Goal: Task Accomplishment & Management: Complete application form

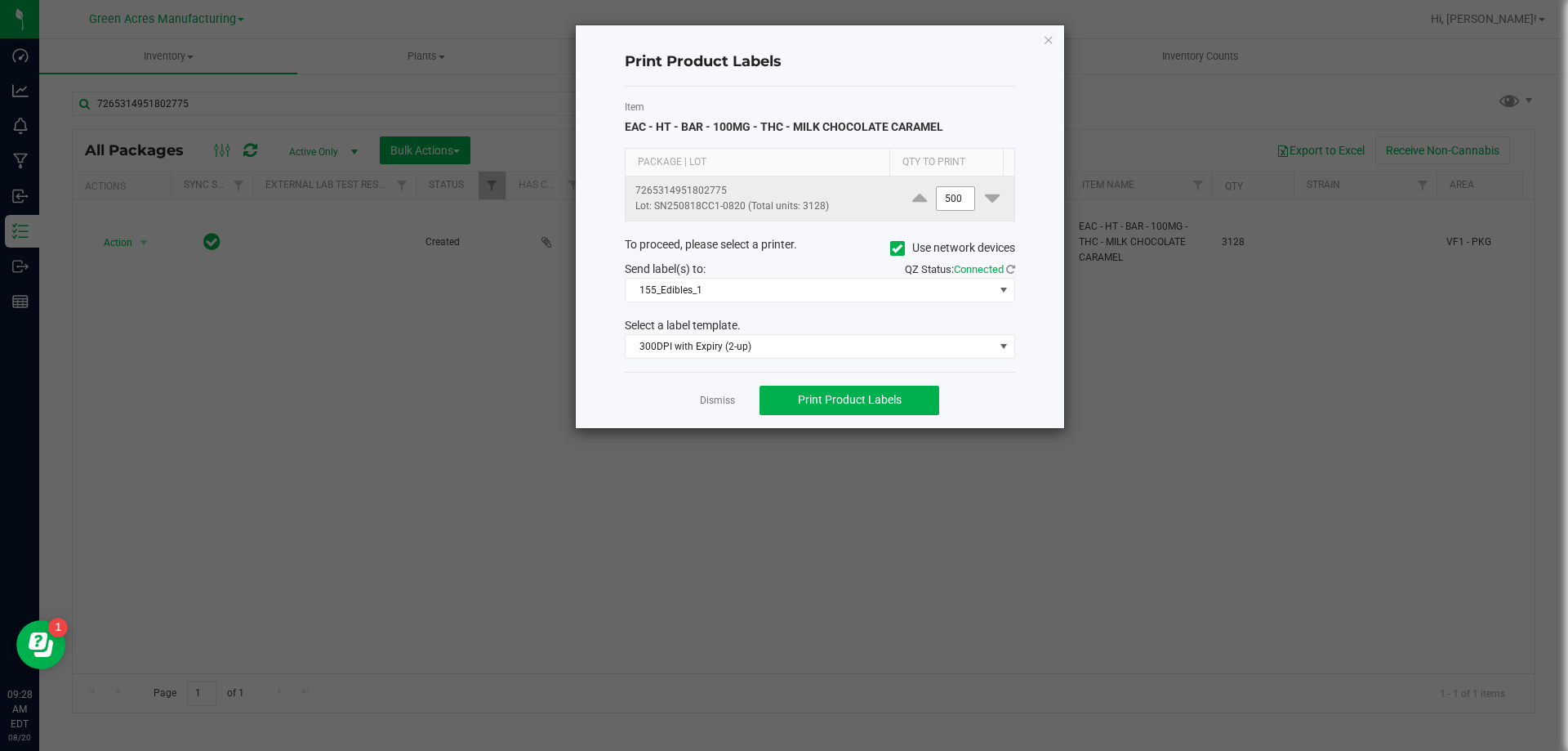
click at [950, 203] on input "500" at bounding box center [956, 198] width 38 height 23
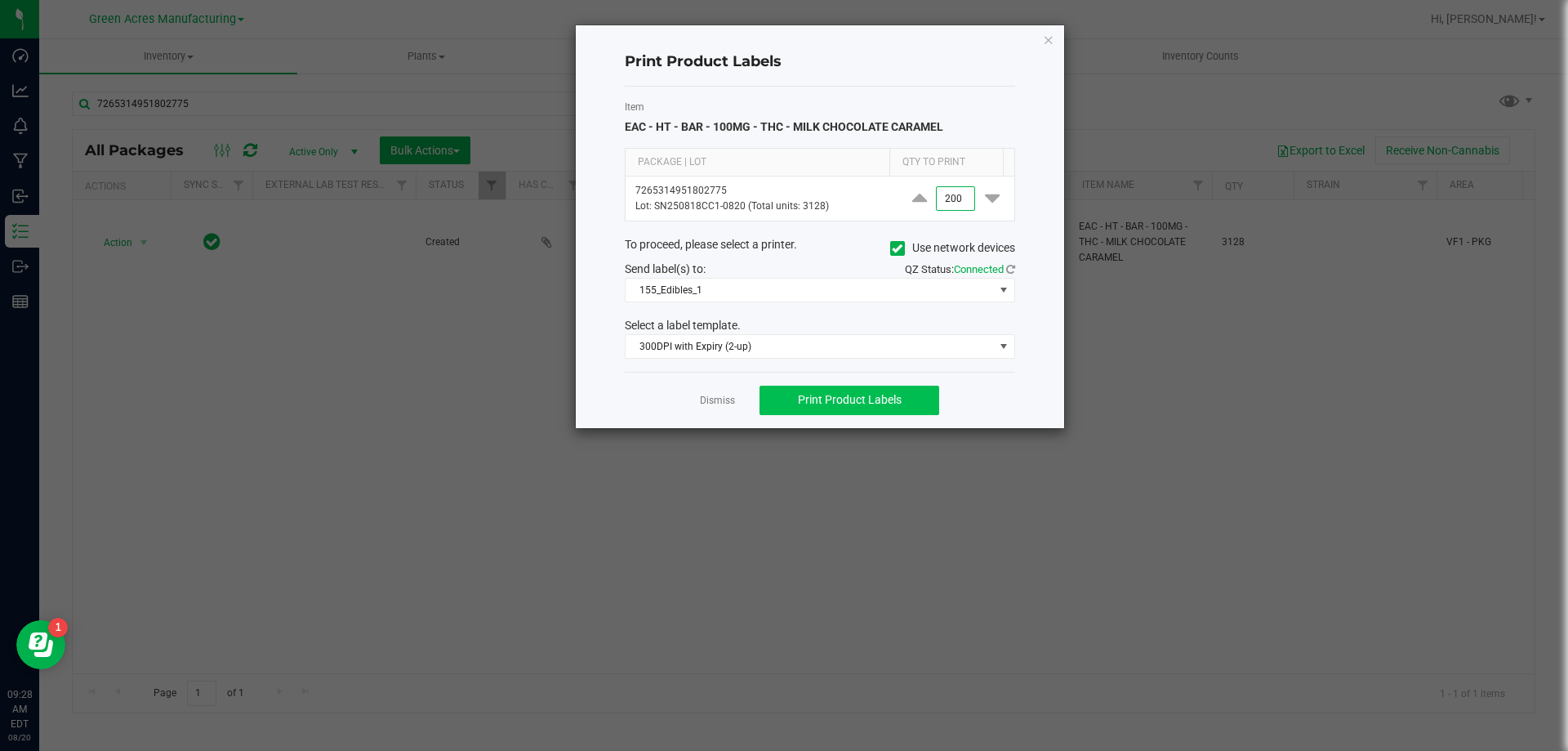
type input "200"
click at [926, 408] on button "Print Product Labels" at bounding box center [849, 400] width 179 height 30
click at [923, 408] on button "Print Product Labels" at bounding box center [849, 400] width 179 height 30
click at [707, 403] on link "Dismiss" at bounding box center [717, 400] width 35 height 14
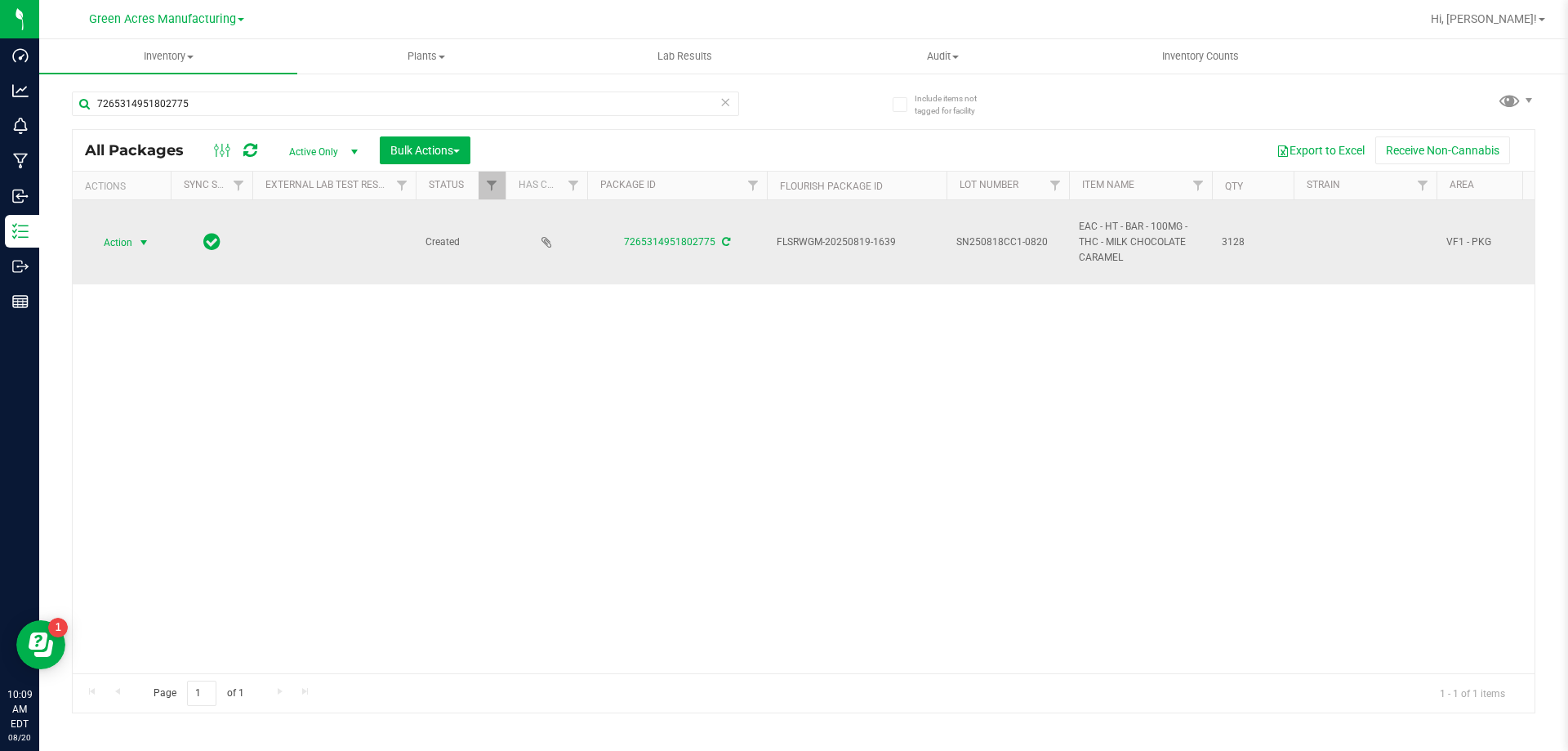
click at [128, 246] on span "Action" at bounding box center [111, 242] width 44 height 23
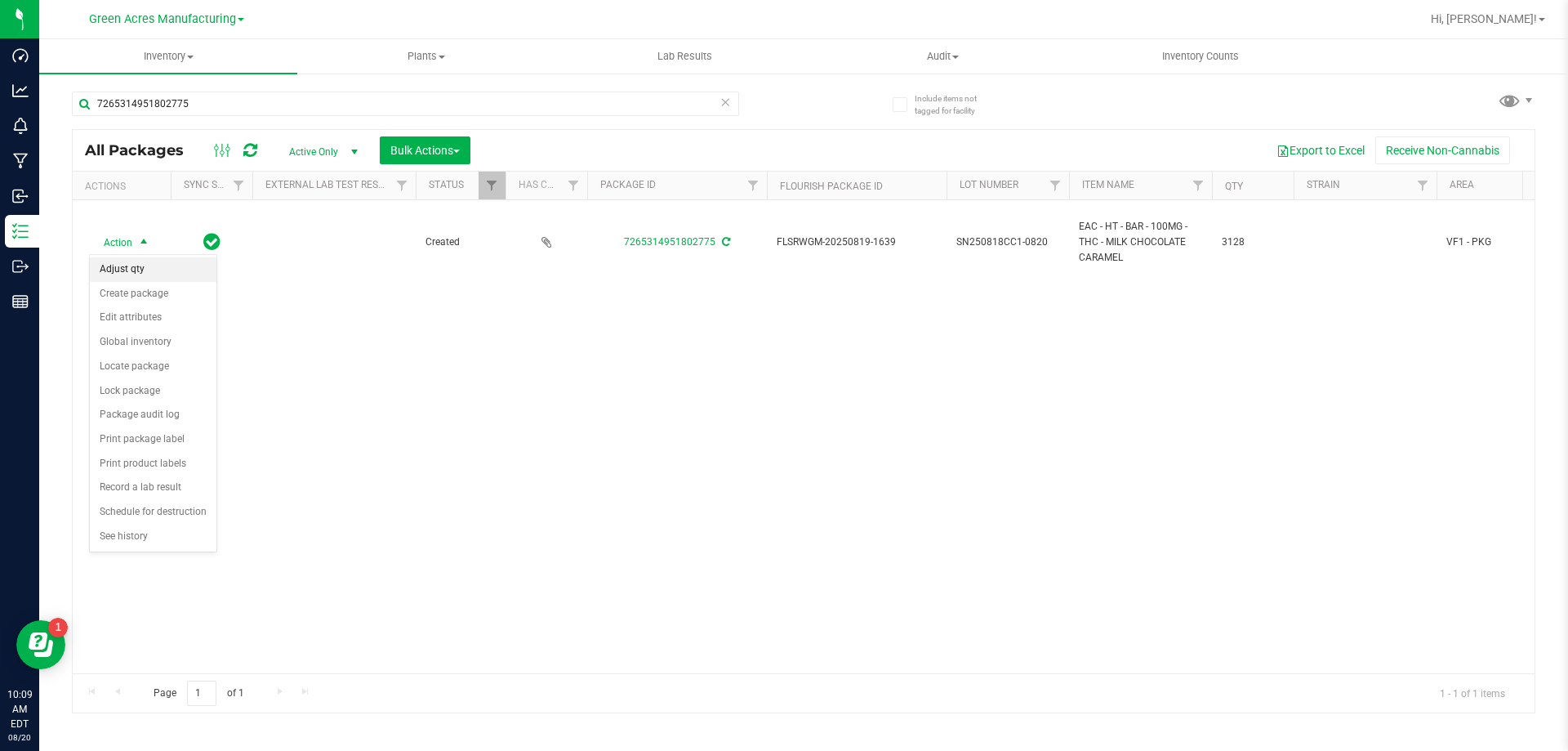
click at [139, 270] on li "Adjust qty" at bounding box center [152, 269] width 126 height 25
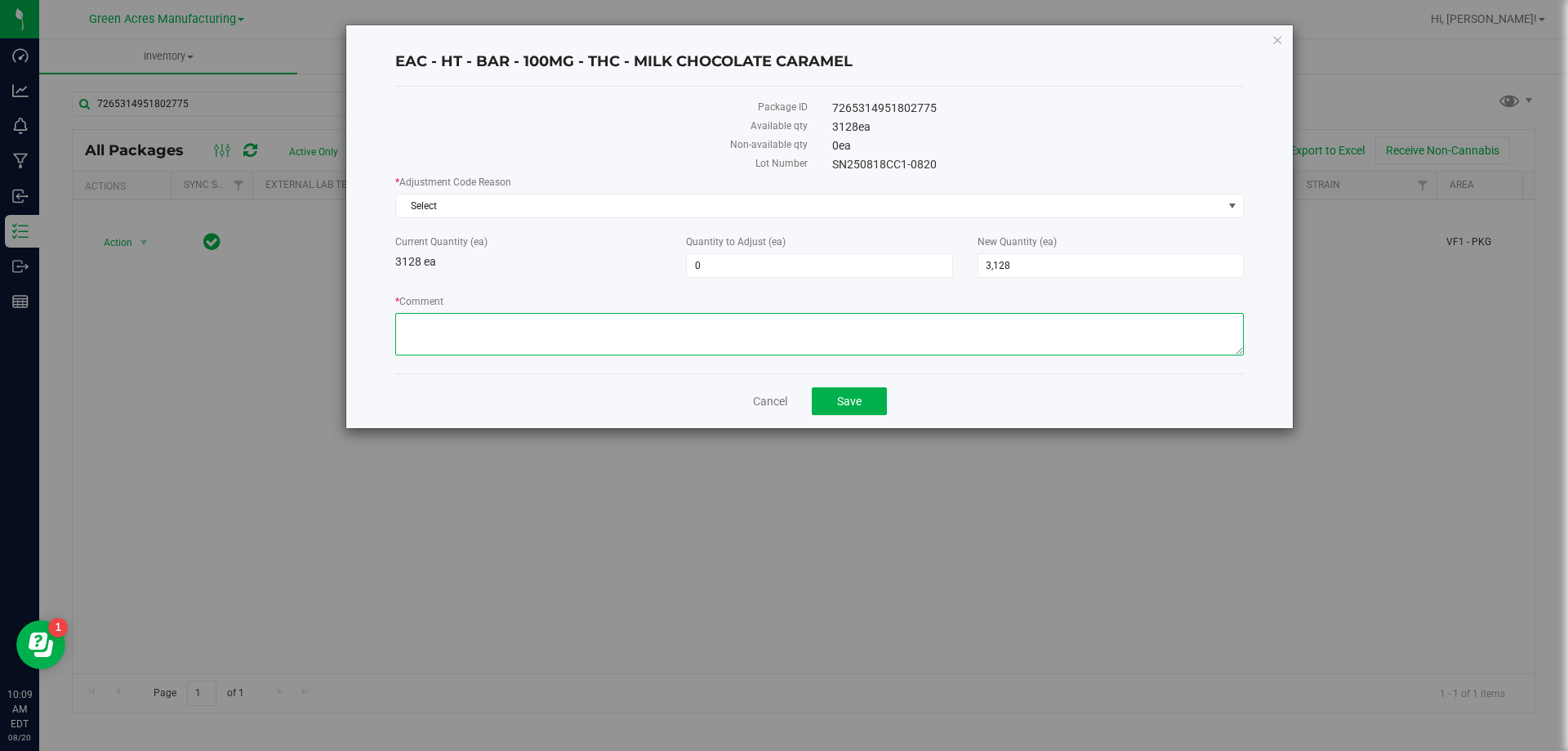
click at [684, 314] on textarea "* Comment" at bounding box center [819, 334] width 848 height 43
drag, startPoint x: 728, startPoint y: 265, endPoint x: 679, endPoint y: 265, distance: 49.0
click at [679, 265] on div "Quantity to Adjust (ea) 0 0" at bounding box center [819, 255] width 291 height 43
type input "242"
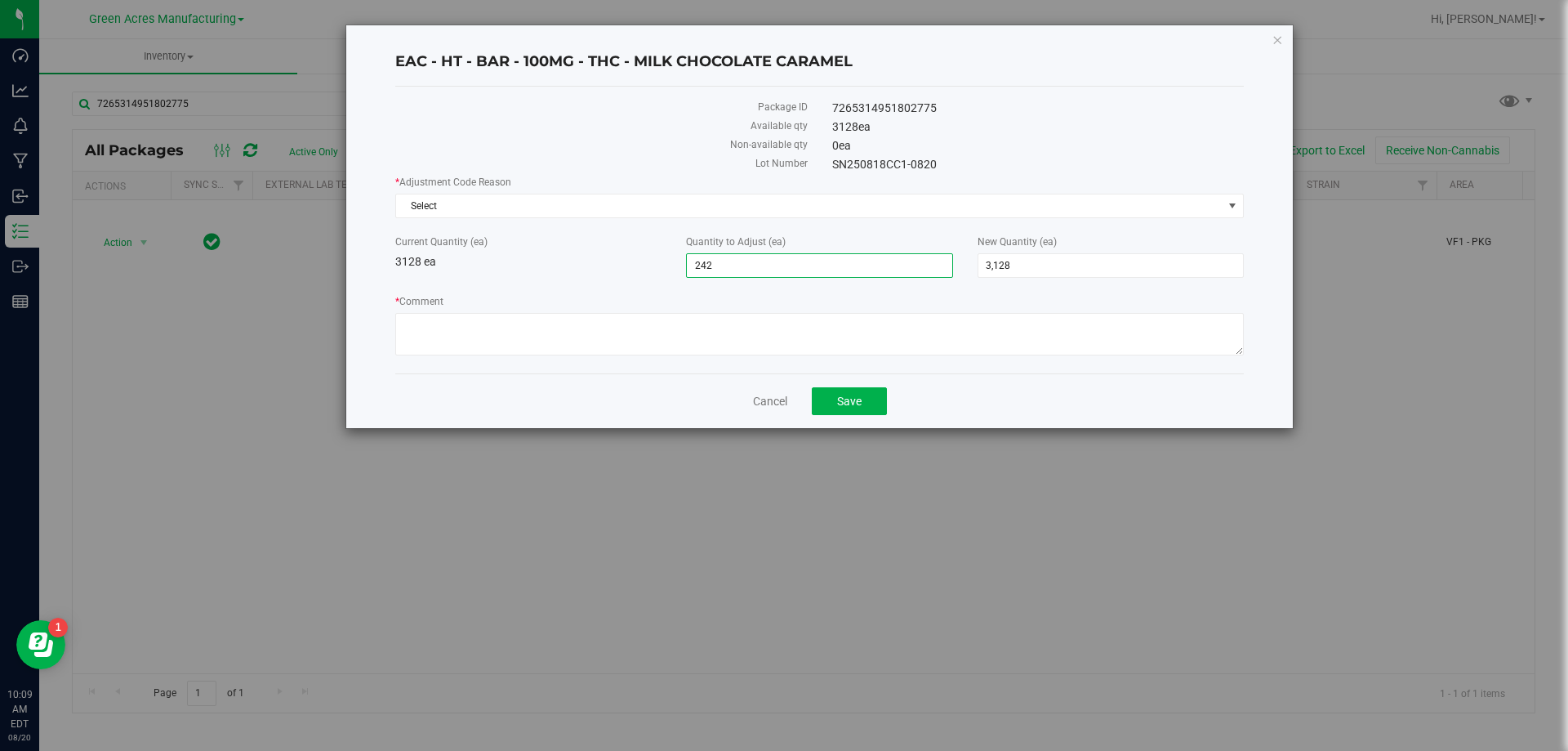
type input "3,370"
click at [580, 257] on div "Current Quantity (ea) 3128 ea" at bounding box center [529, 252] width 291 height 36
click at [683, 331] on textarea "* Comment" at bounding box center [819, 334] width 848 height 43
type textarea "Kitchen miscounted [PERSON_NAME]. Added correct amount for what we sent out."
click at [663, 208] on span "Select" at bounding box center [809, 205] width 826 height 23
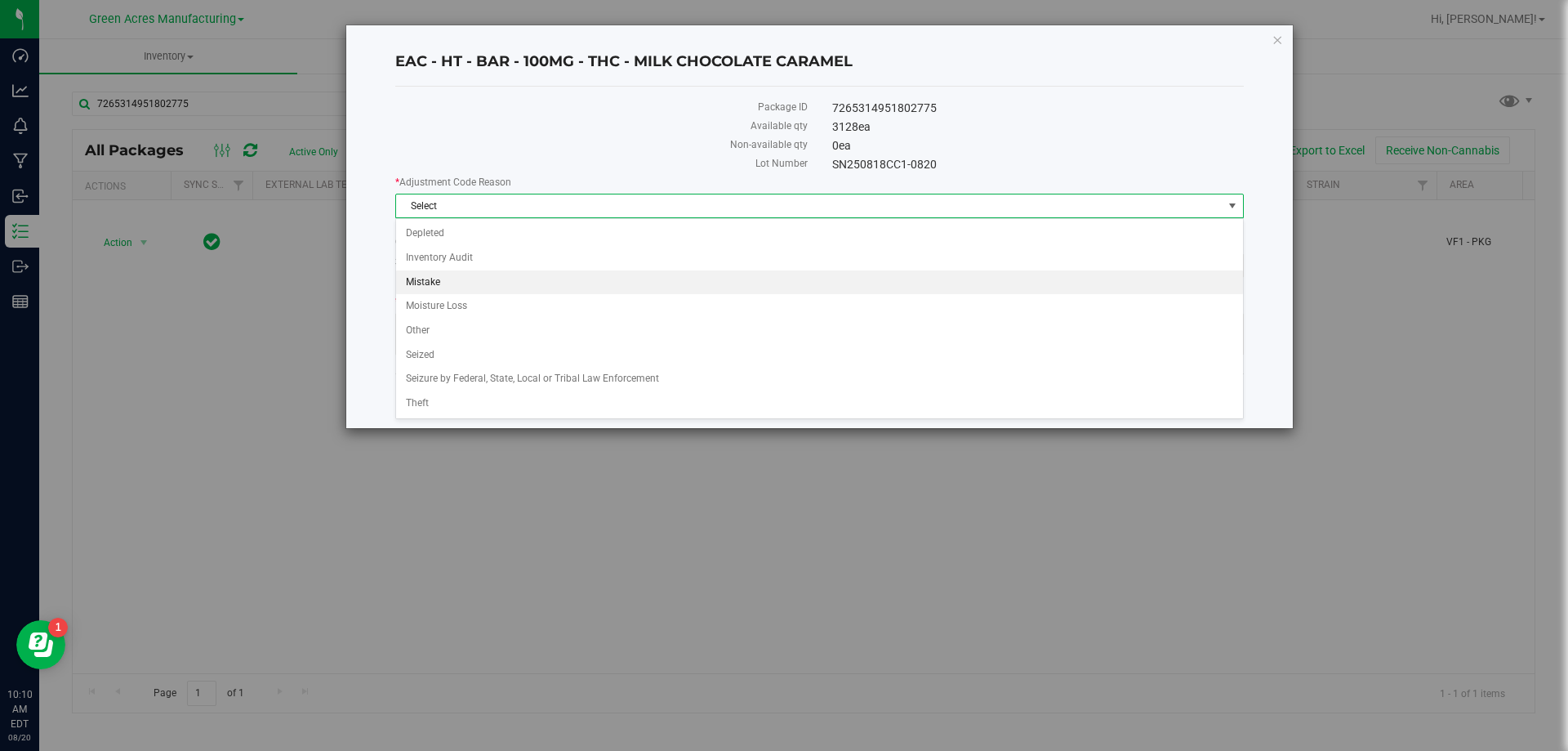
click at [494, 284] on li "Mistake" at bounding box center [819, 282] width 846 height 25
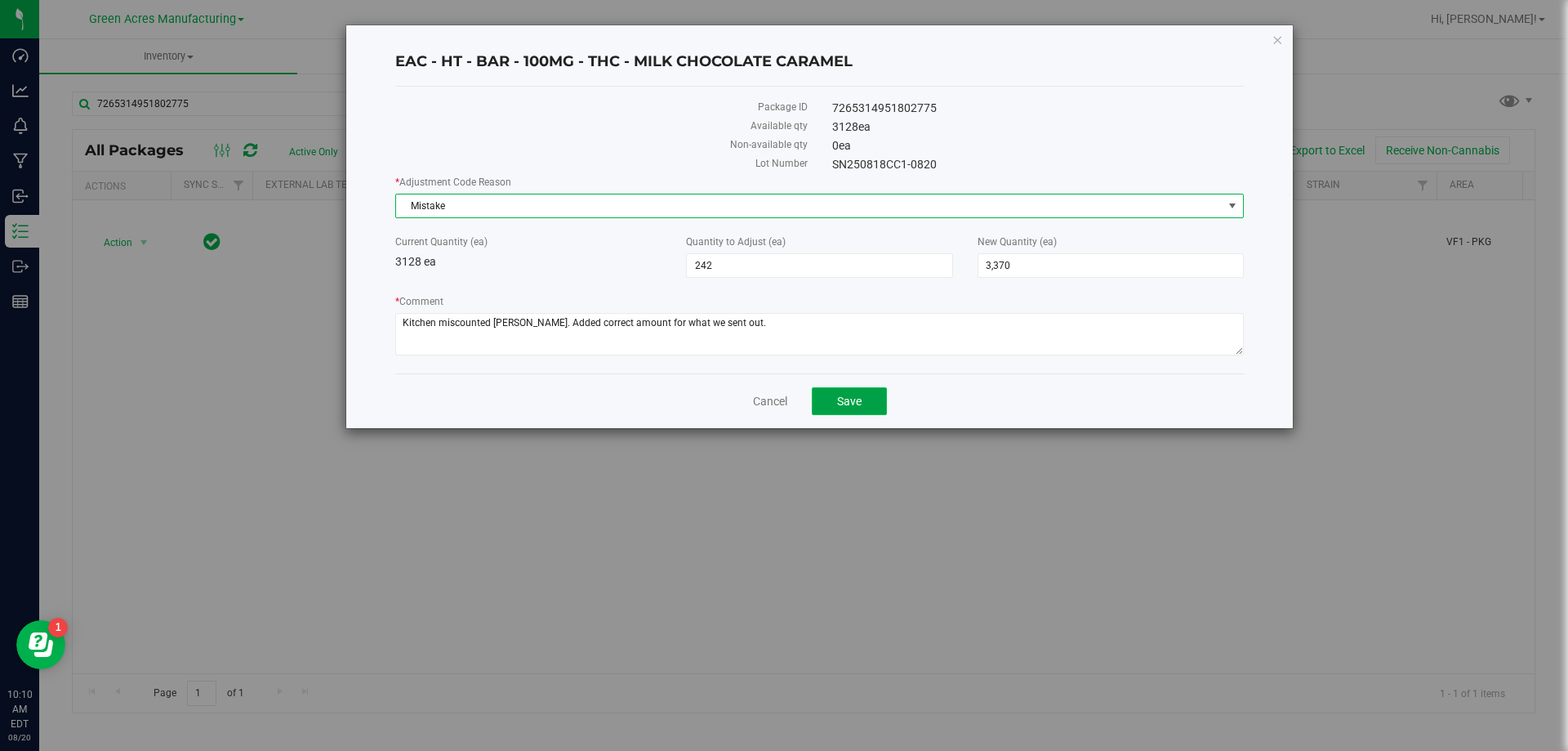
click at [874, 400] on button "Save" at bounding box center [848, 401] width 75 height 28
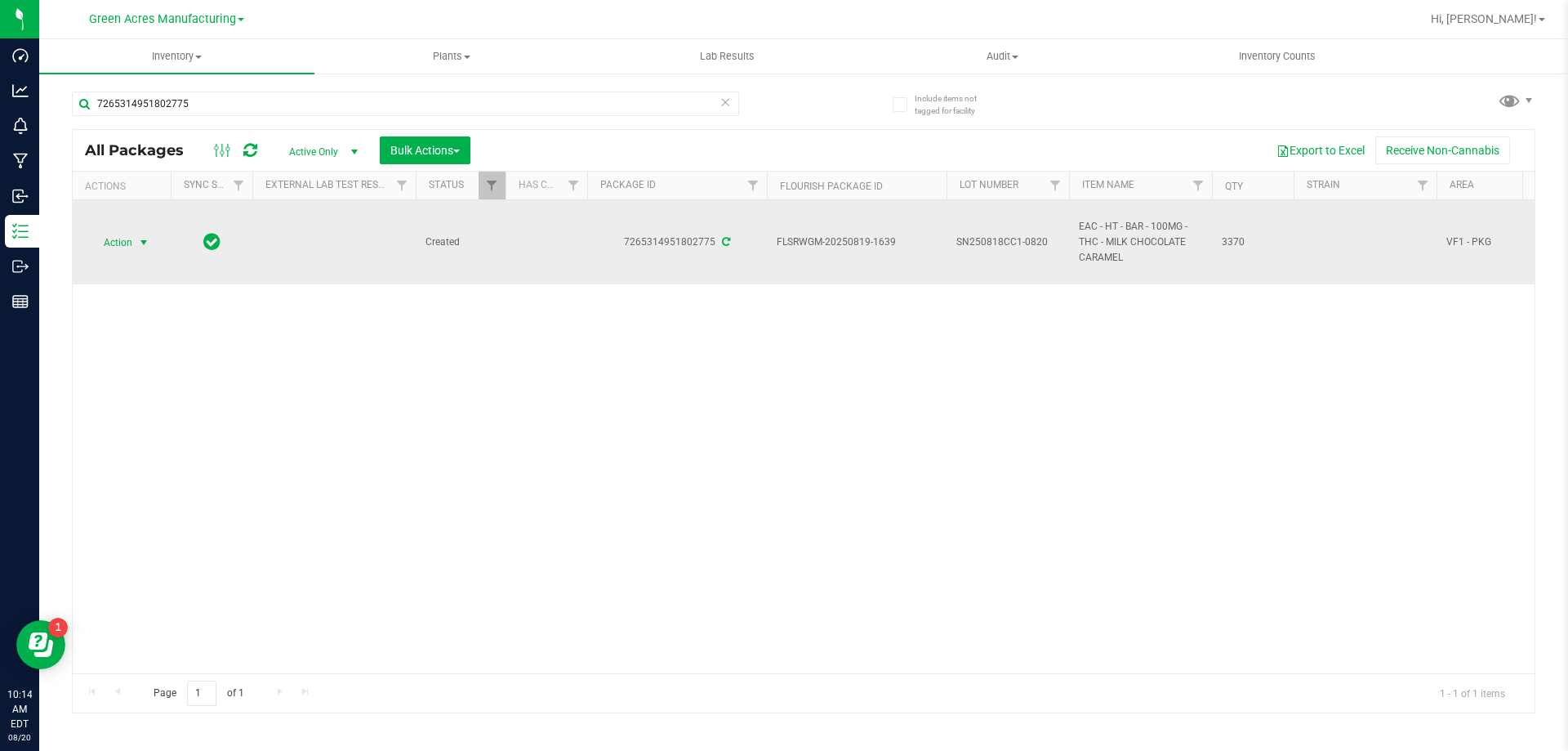
click at [134, 251] on span "select" at bounding box center [144, 242] width 21 height 23
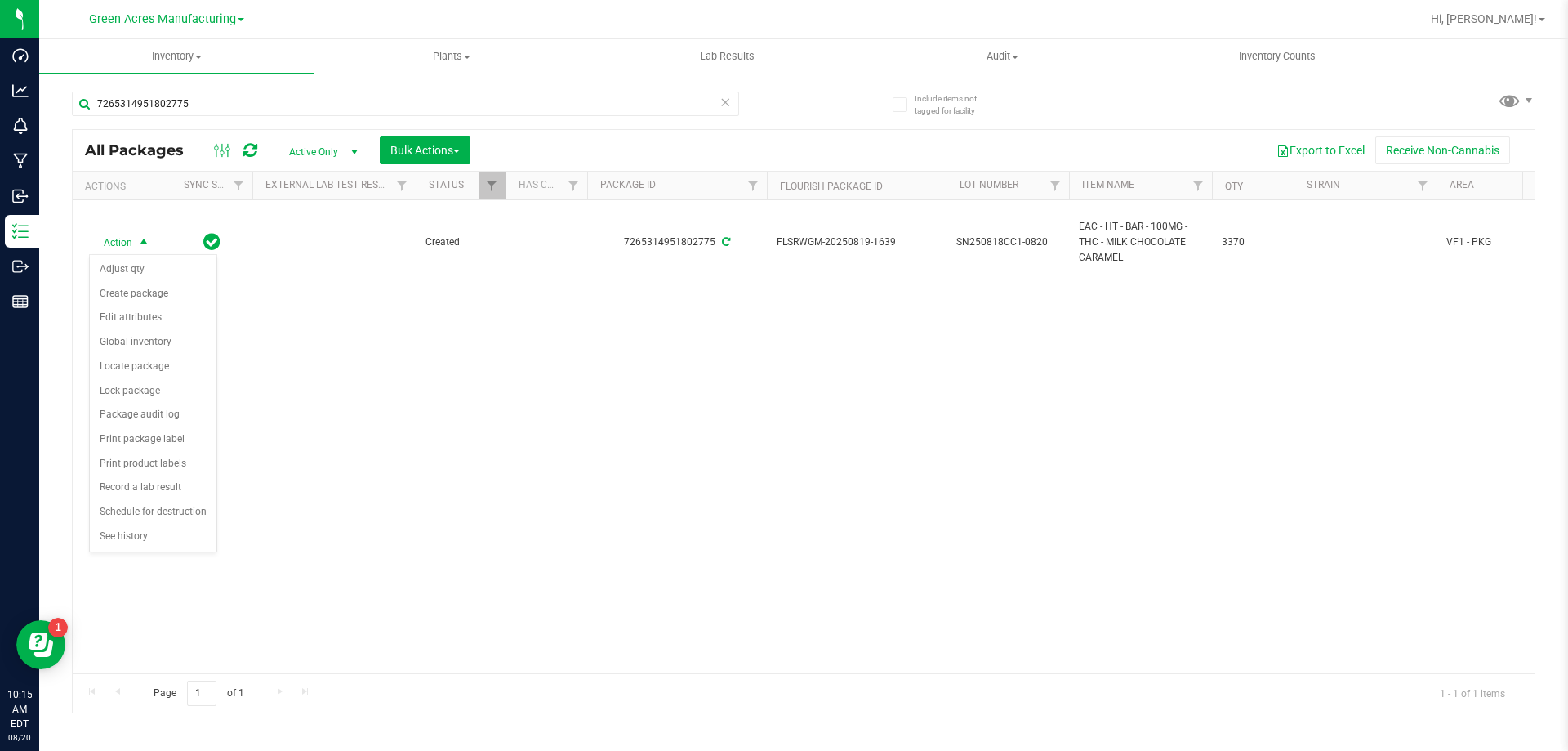
click at [374, 371] on div "Action Action Adjust qty Create package Edit attributes Global inventory Locate…" at bounding box center [803, 436] width 1461 height 473
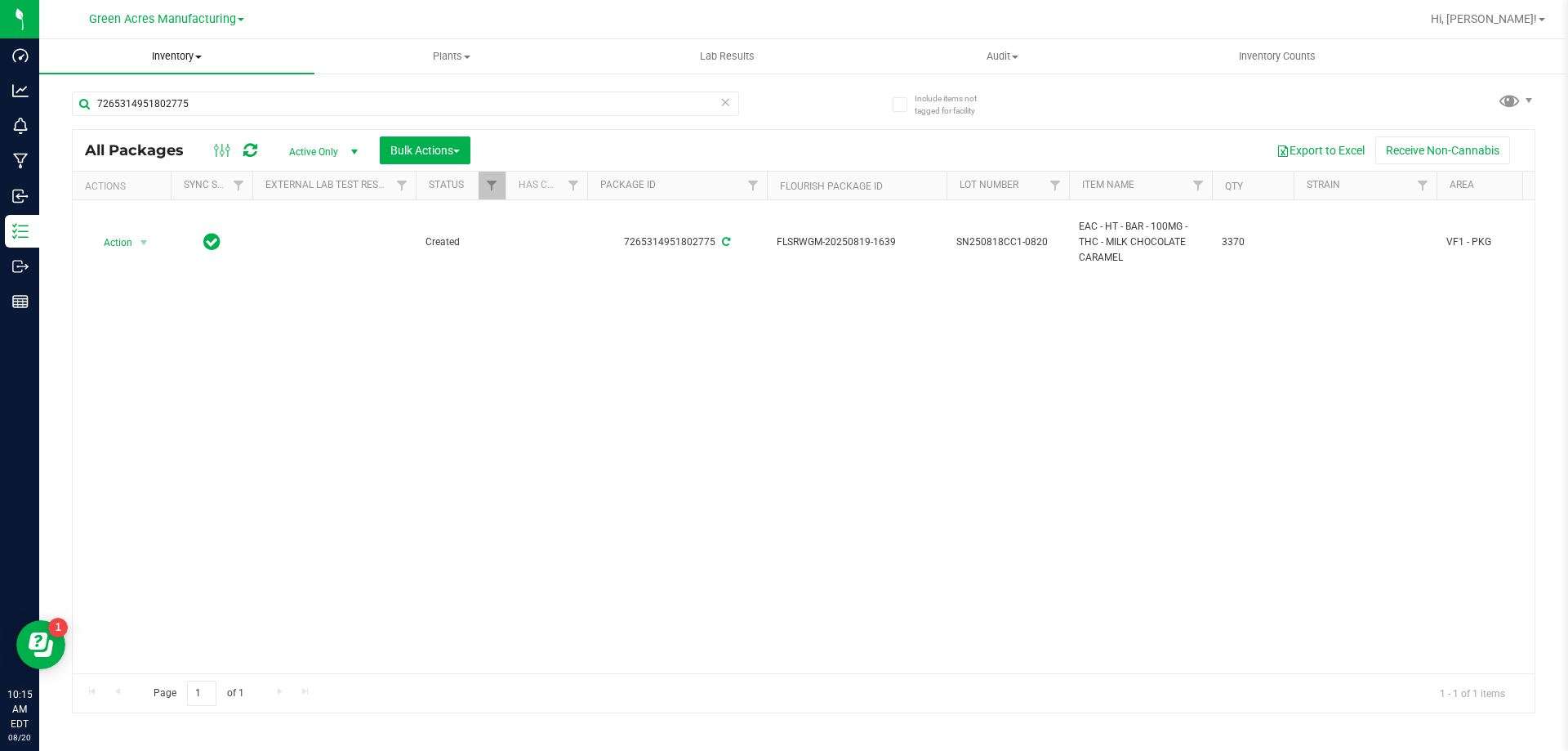
click at [184, 66] on uib-tab-heading "Inventory All packages All inventory Waste log Create inventory" at bounding box center [176, 56] width 275 height 34
click at [178, 203] on span "From bill of materials" at bounding box center [112, 196] width 147 height 14
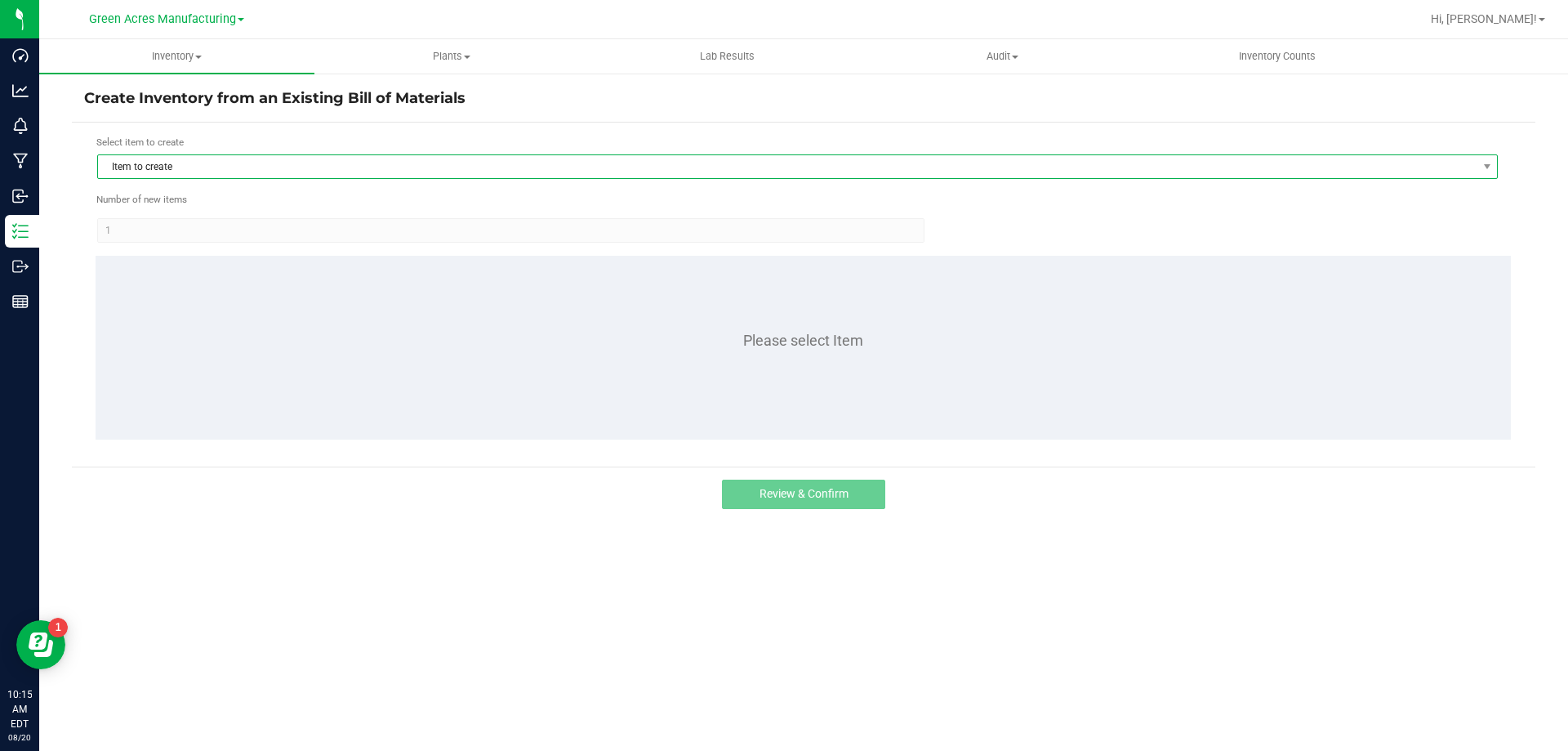
click at [452, 173] on span "Item to create" at bounding box center [786, 166] width 1378 height 23
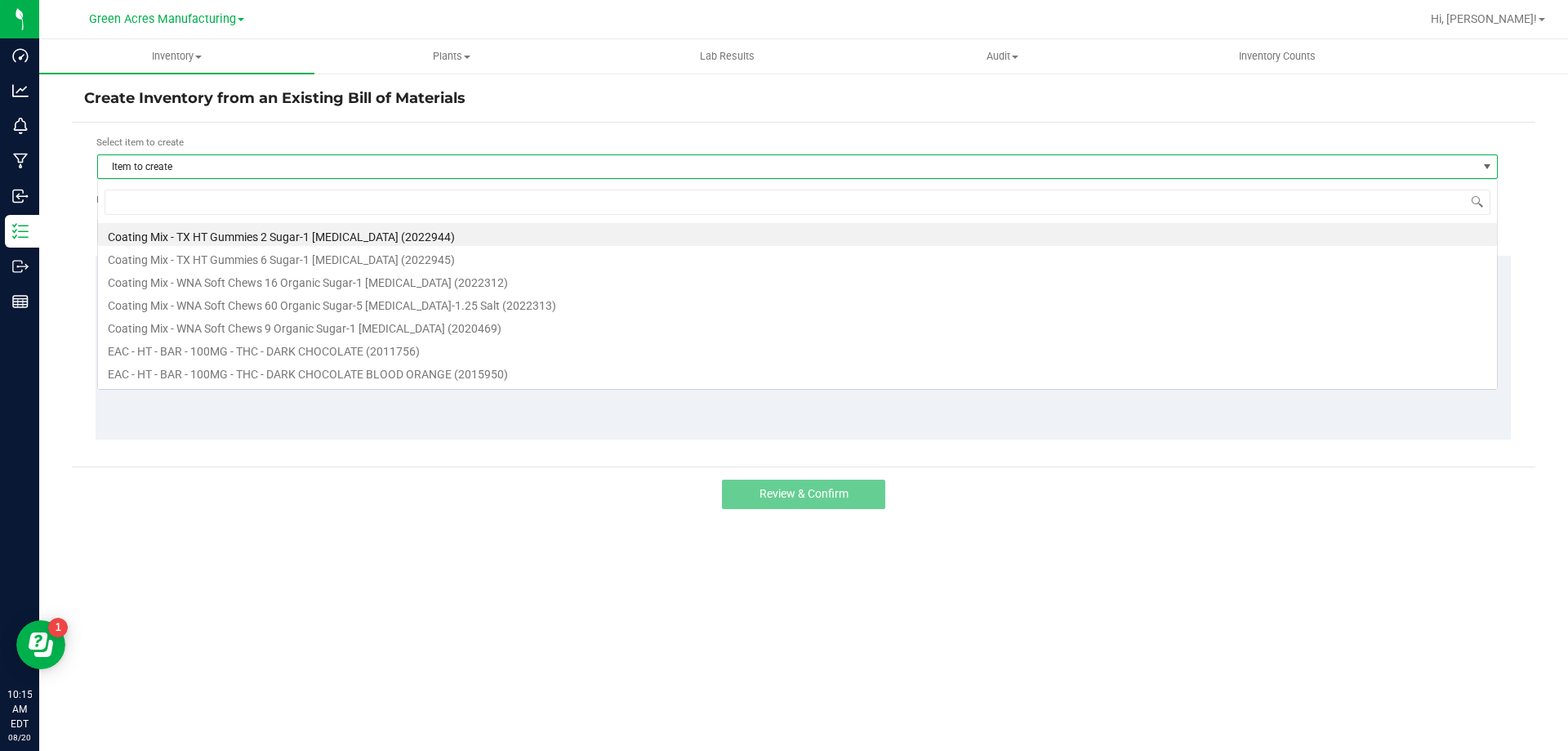
scroll to position [25, 1401]
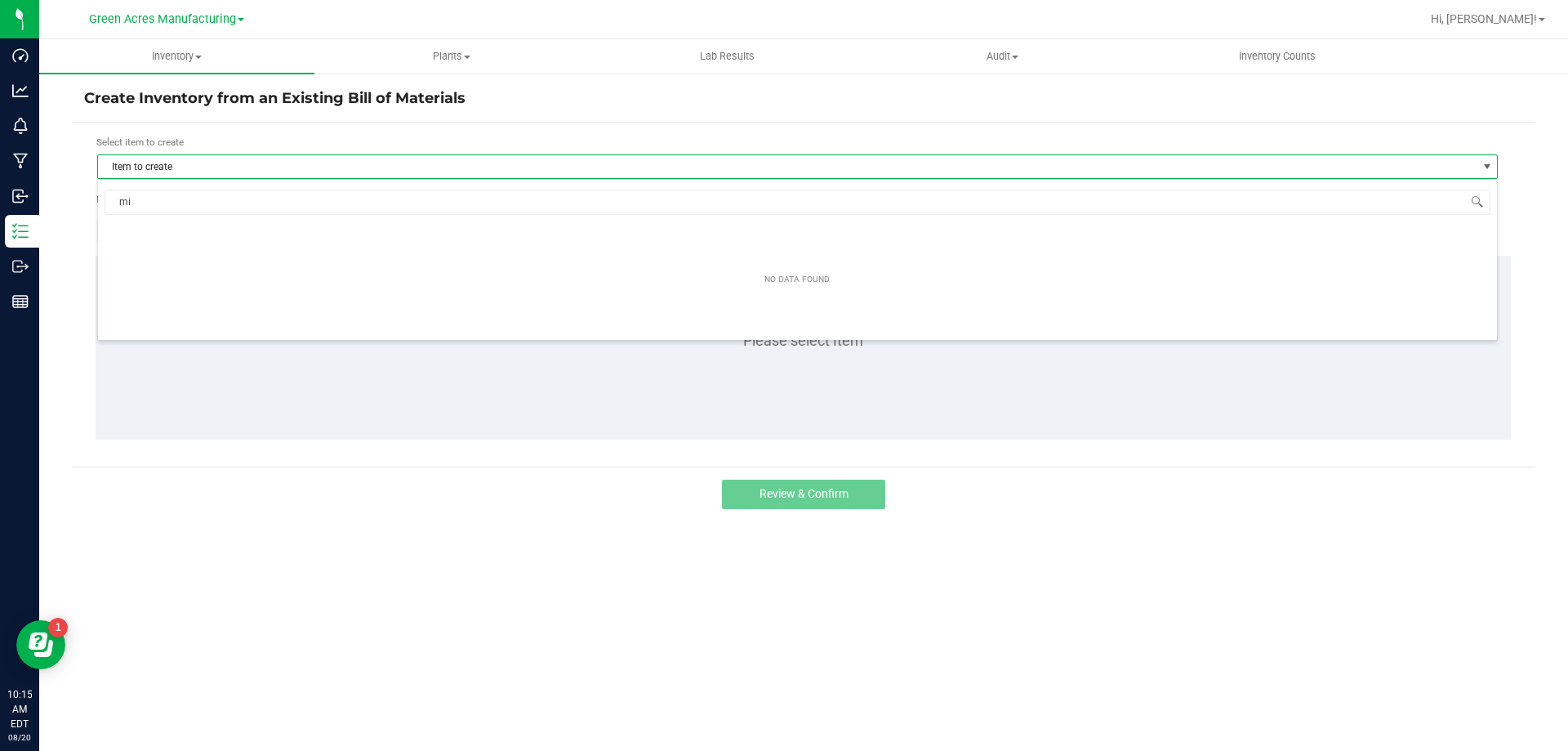
type input "m"
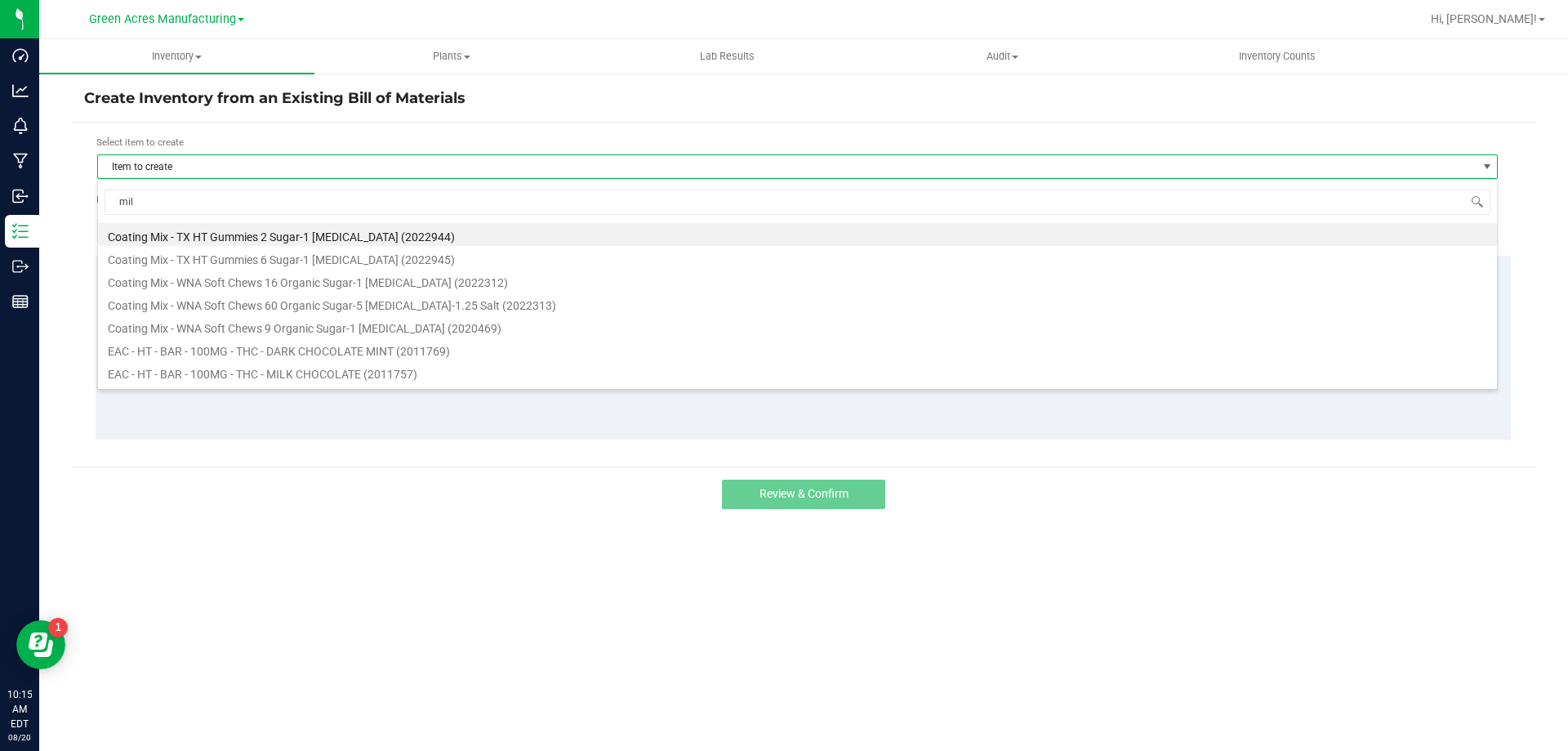
type input "milk"
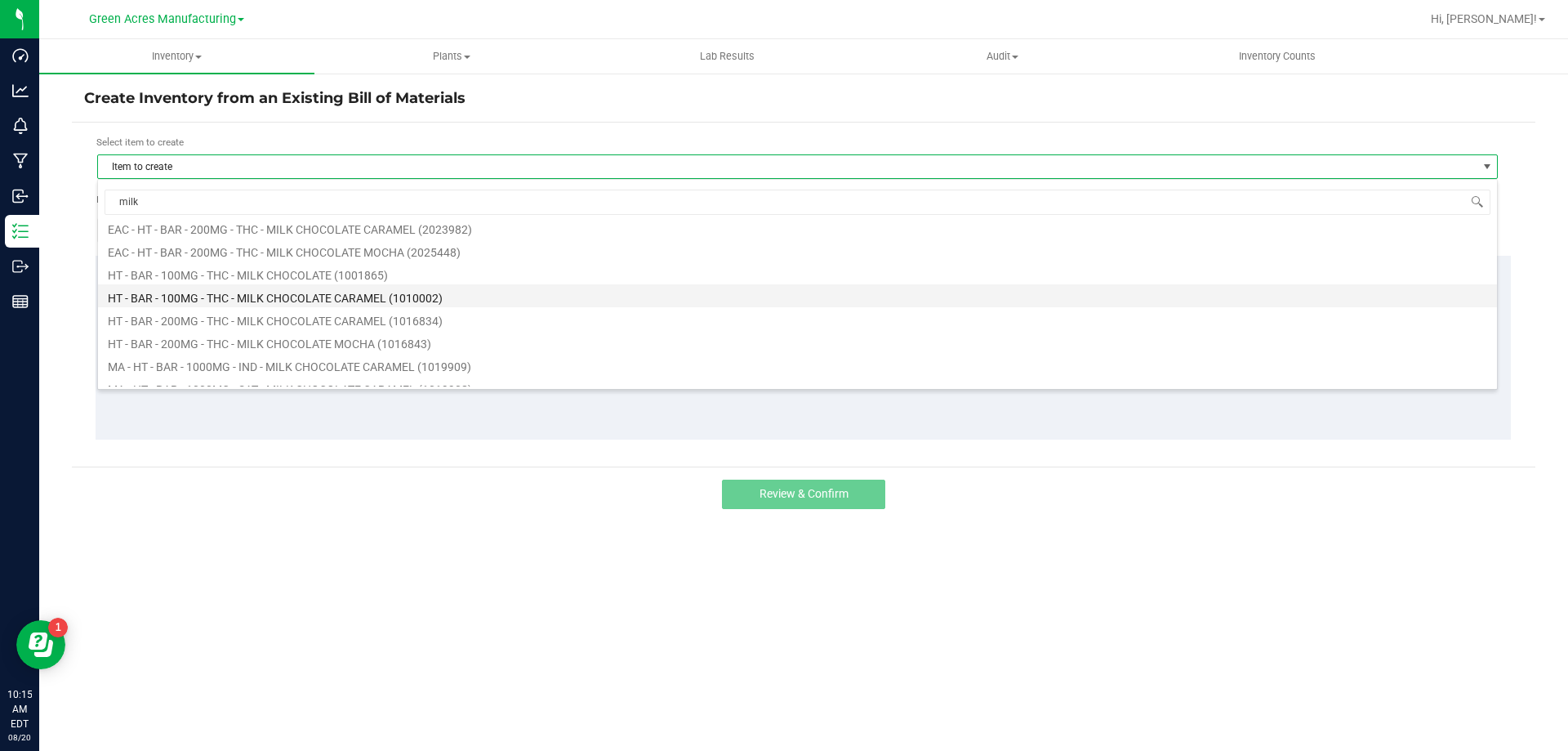
scroll to position [82, 0]
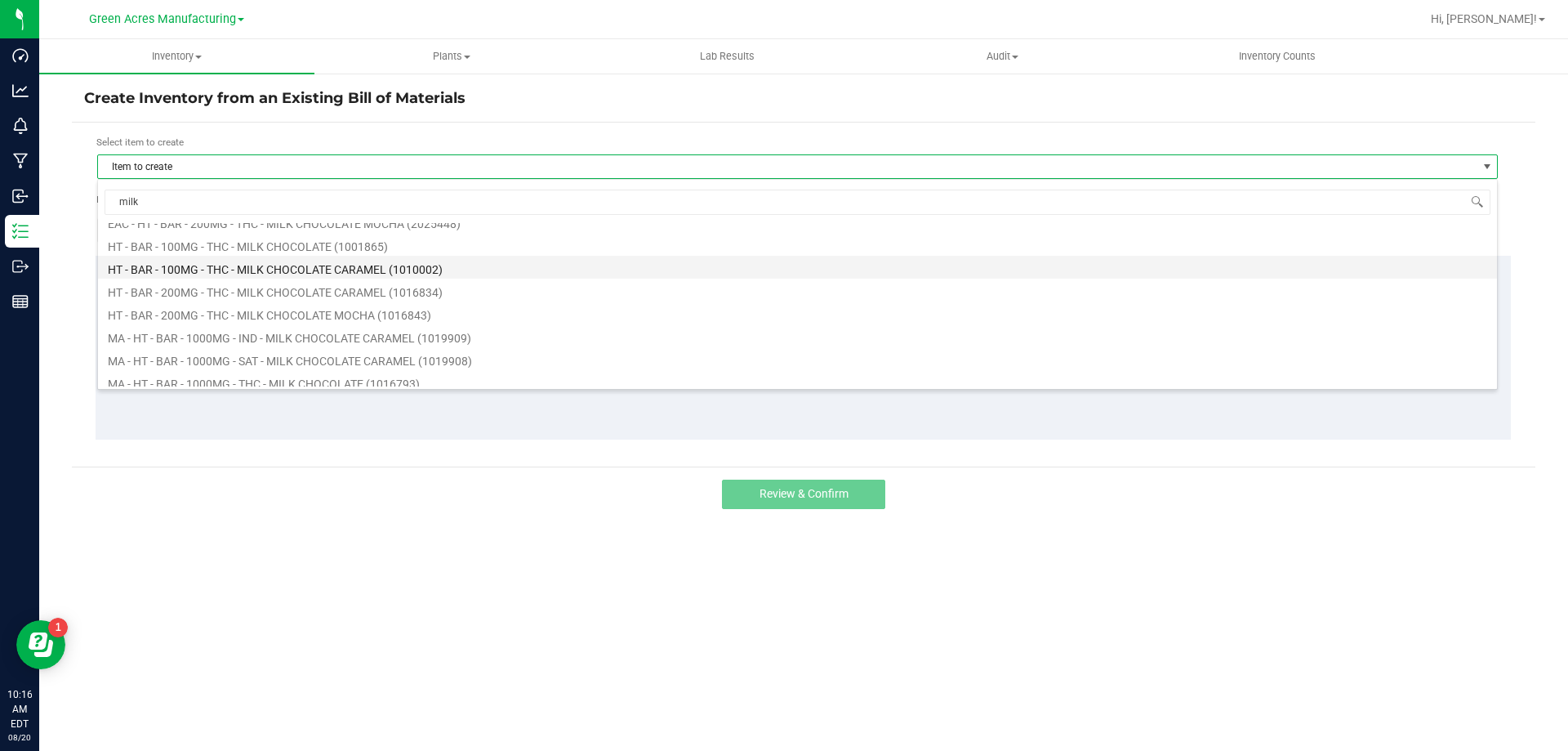
click at [351, 267] on li "HT - BAR - 100MG - THC - MILK CHOCOLATE CARAMEL (1010002)" at bounding box center [796, 267] width 1399 height 23
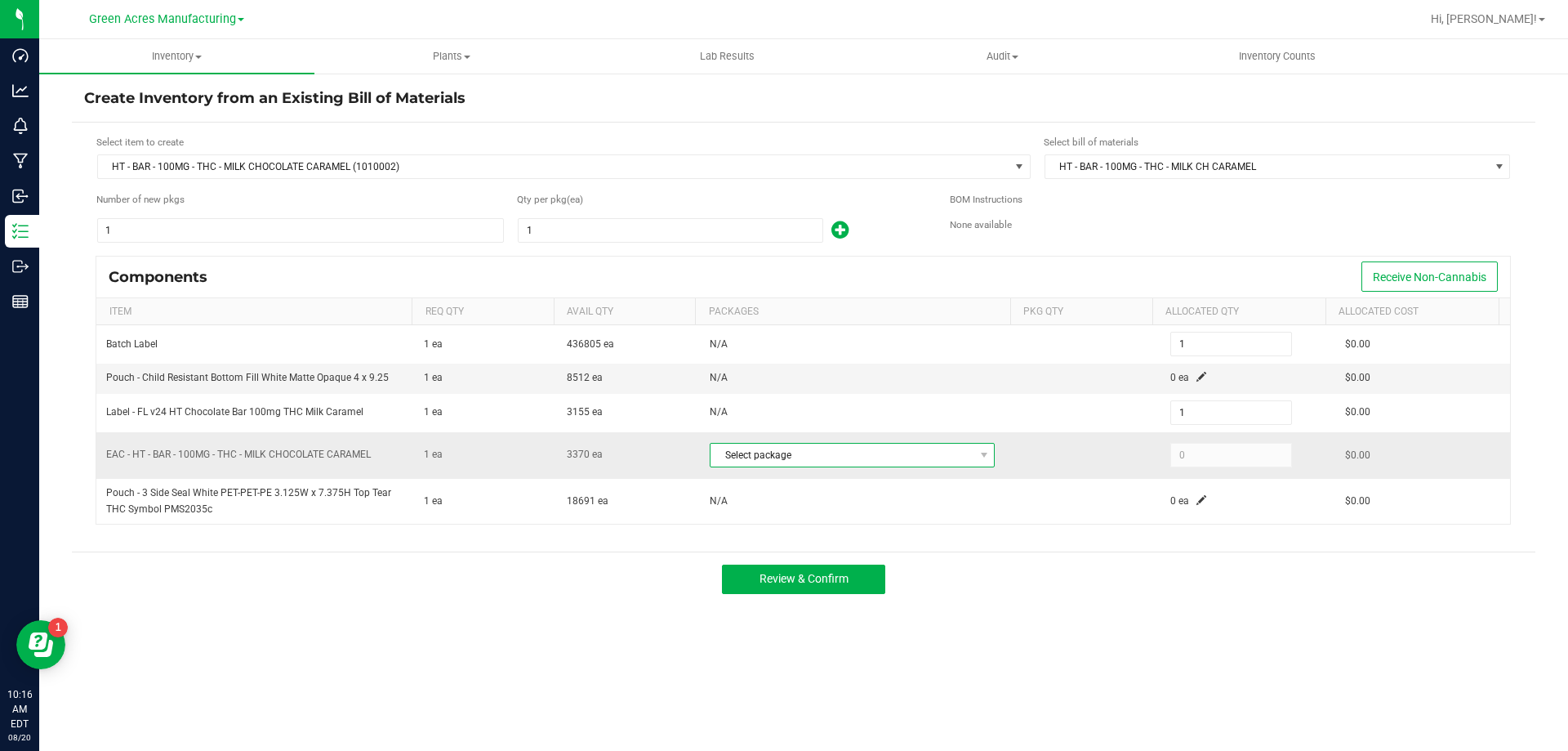
click at [878, 467] on span "Select package" at bounding box center [852, 455] width 285 height 25
click at [860, 517] on li "7265314951802775 (SN250818CC1-0820)" at bounding box center [847, 522] width 284 height 23
type input "1"
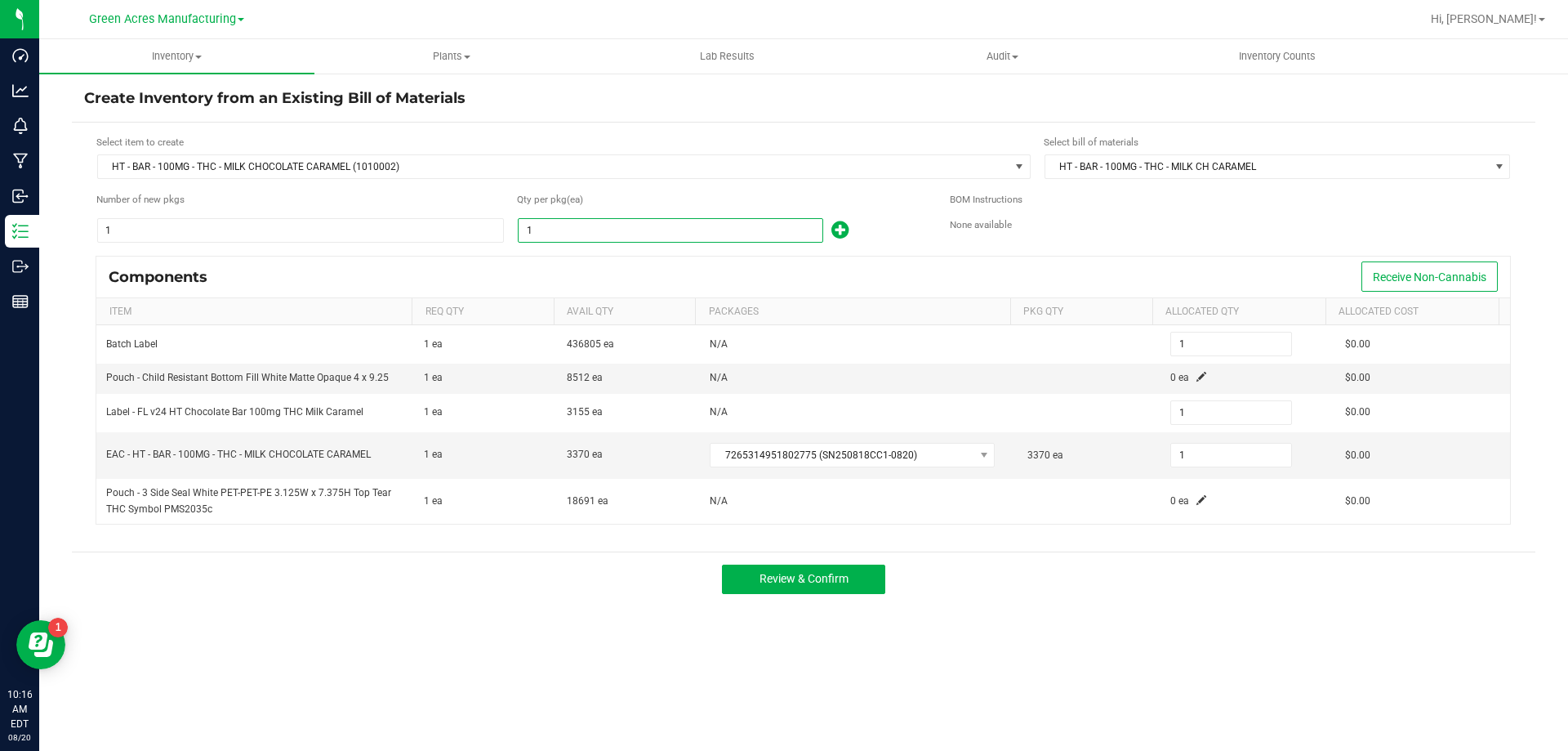
click at [671, 228] on input "1" at bounding box center [670, 230] width 304 height 23
type input "3"
type input "33"
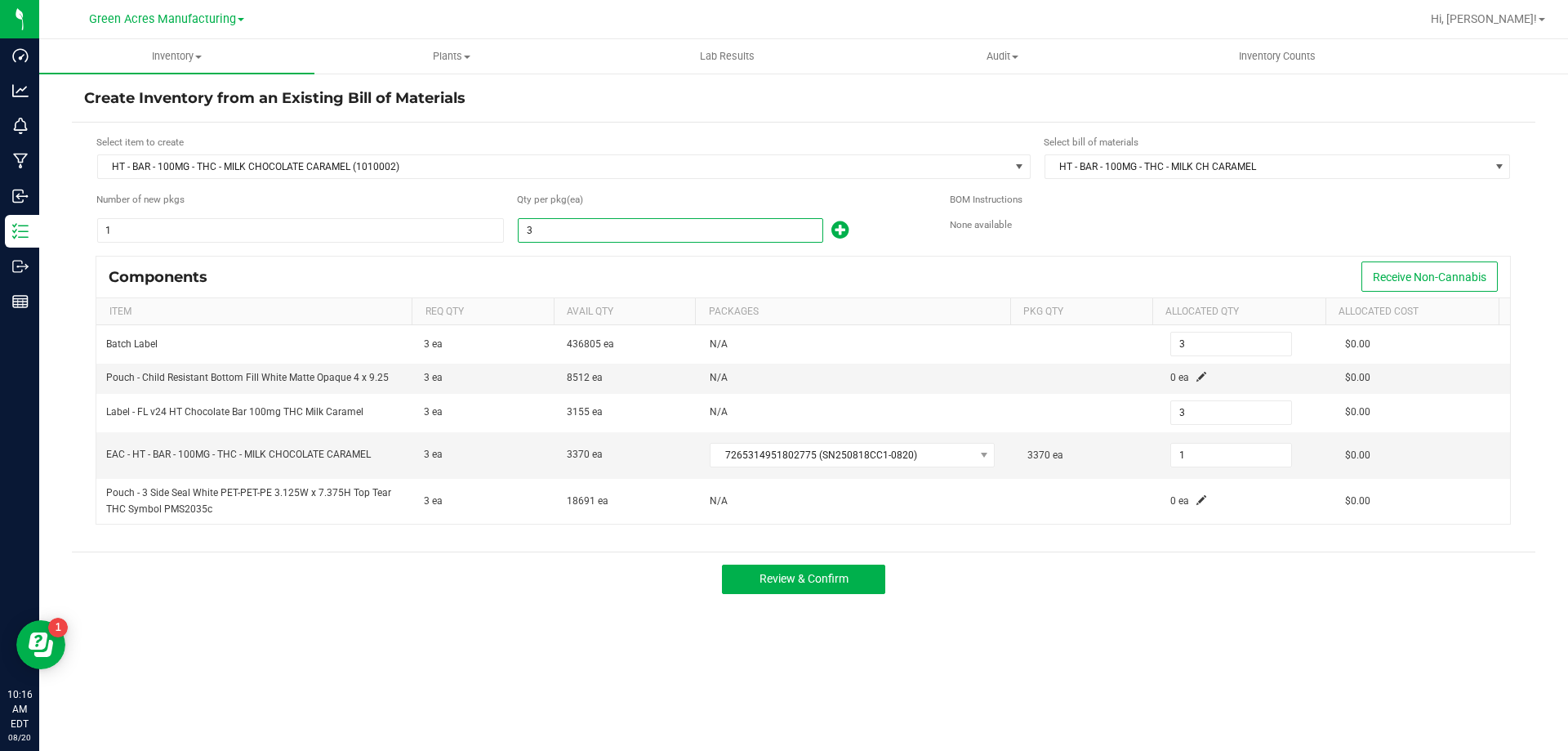
type input "33"
type input "335"
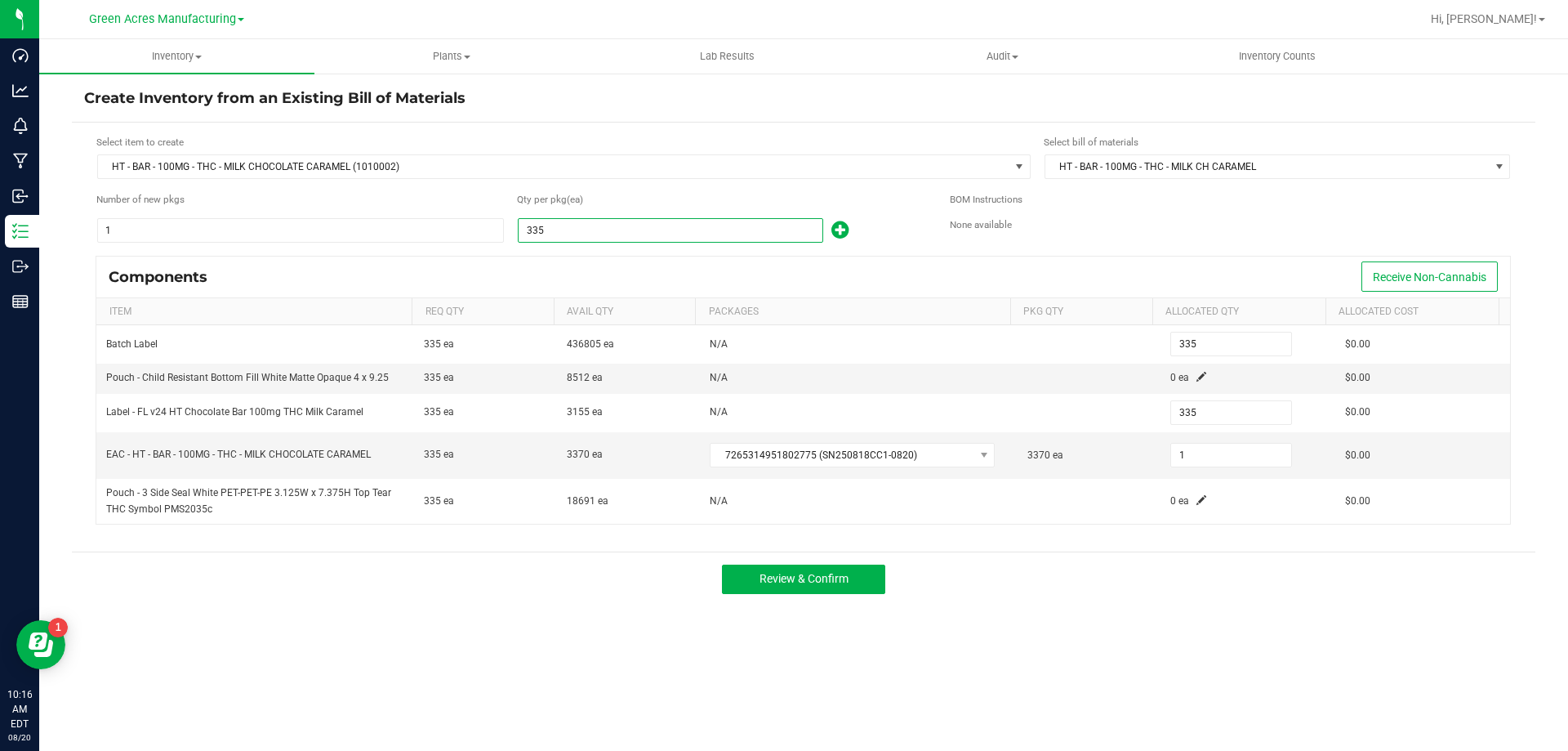
type input "3350"
type input "3,350"
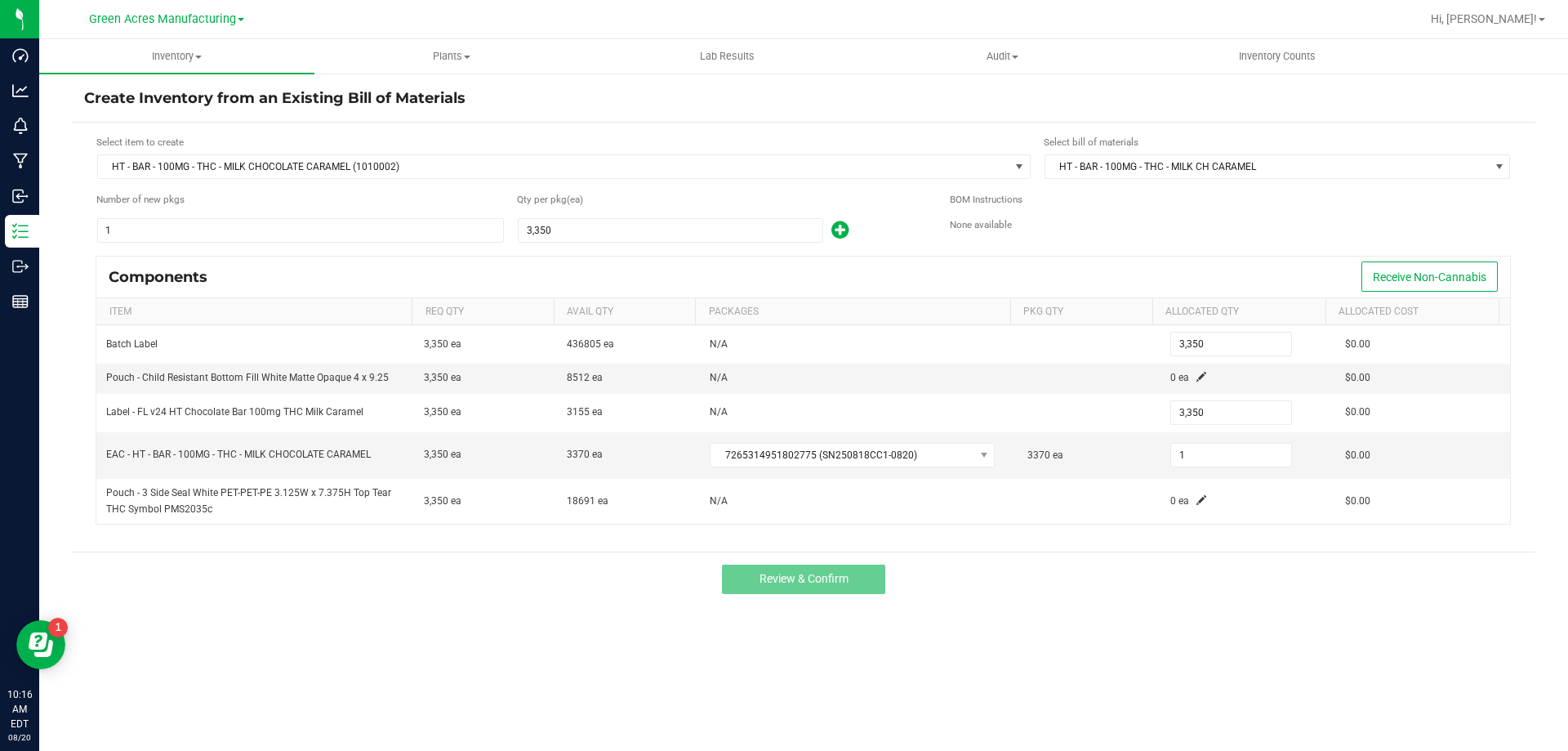
click at [662, 261] on div "Components Receive Non-Cannabis" at bounding box center [803, 277] width 1414 height 41
click at [1197, 376] on span at bounding box center [1202, 376] width 10 height 10
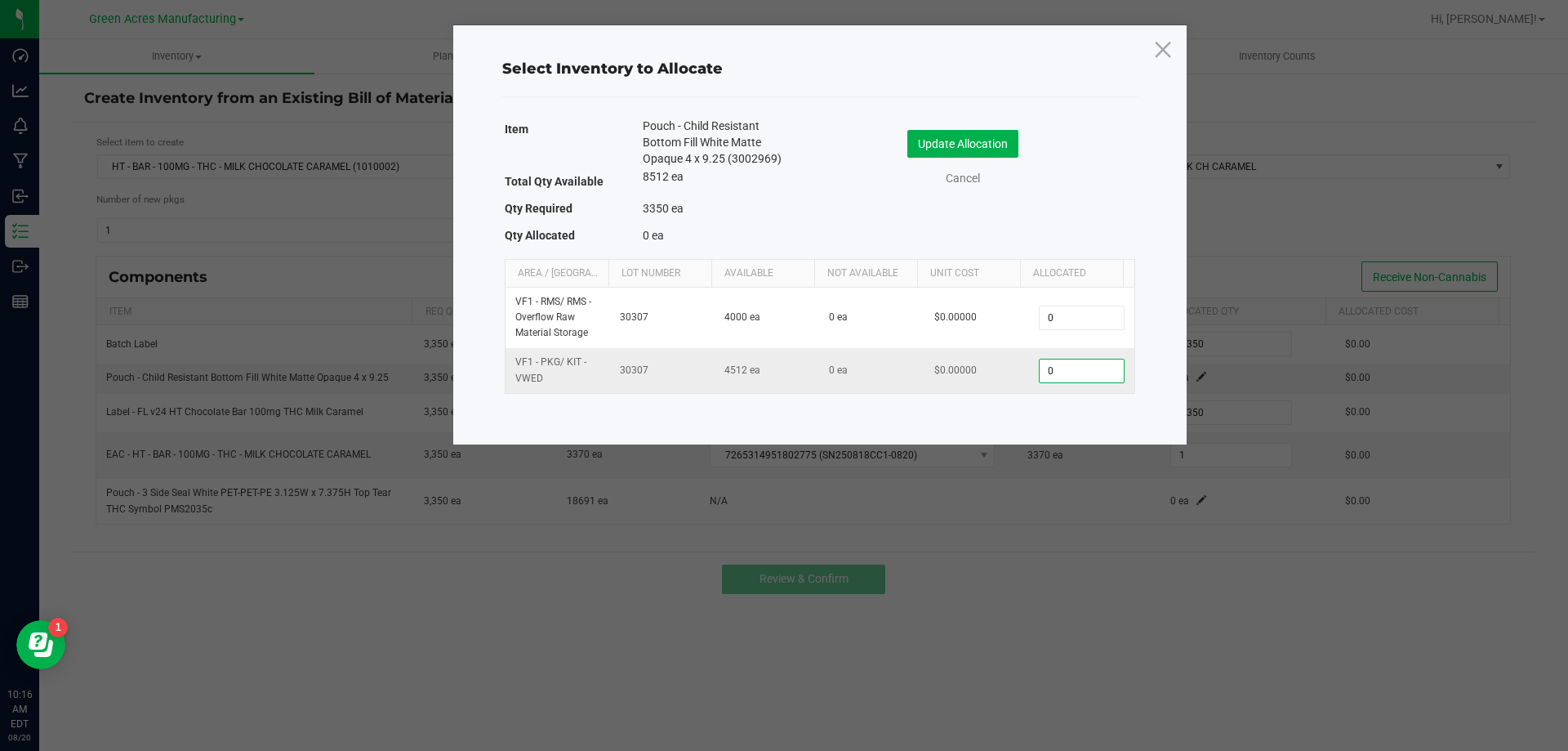
click at [1088, 371] on input "0" at bounding box center [1081, 371] width 84 height 23
type input "3,350"
click at [965, 143] on button "Update Allocation" at bounding box center [963, 143] width 112 height 28
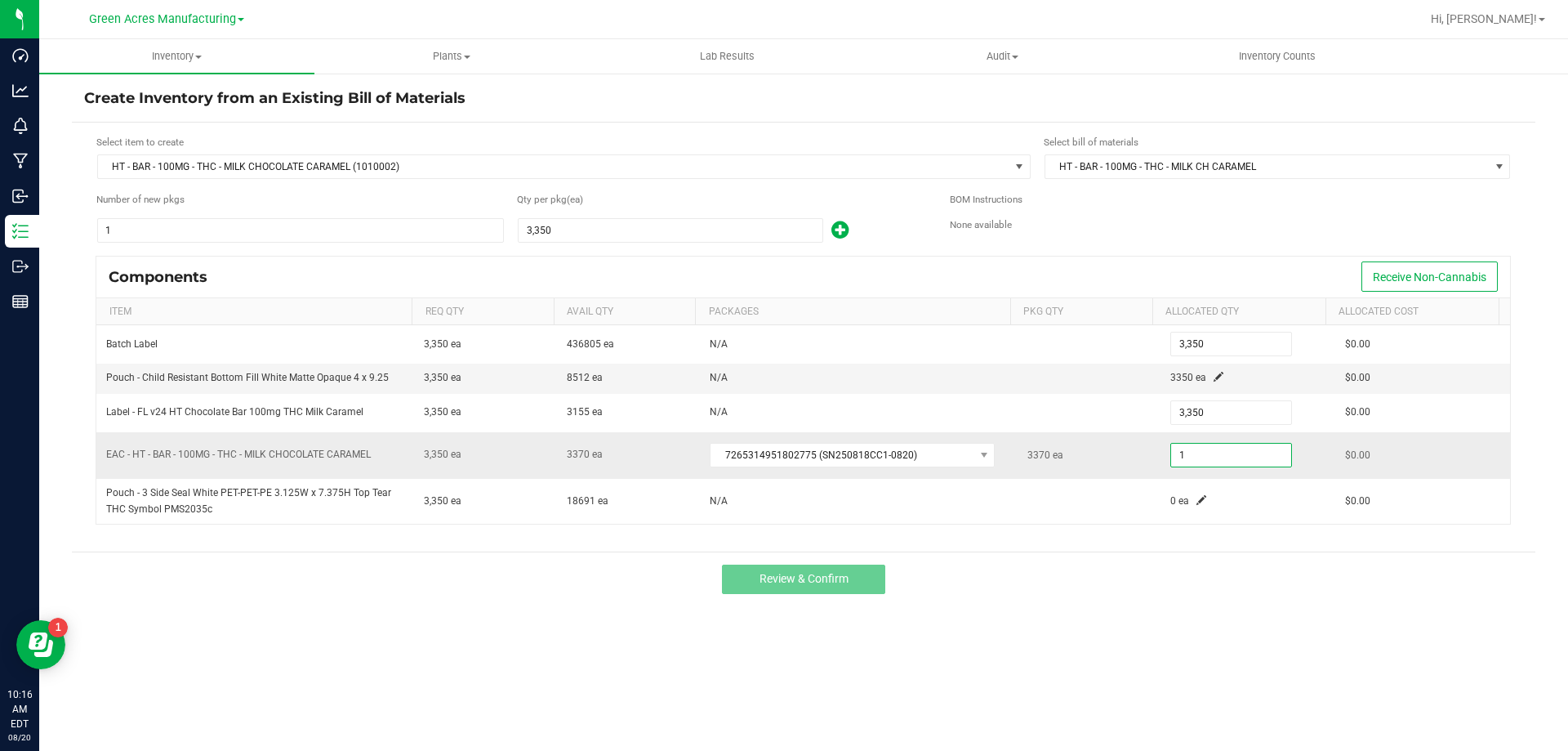
click at [1206, 460] on input "1" at bounding box center [1231, 454] width 120 height 23
type input "3,350"
click at [1161, 598] on div "Review & Confirm" at bounding box center [803, 579] width 1463 height 55
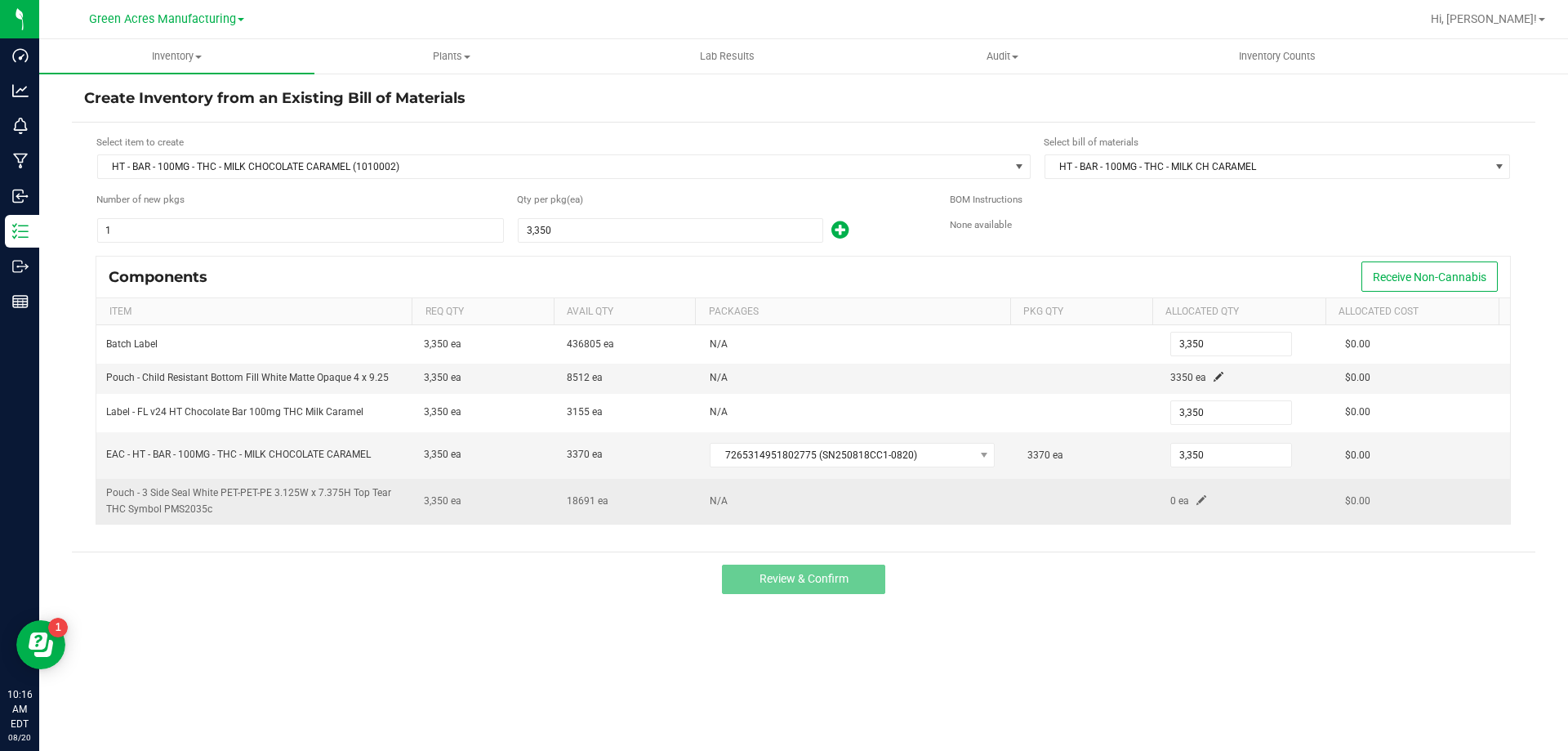
click at [1197, 495] on span at bounding box center [1202, 500] width 10 height 10
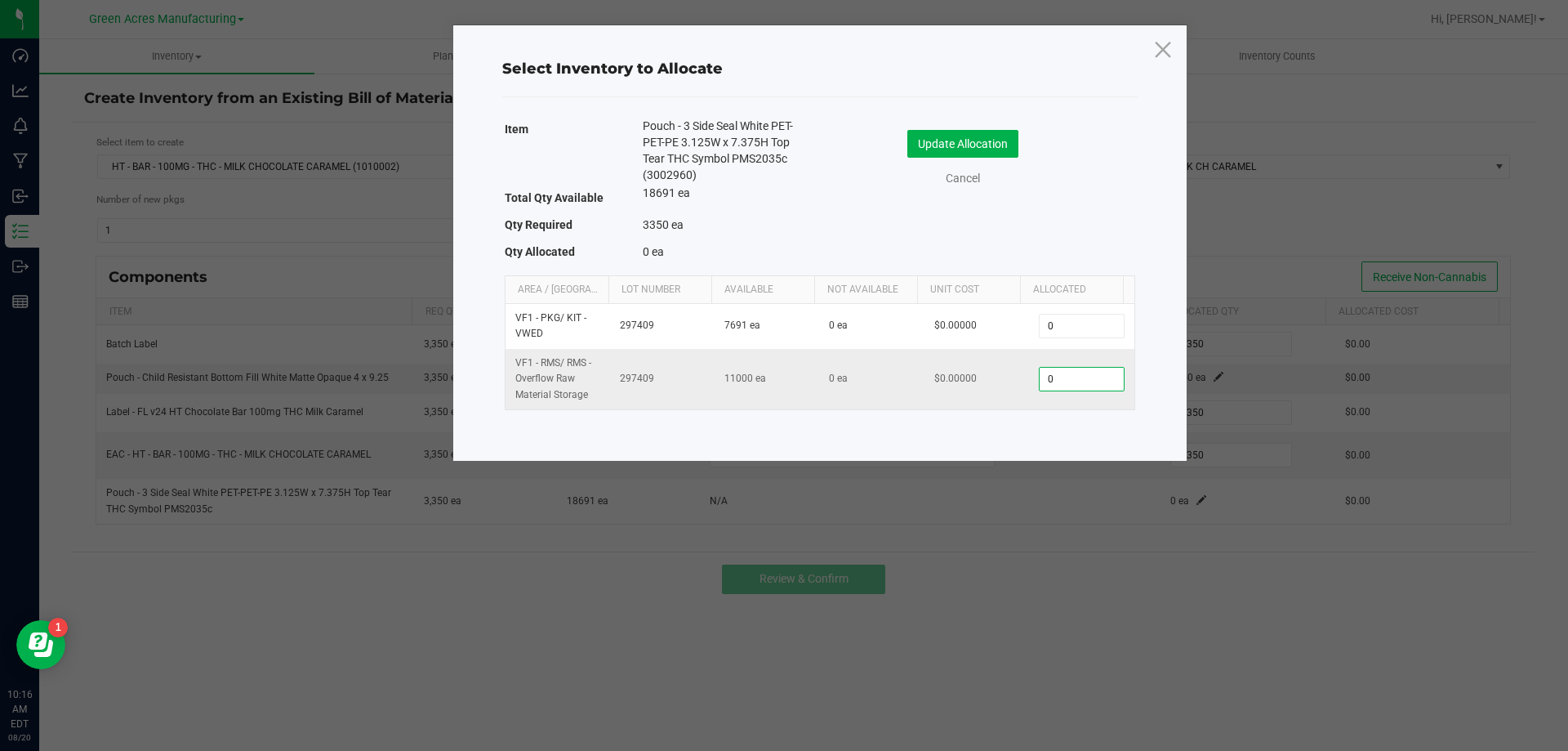
click at [1079, 378] on input "0" at bounding box center [1081, 378] width 84 height 23
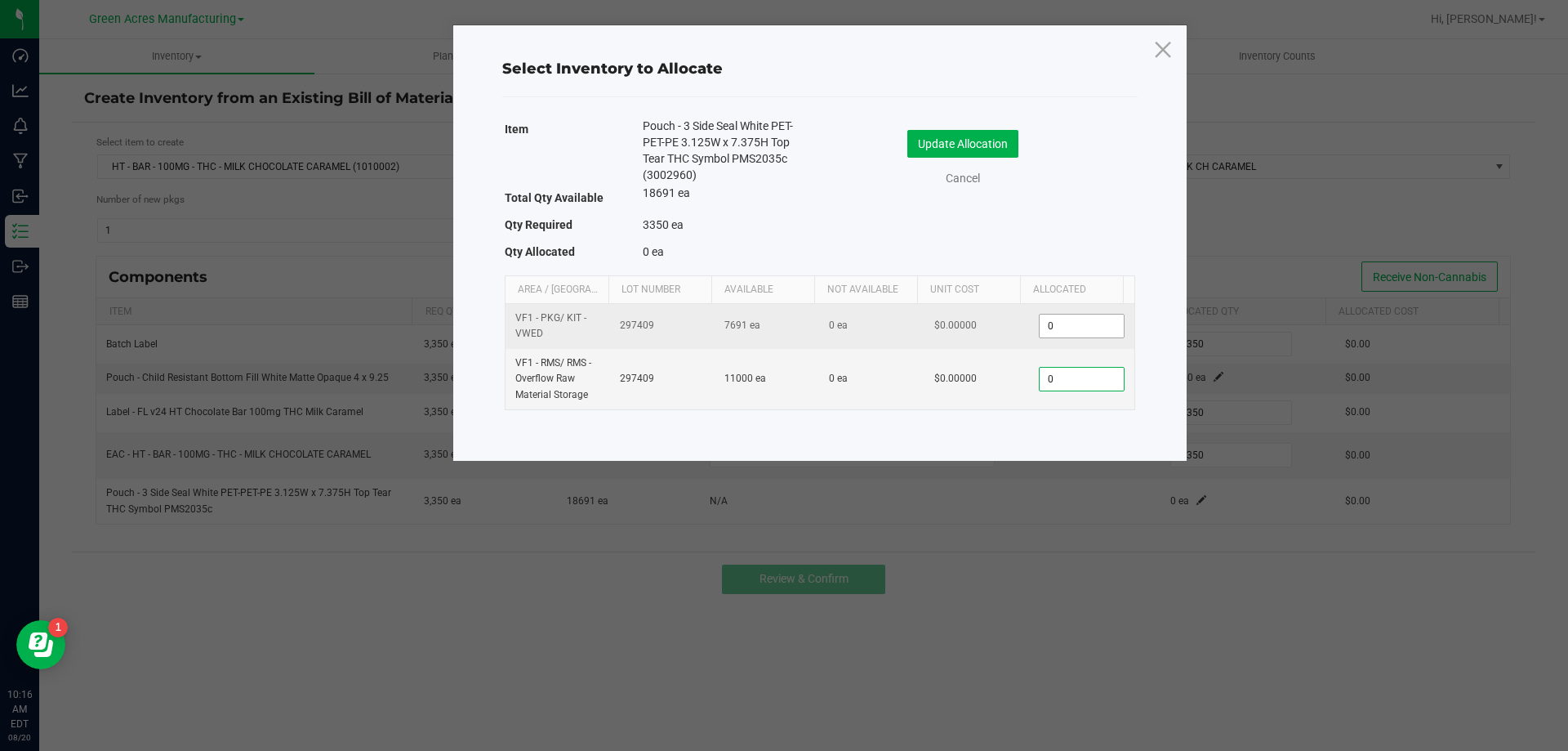
click at [1064, 330] on input "0" at bounding box center [1081, 326] width 84 height 23
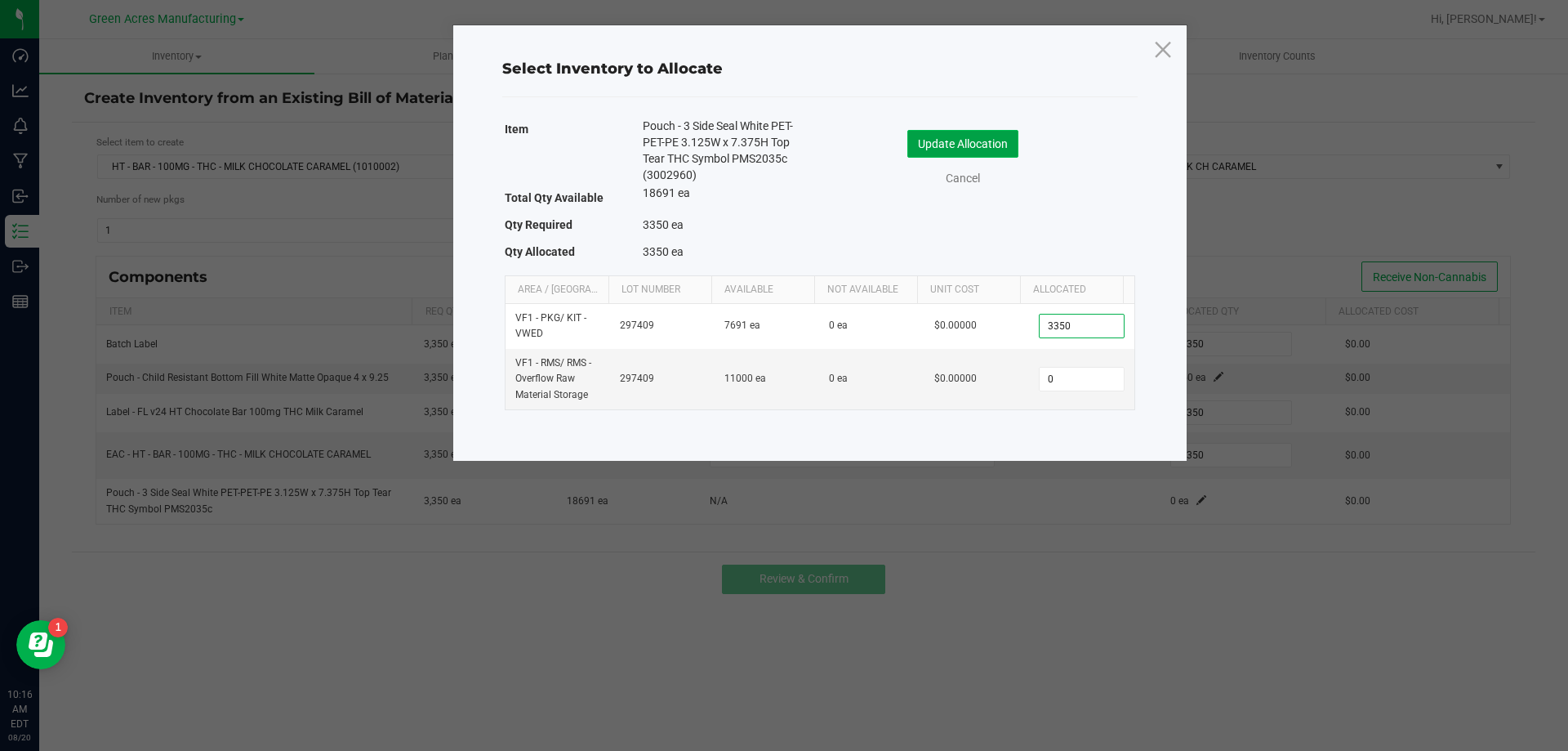
type input "3,350"
click at [929, 140] on button "Update Allocation" at bounding box center [963, 143] width 112 height 28
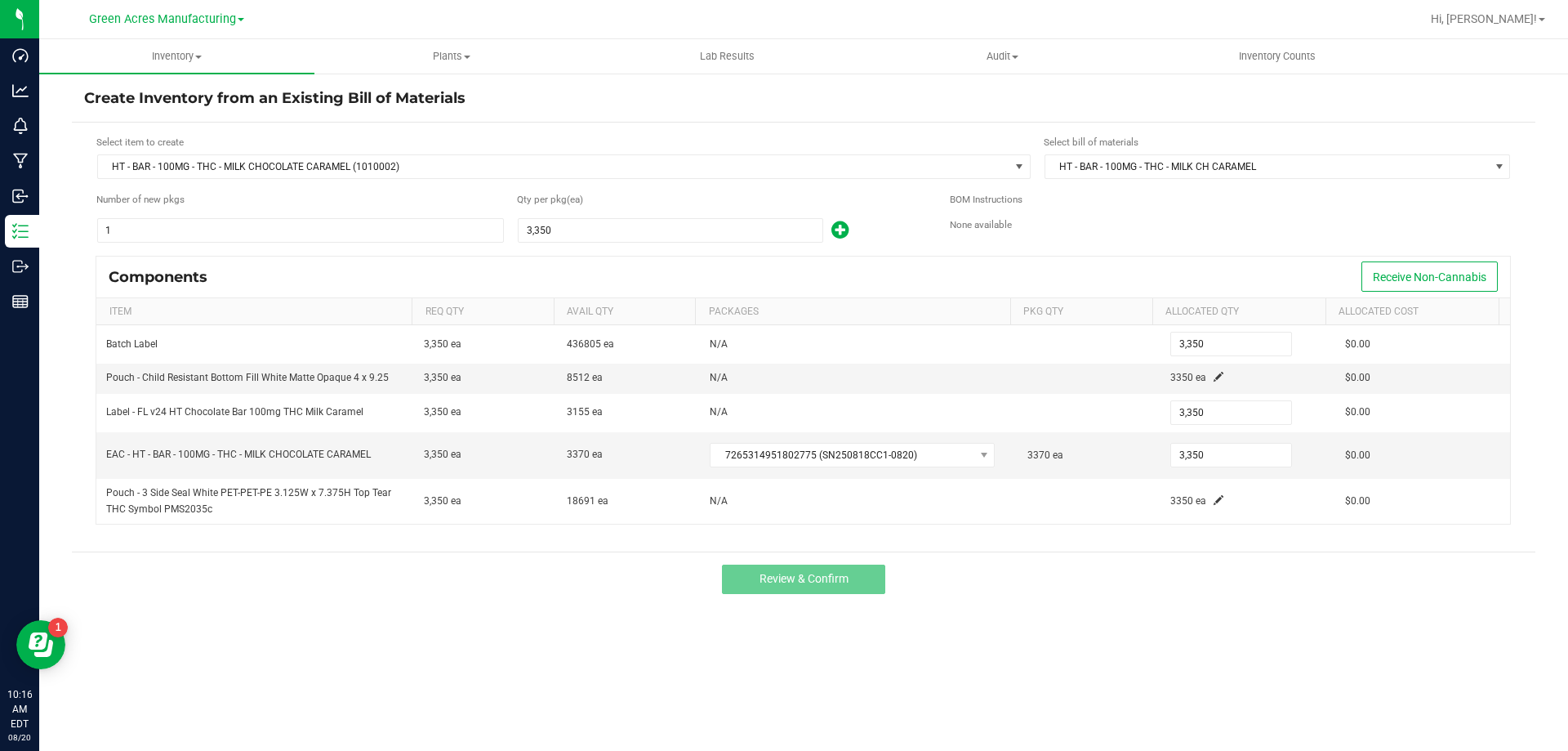
click at [1008, 591] on div "Review & Confirm" at bounding box center [803, 579] width 1463 height 55
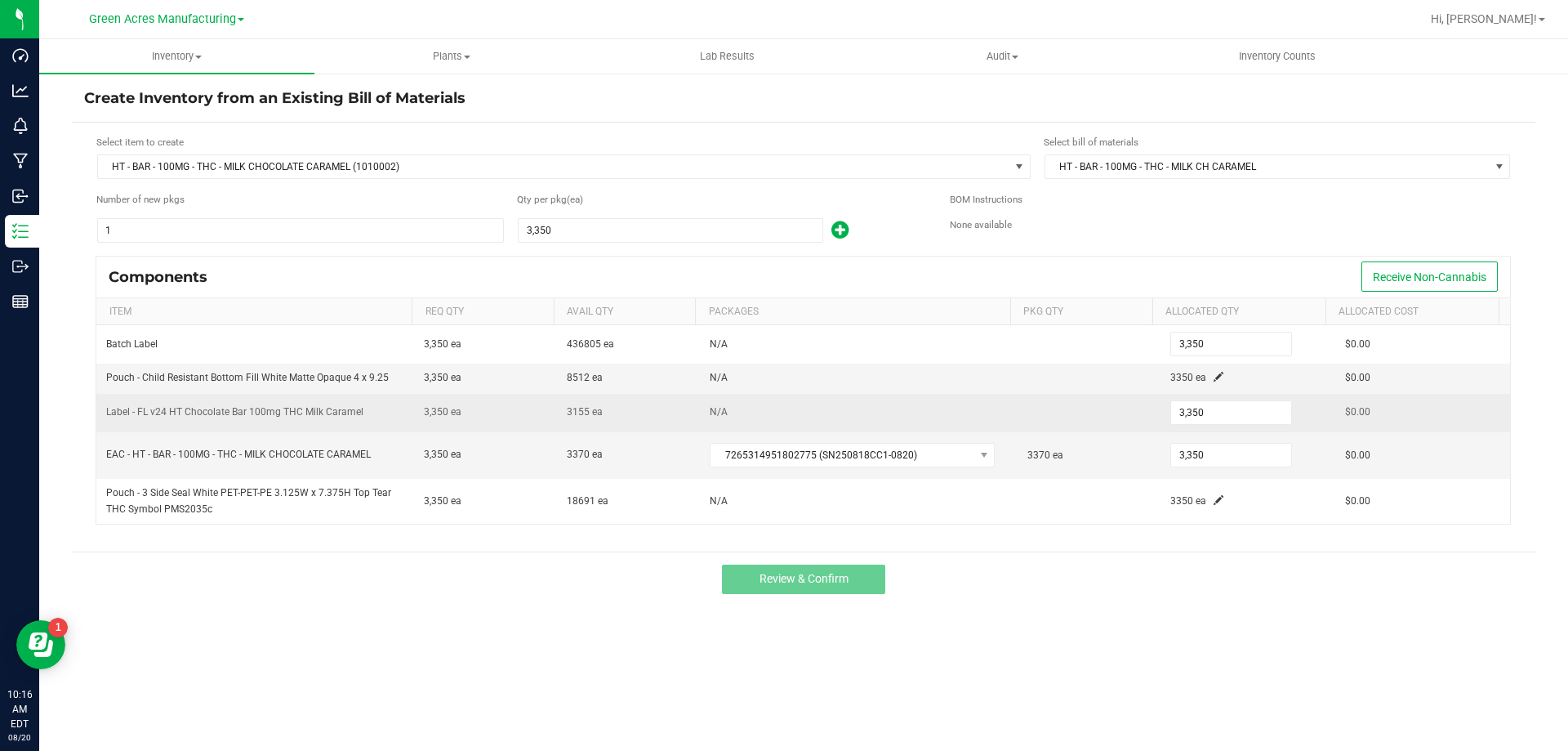
click at [298, 408] on span "Label - FL v24 HT Chocolate Bar 100mg THC Milk Caramel" at bounding box center [235, 411] width 257 height 11
drag, startPoint x: 601, startPoint y: 416, endPoint x: 556, endPoint y: 413, distance: 45.1
click at [557, 413] on td "3155 ea" at bounding box center [628, 412] width 143 height 39
click at [524, 411] on td "3,350 ea" at bounding box center [486, 412] width 143 height 39
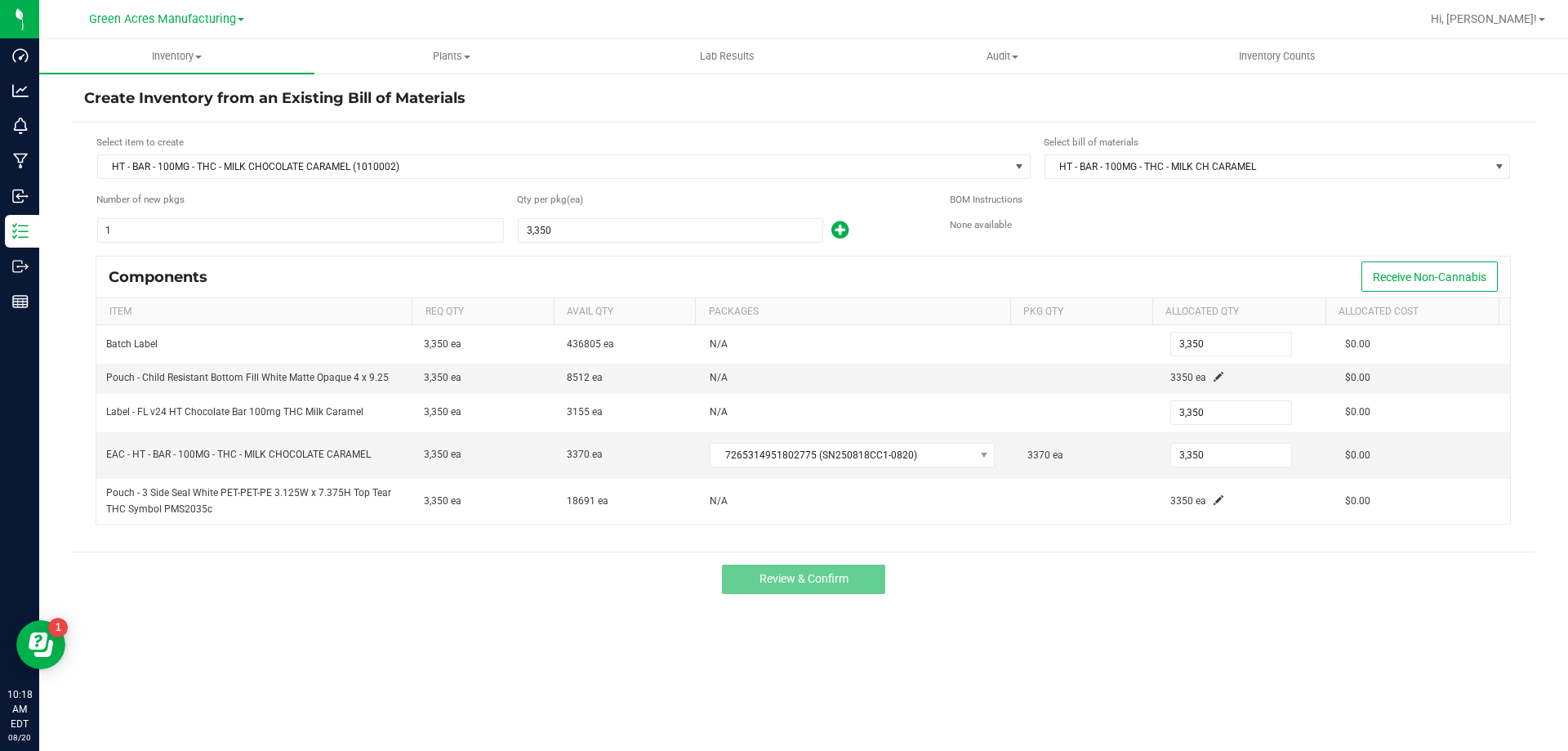
click at [1038, 575] on div "Review & Confirm" at bounding box center [803, 579] width 1463 height 55
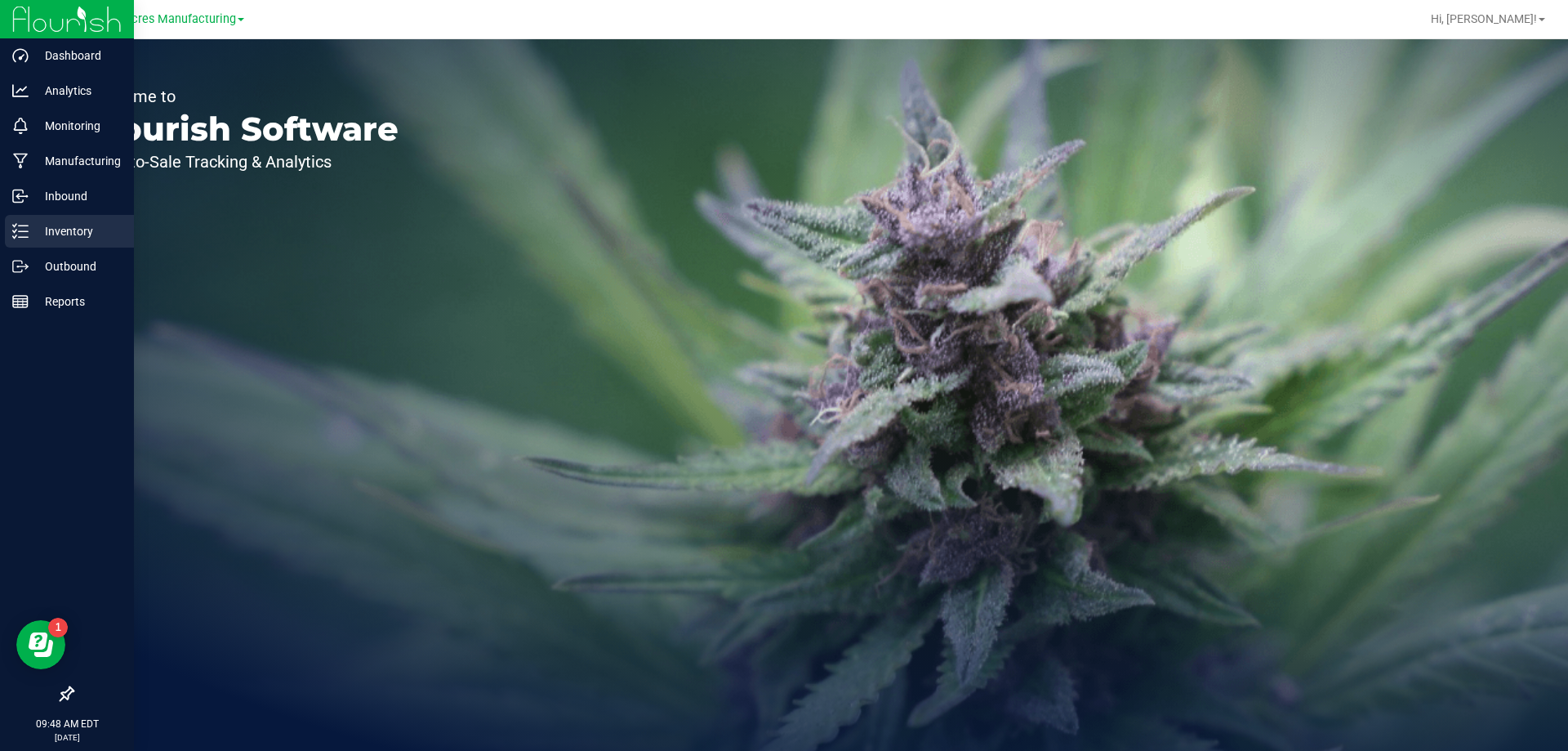
click at [39, 233] on p "Inventory" at bounding box center [78, 231] width 98 height 20
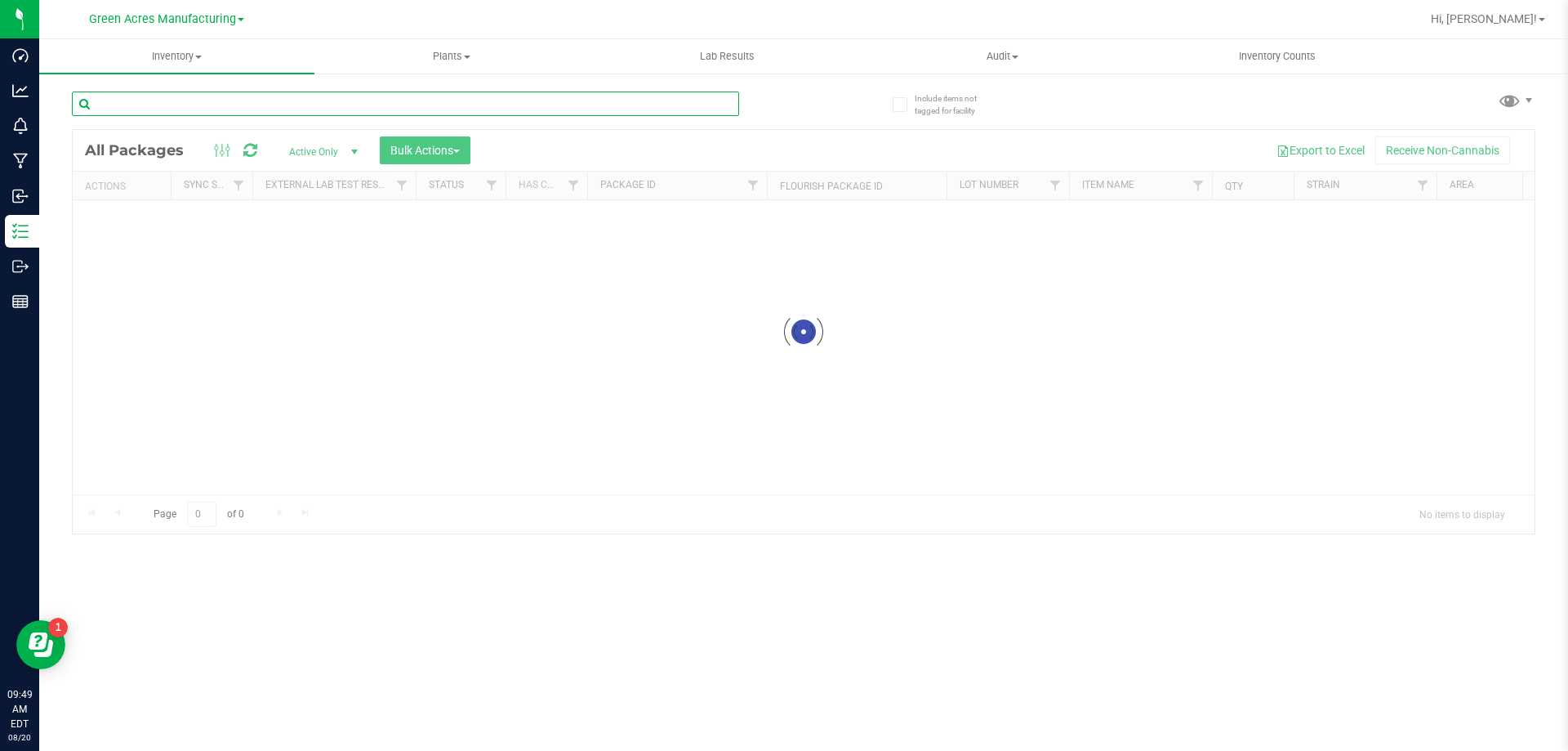
click at [257, 103] on input "text" at bounding box center [405, 104] width 667 height 25
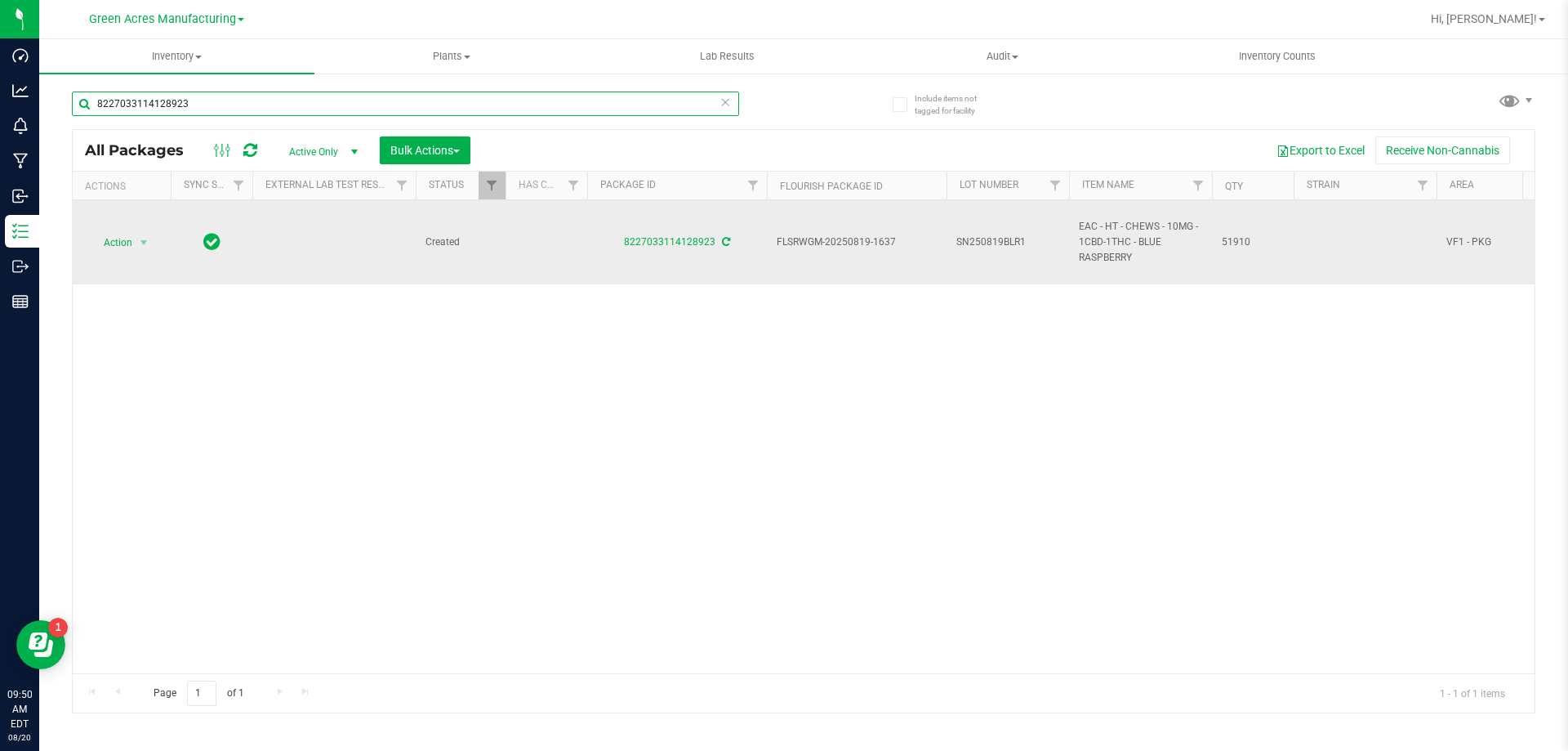
type input "8227033114128923"
click at [1030, 243] on span "SN250819BLR1" at bounding box center [1007, 242] width 103 height 16
type input "SN250819BLR1-0820"
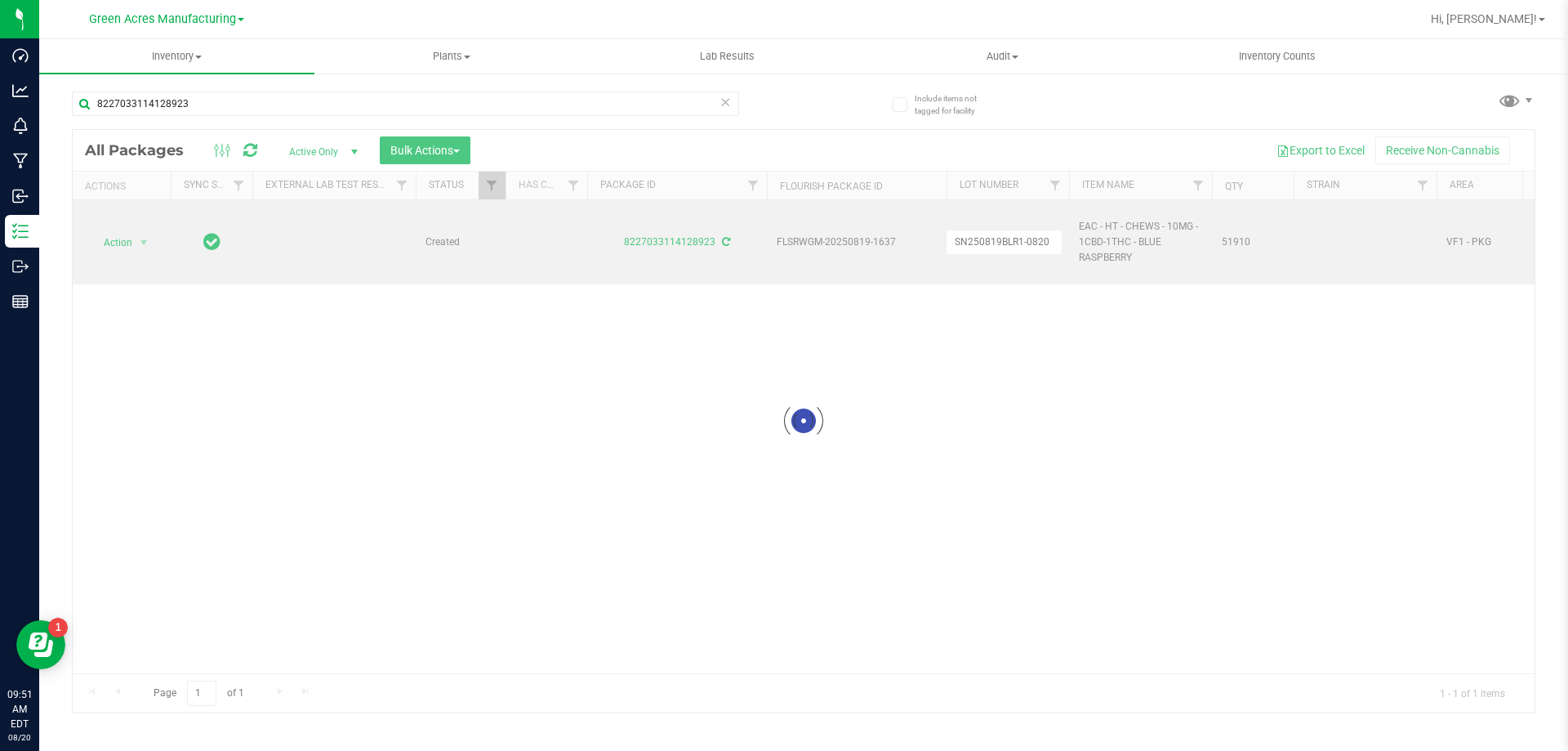
click at [765, 416] on div "Loading... All Packages Active Only Active Only Lab Samples Locked All External…" at bounding box center [803, 421] width 1463 height 584
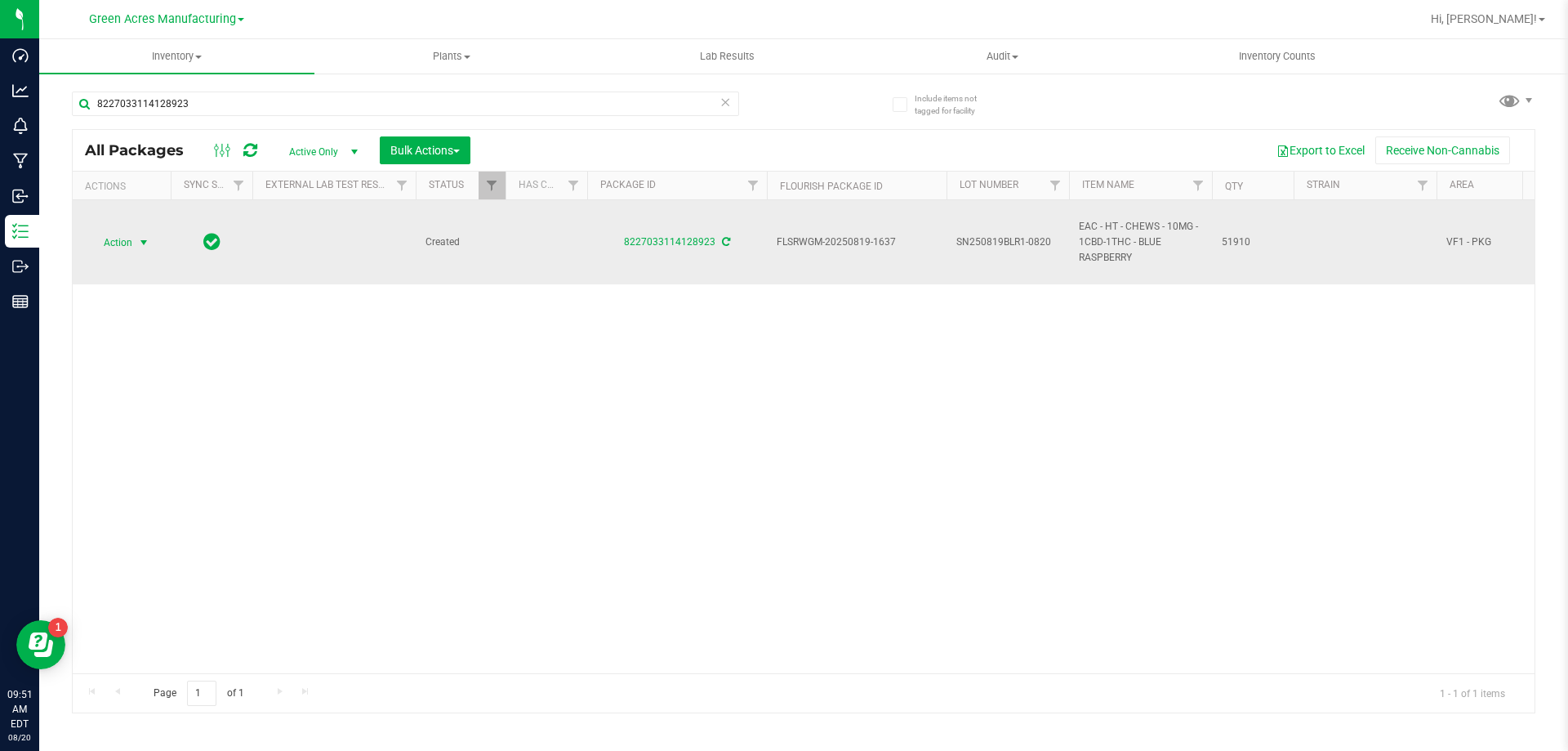
click at [143, 243] on span "select" at bounding box center [143, 242] width 13 height 13
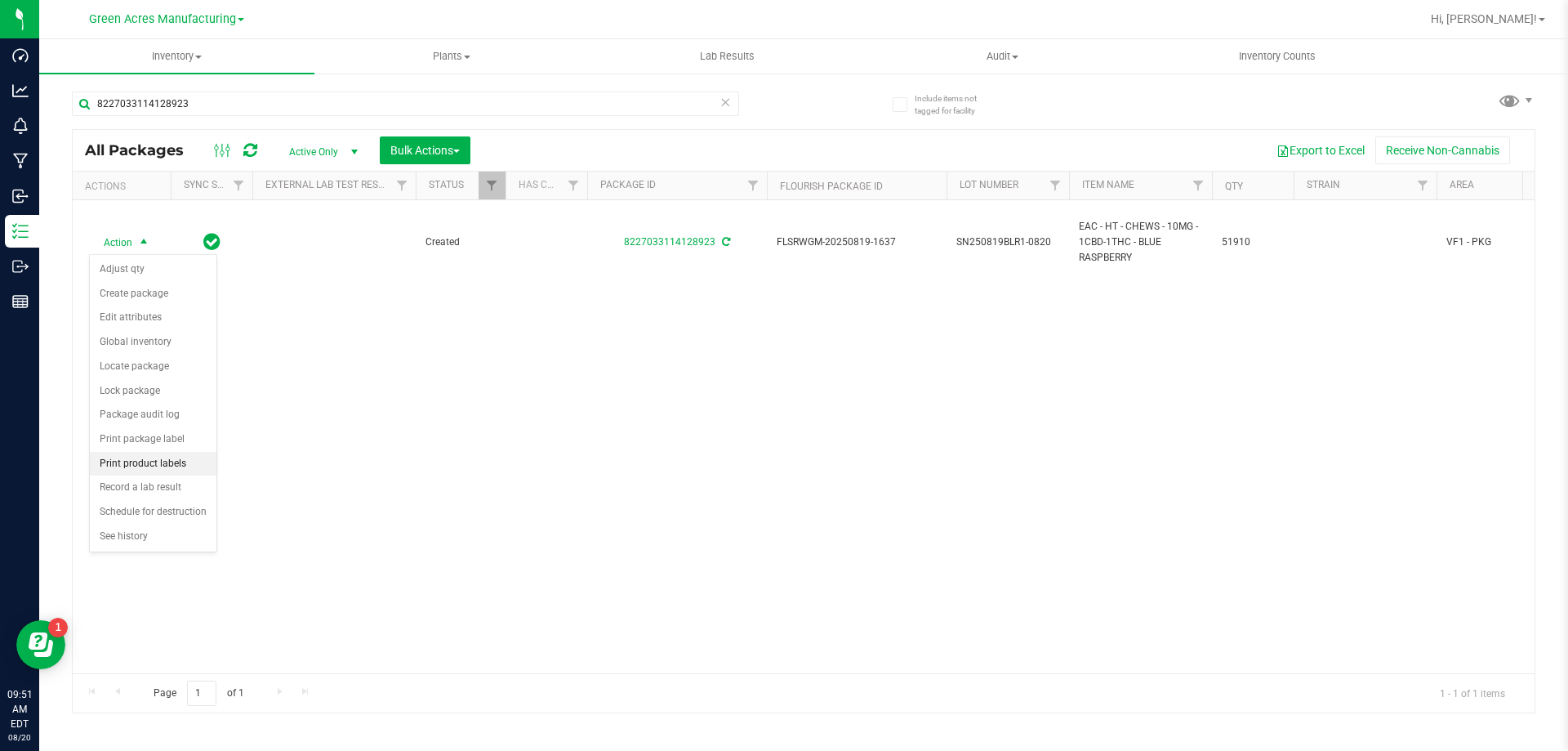
click at [179, 465] on li "Print product labels" at bounding box center [152, 464] width 126 height 25
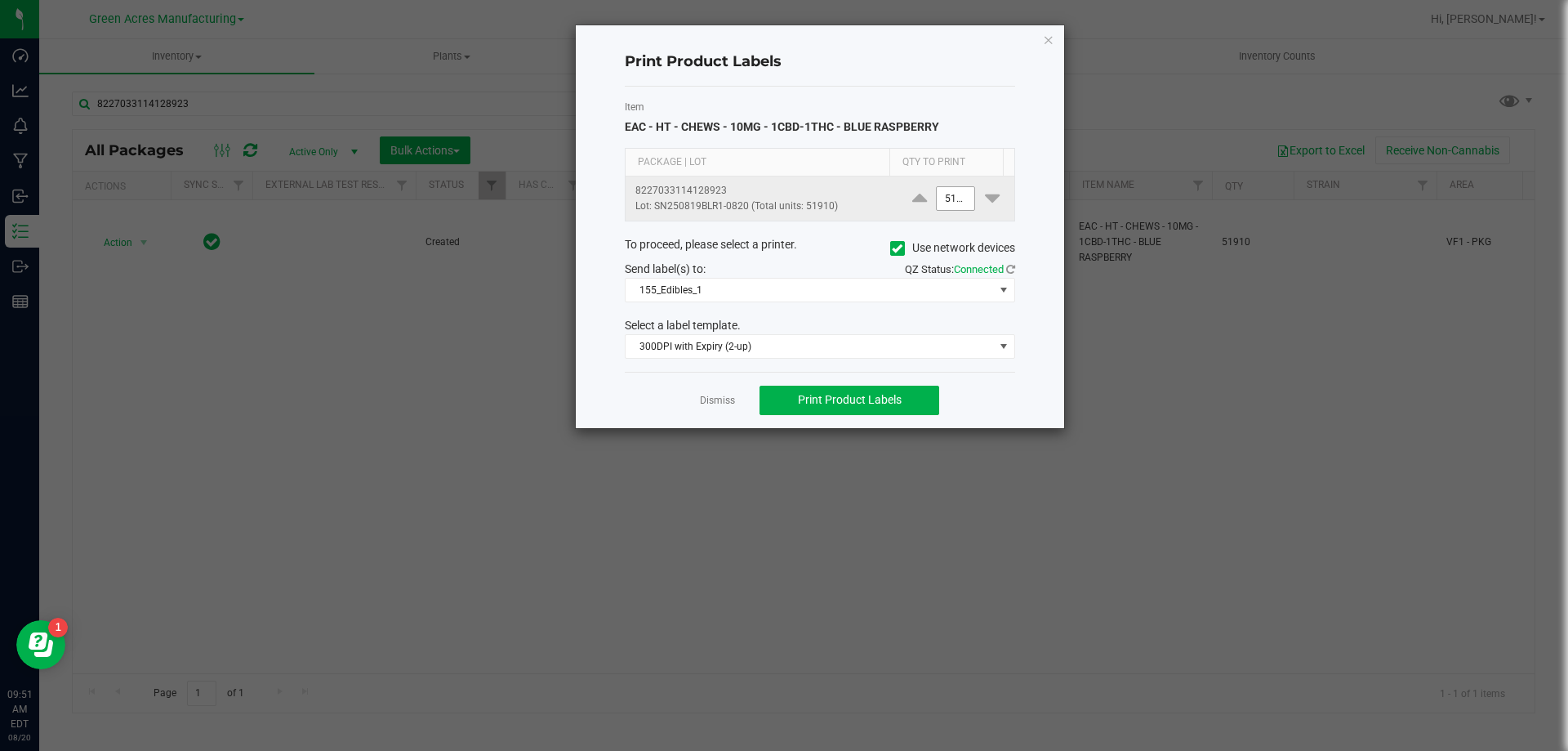
click at [943, 187] on input "51910" at bounding box center [956, 198] width 38 height 23
click at [949, 194] on input "51910" at bounding box center [956, 198] width 38 height 23
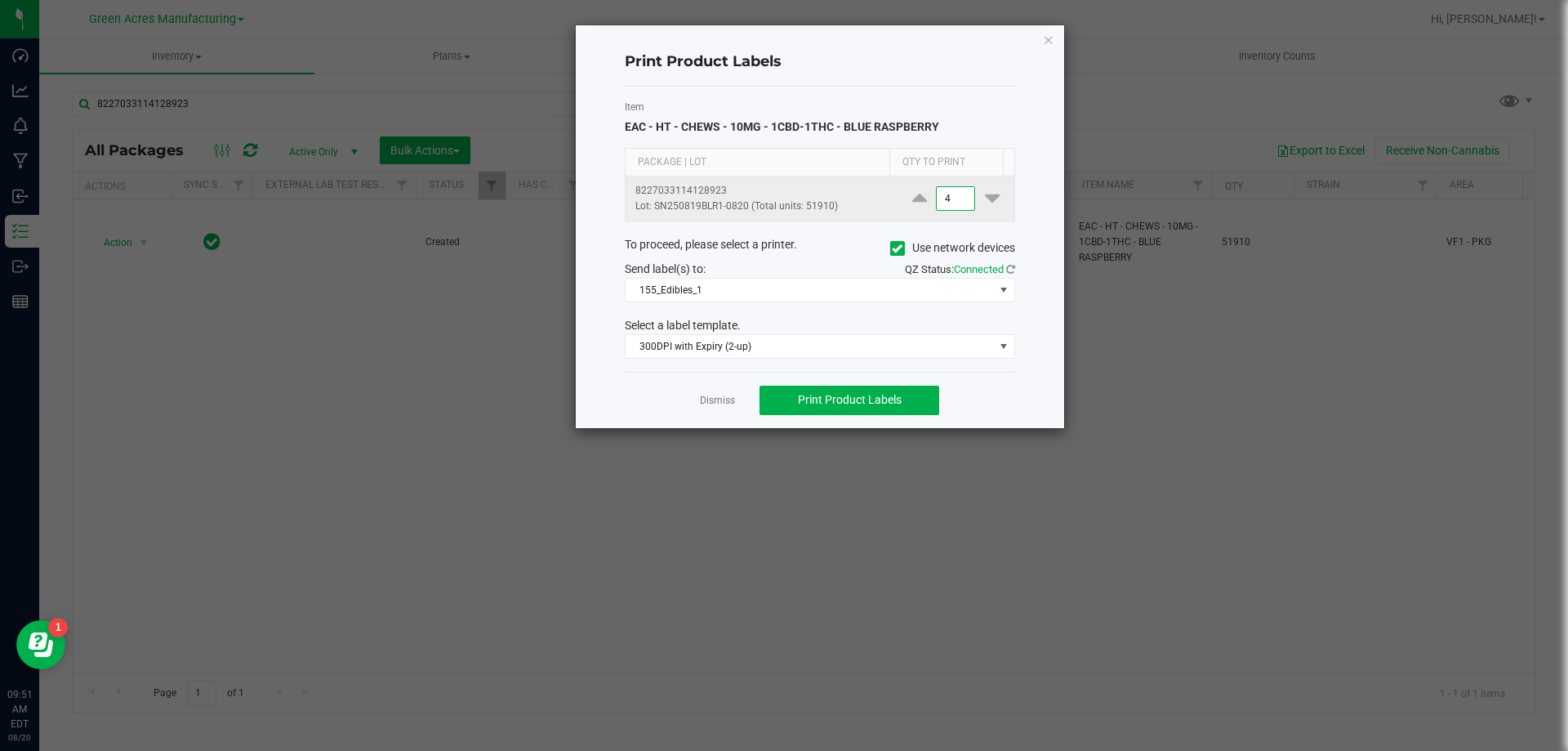
scroll to position [0, 0]
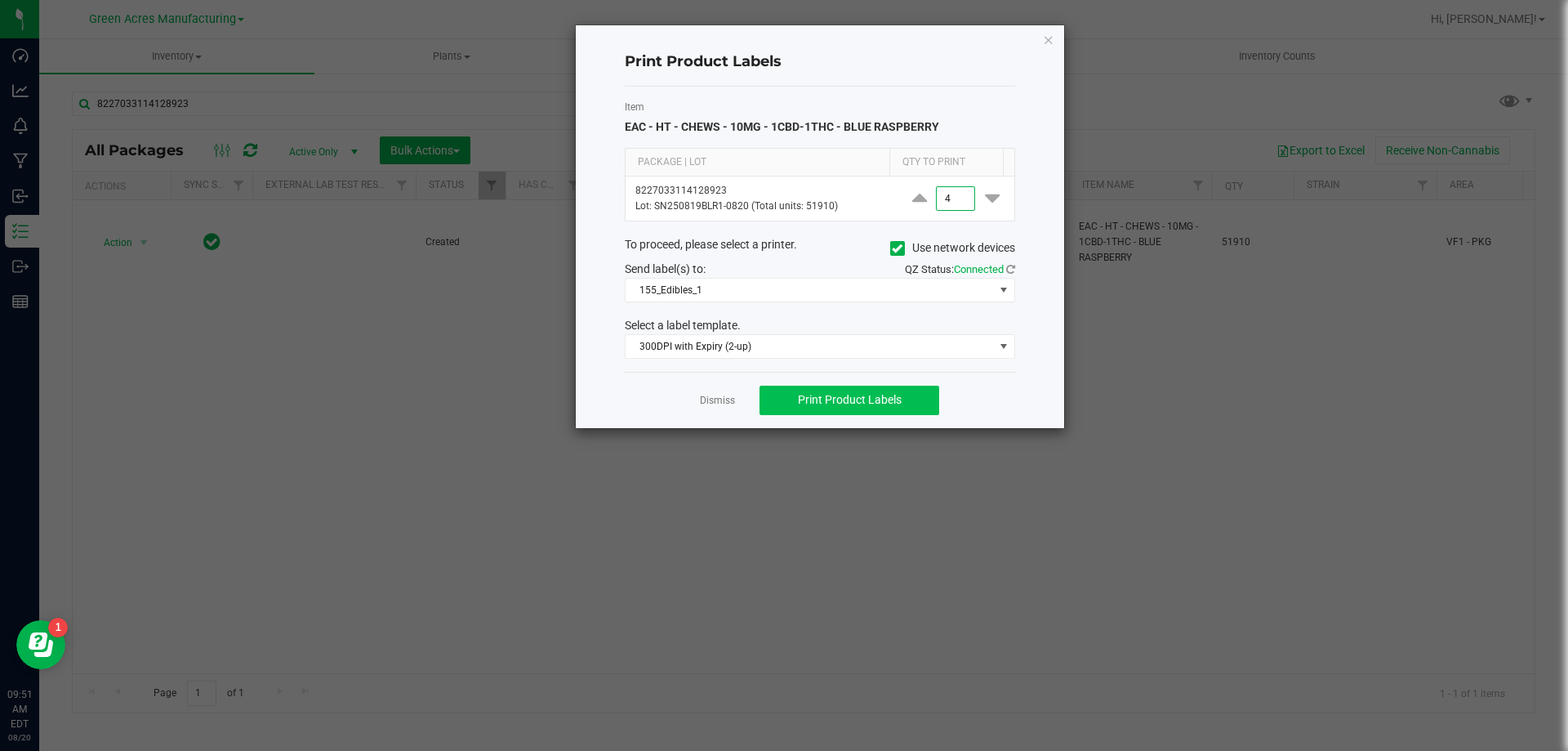
type input "4"
click at [843, 394] on span "Print Product Labels" at bounding box center [849, 398] width 104 height 13
click at [719, 397] on link "Dismiss" at bounding box center [717, 400] width 35 height 14
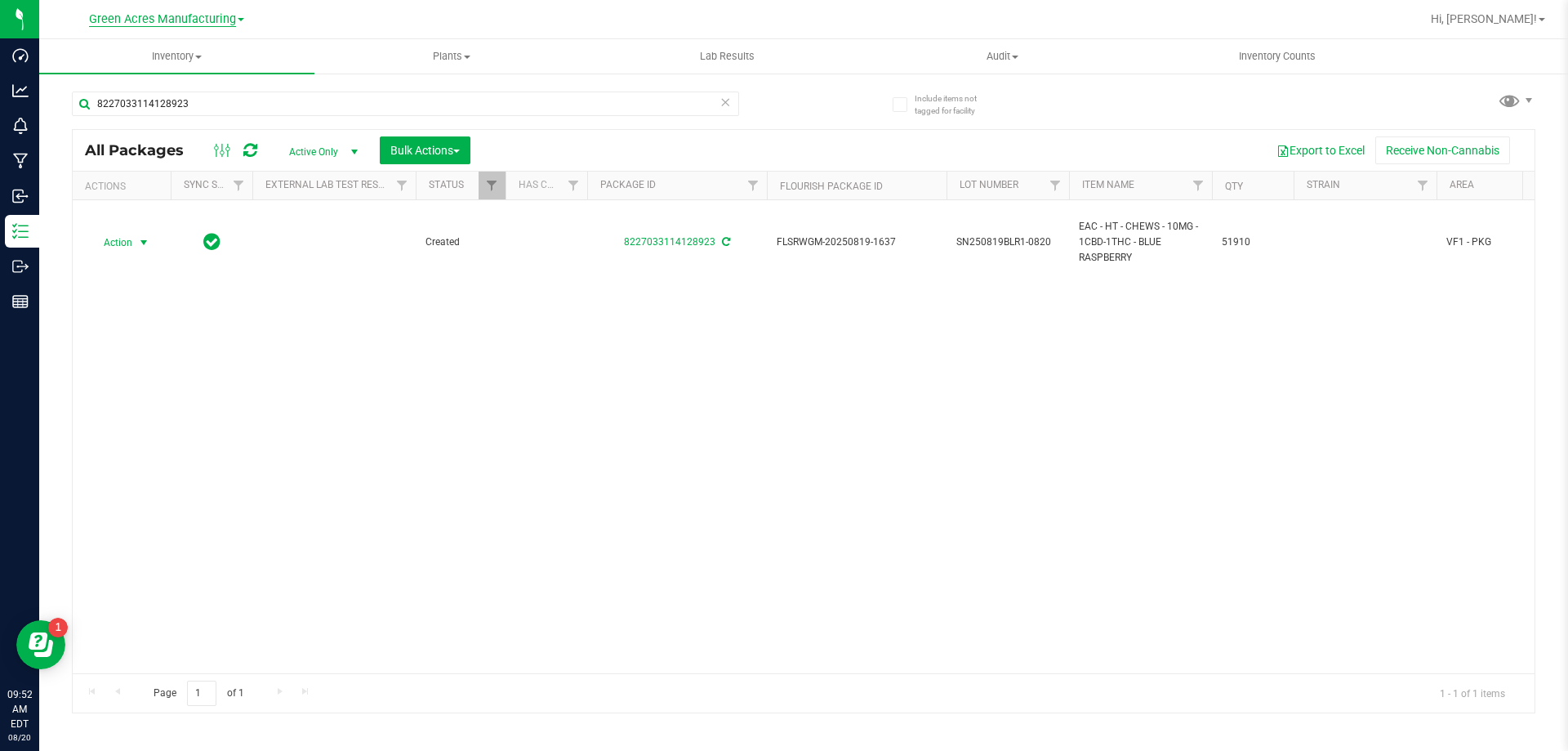
click at [234, 25] on span "Green Acres Manufacturing" at bounding box center [162, 19] width 147 height 15
click at [336, 32] on div at bounding box center [856, 19] width 1128 height 32
click at [197, 67] on uib-tab-heading "Inventory All packages All inventory Waste log Create inventory" at bounding box center [176, 56] width 275 height 34
click at [152, 194] on span "From bill of materials" at bounding box center [112, 196] width 147 height 14
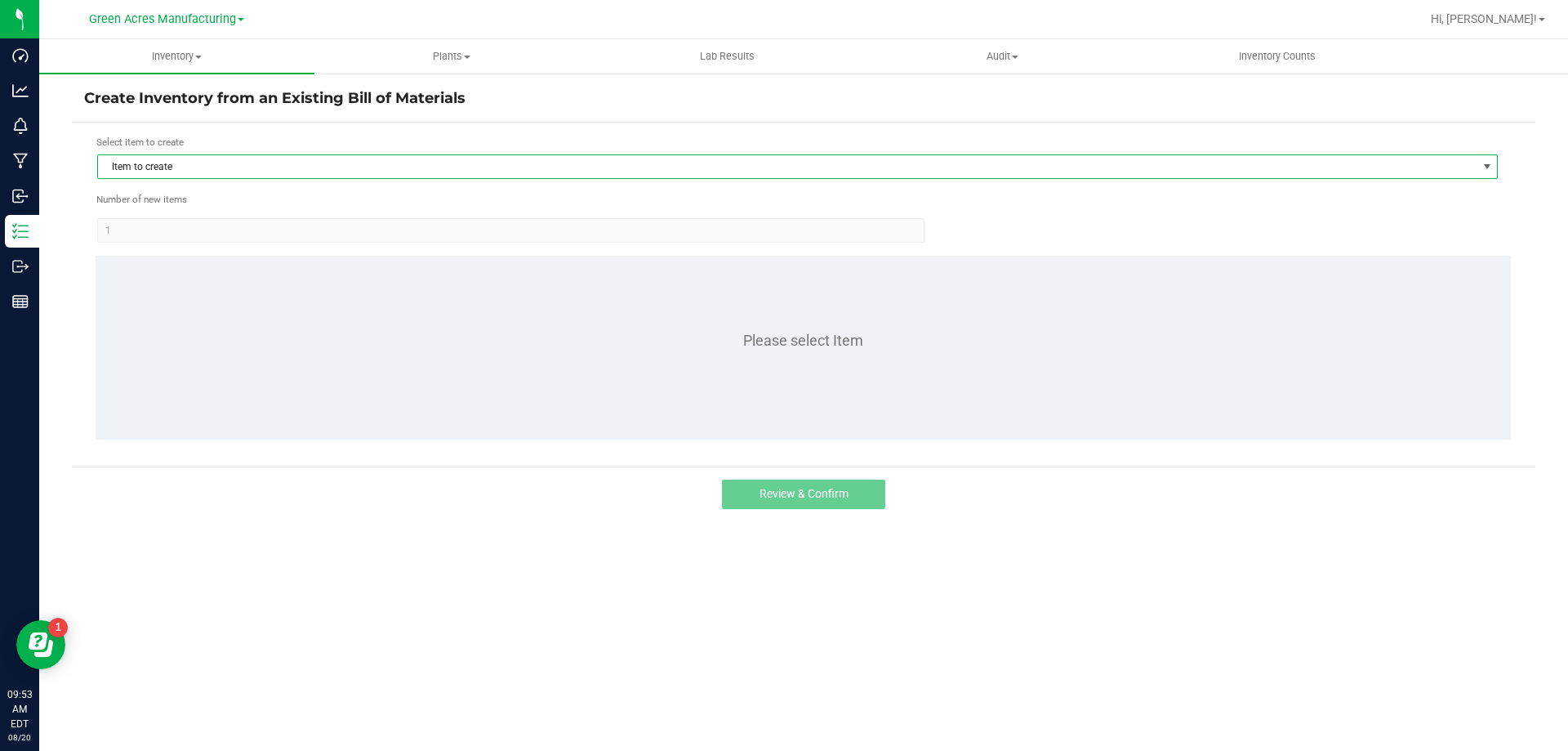
click at [261, 170] on span "Item to create" at bounding box center [786, 166] width 1378 height 23
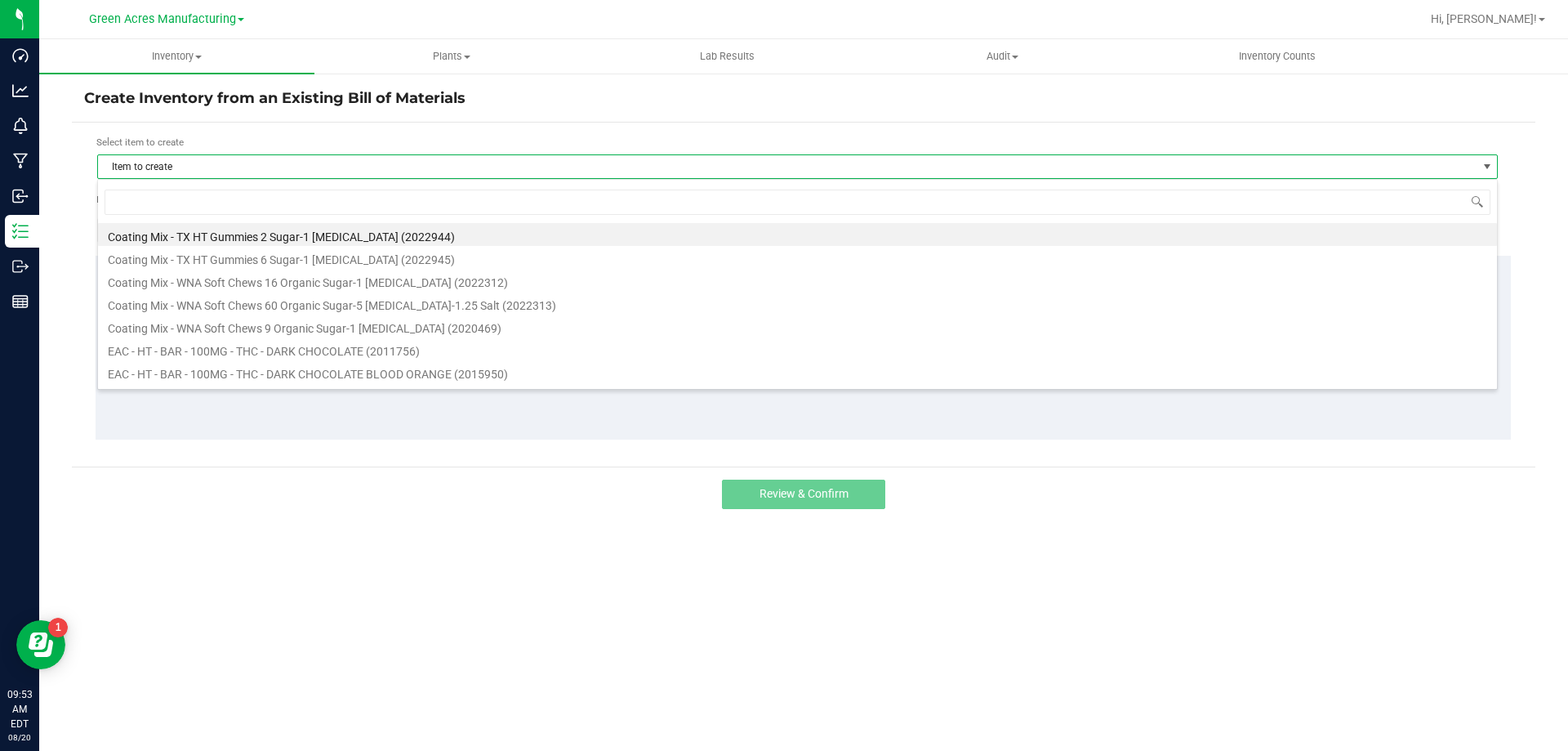
scroll to position [25, 1401]
type input "blue raspberry"
click at [374, 279] on li "HT - CHEWS - 10MG - 20CT - HYB - 1CBD-1THC - BLUE RASPBERRY (1018236)" at bounding box center [796, 280] width 1399 height 23
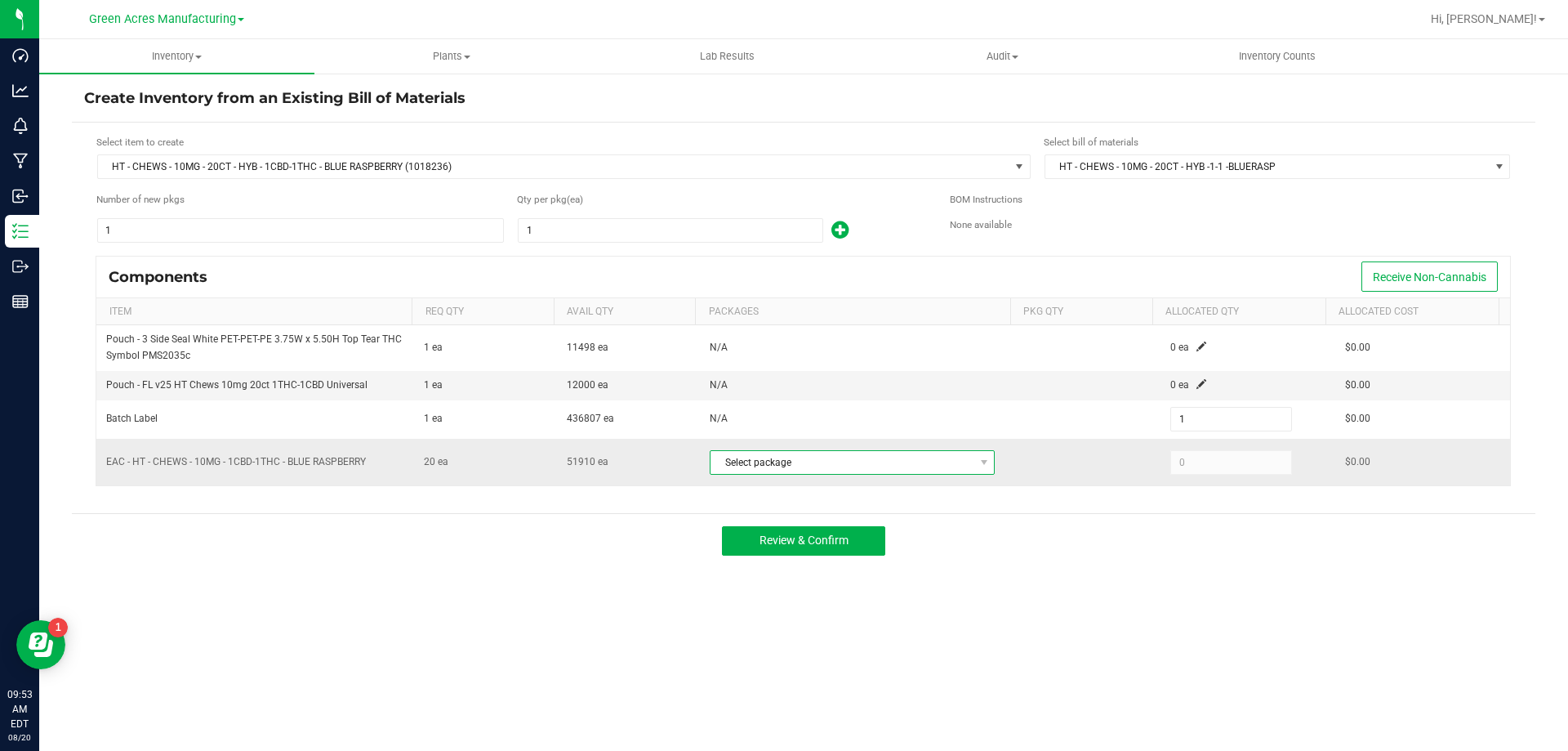
click at [934, 466] on span "Select package" at bounding box center [842, 462] width 263 height 23
click at [946, 534] on li "8227033114128923 (SN250819BLR1-0820)" at bounding box center [852, 529] width 293 height 23
type input "20"
click at [1197, 381] on span at bounding box center [1202, 384] width 10 height 10
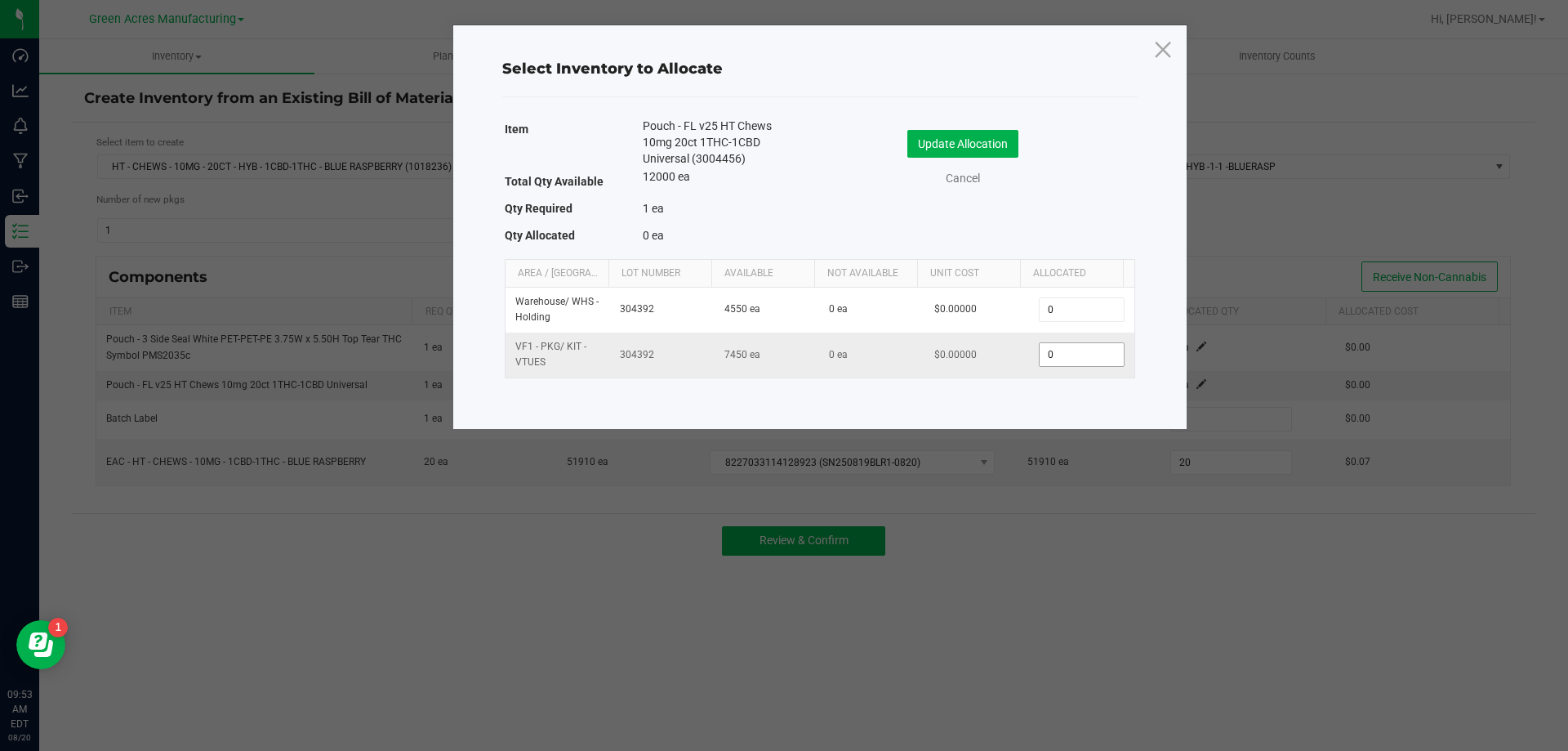
click at [1087, 358] on input "0" at bounding box center [1081, 354] width 84 height 23
type input "1"
click at [970, 138] on button "Update Allocation" at bounding box center [963, 143] width 112 height 28
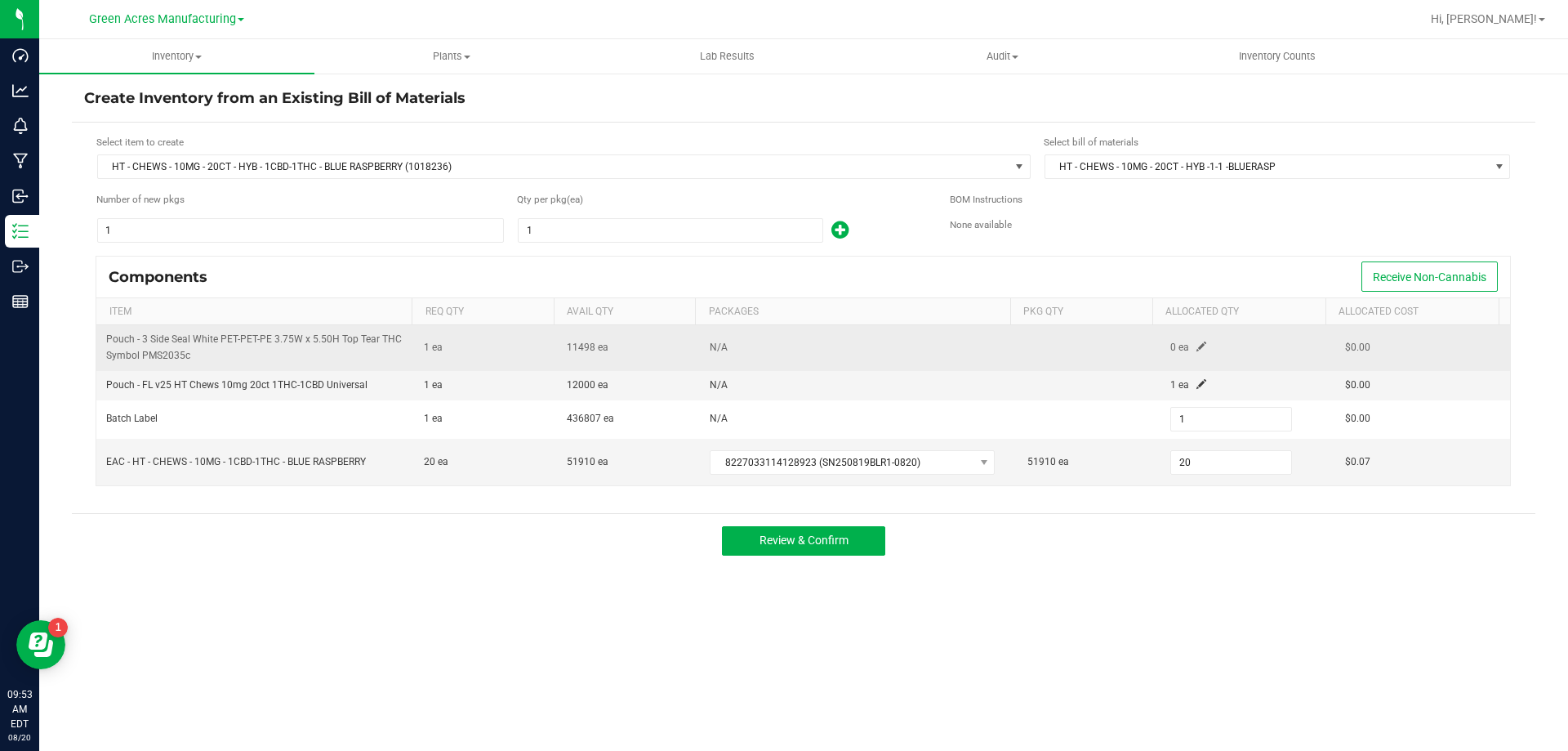
click at [1185, 345] on td "0 ea" at bounding box center [1247, 347] width 175 height 45
click at [1197, 343] on span at bounding box center [1202, 347] width 10 height 10
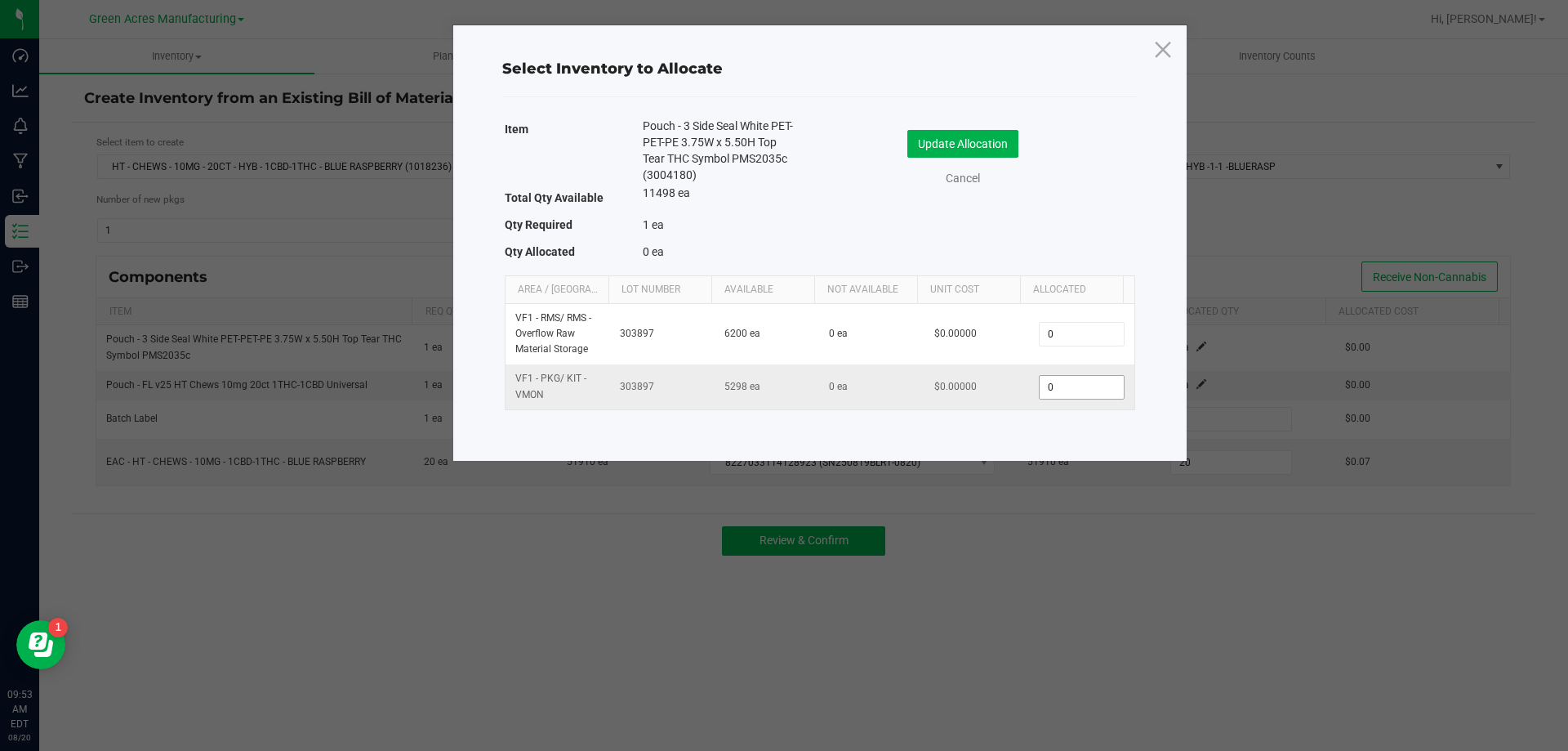
click at [1099, 386] on input "0" at bounding box center [1081, 386] width 84 height 23
type input "1"
click at [997, 143] on button "Update Allocation" at bounding box center [963, 143] width 112 height 28
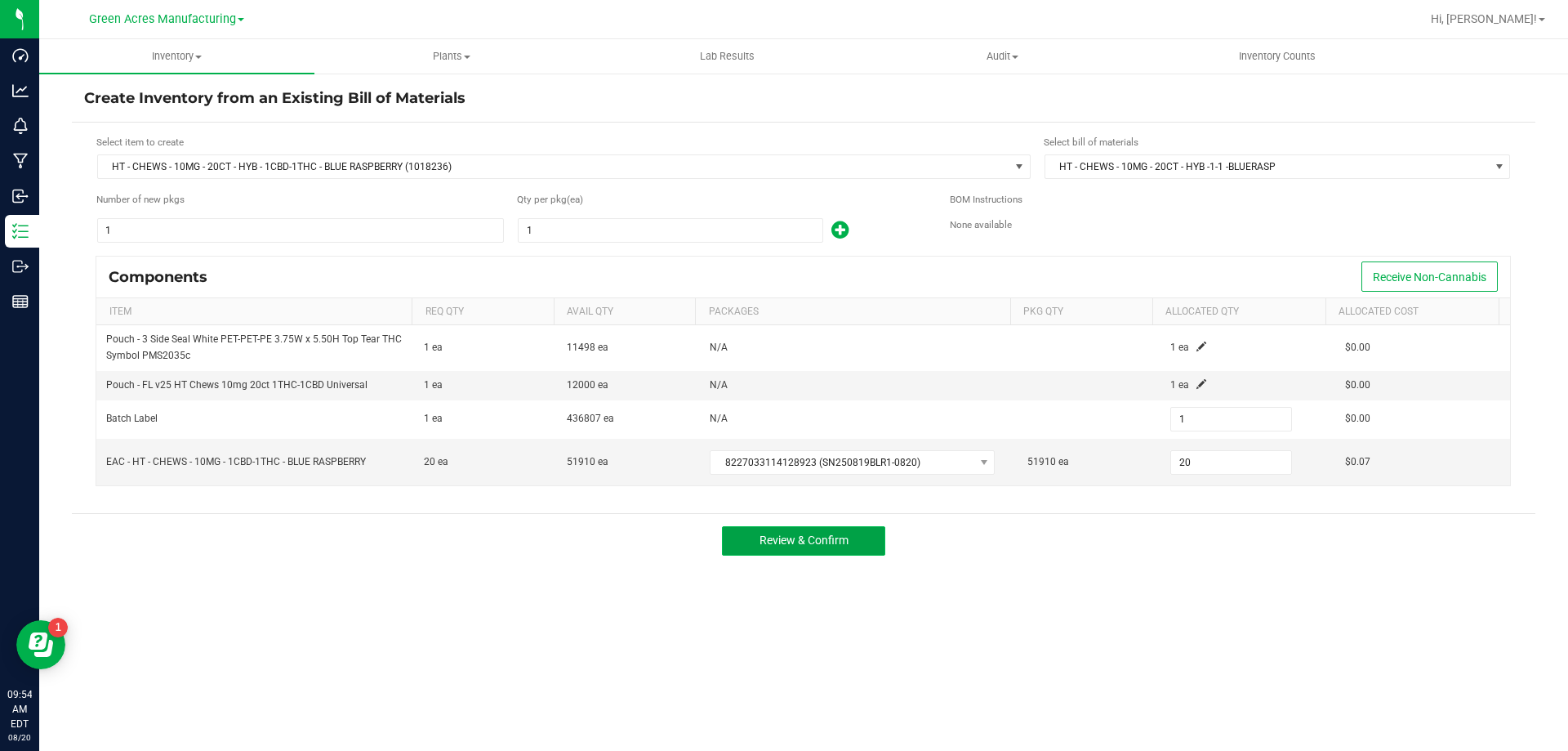
click at [804, 536] on span "Review & Confirm" at bounding box center [803, 540] width 89 height 13
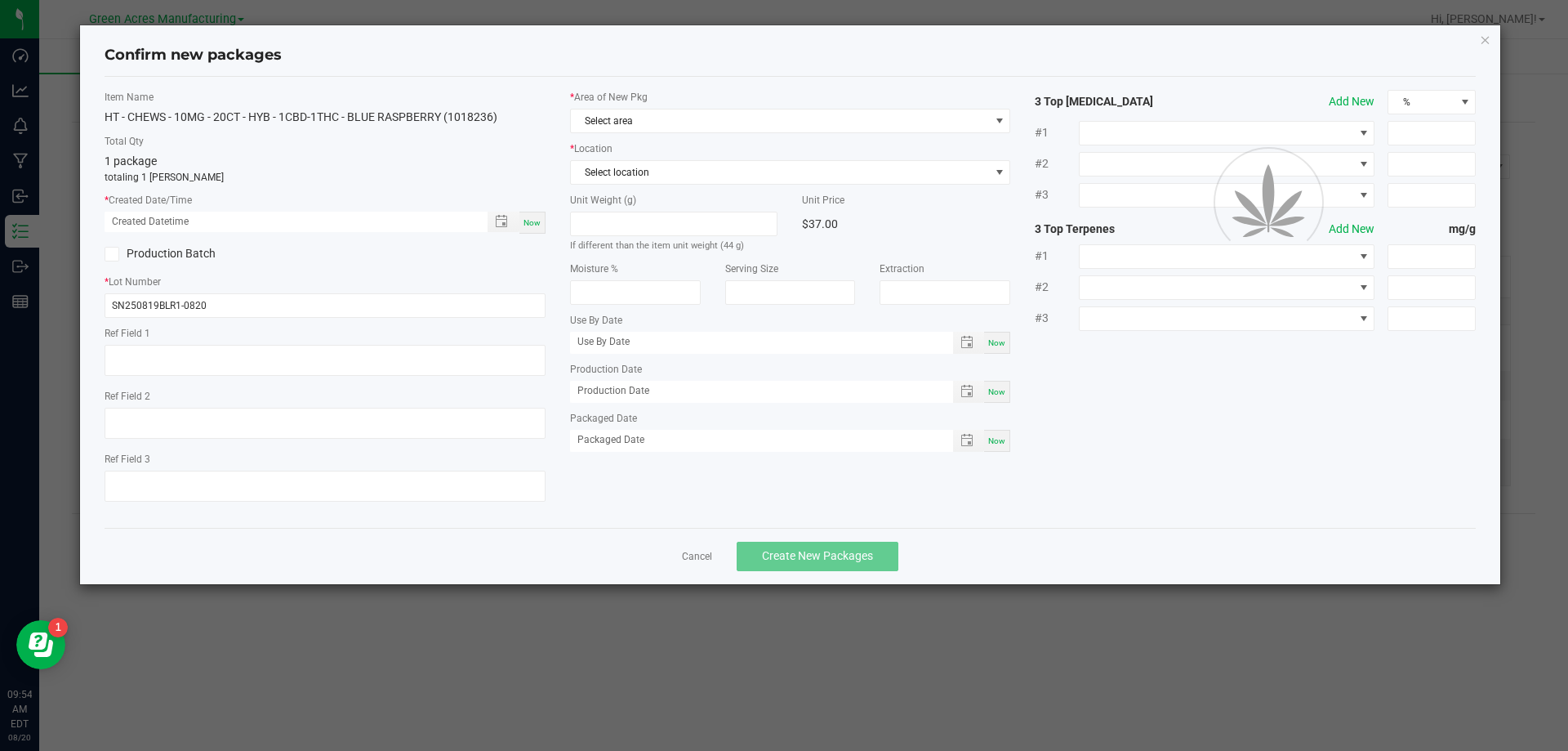
type input "03/01/2026"
type input "08/19/2025"
click at [529, 222] on span "Now" at bounding box center [532, 222] width 17 height 9
type input "08/20/2025 09:54 AM"
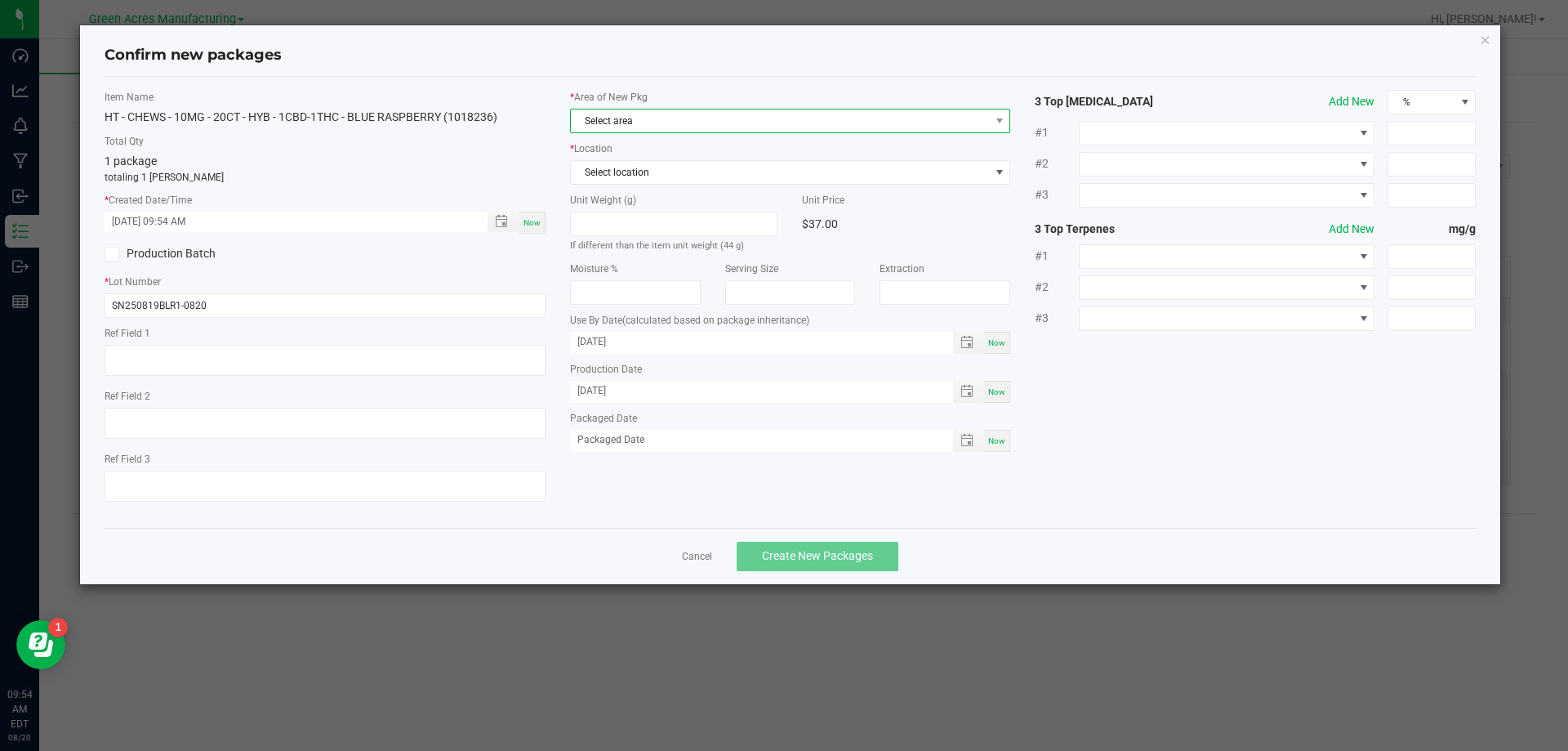
click at [828, 122] on span "Select area" at bounding box center [780, 121] width 419 height 23
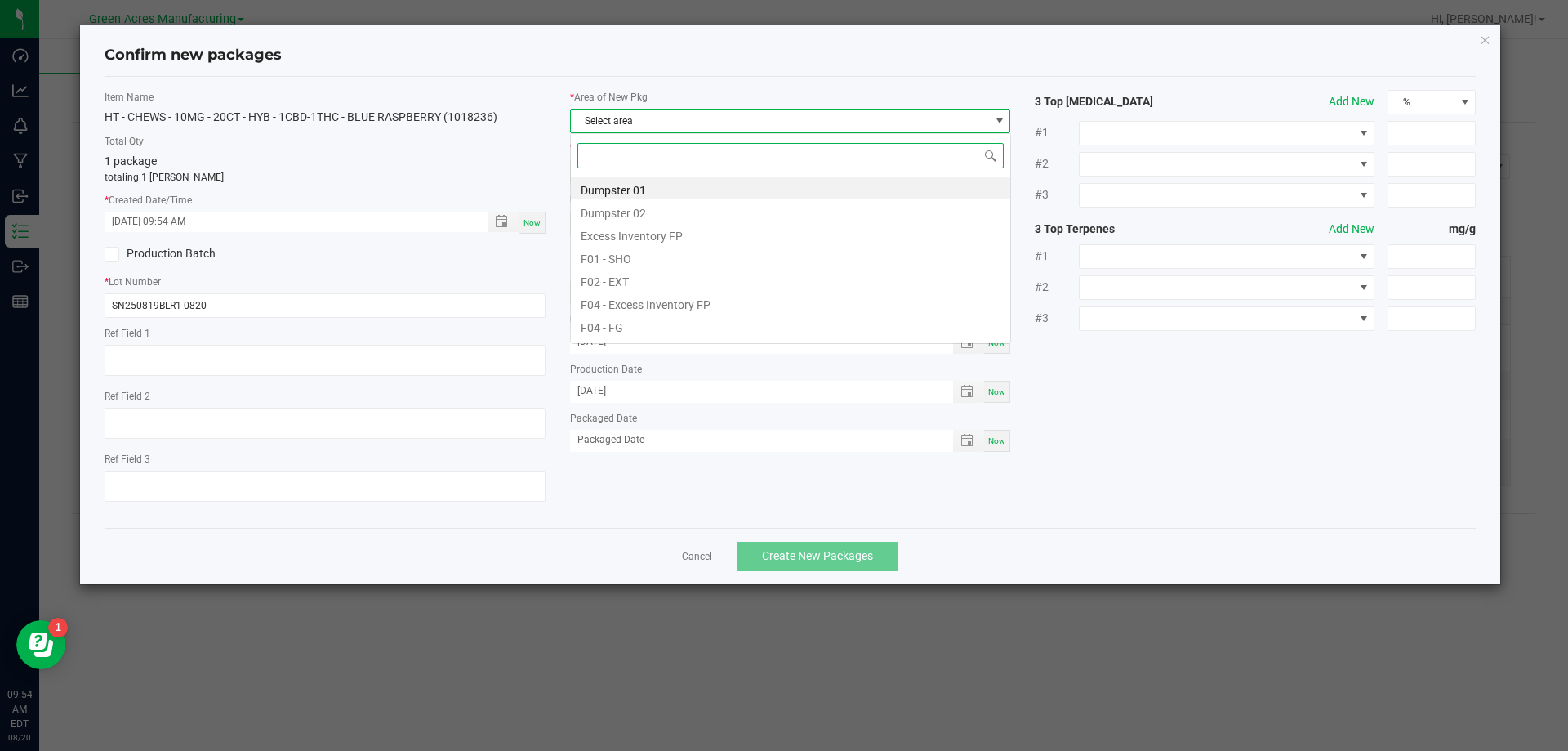
scroll to position [25, 441]
type input "pk"
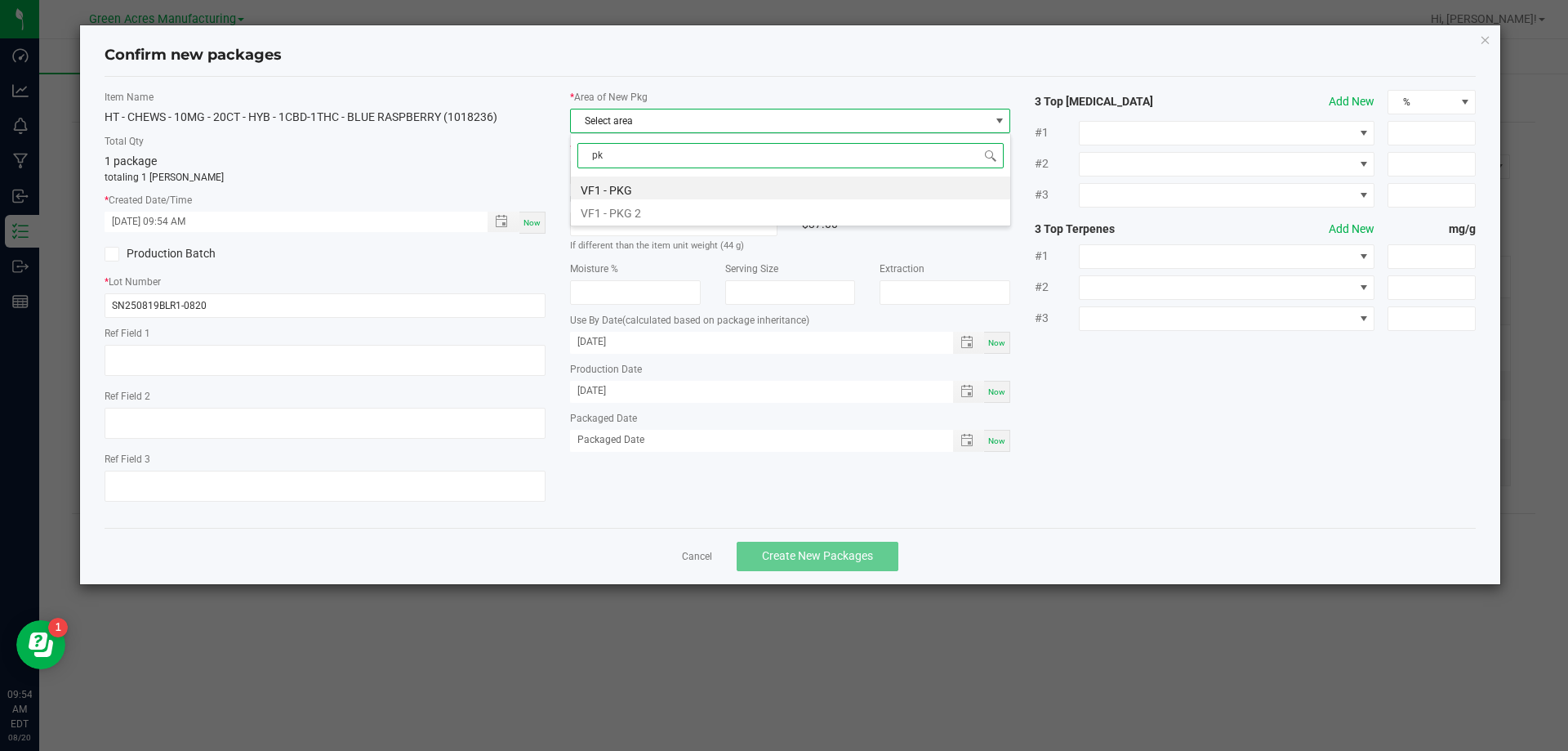
click at [693, 212] on li "VF1 - PKG 2" at bounding box center [789, 210] width 439 height 23
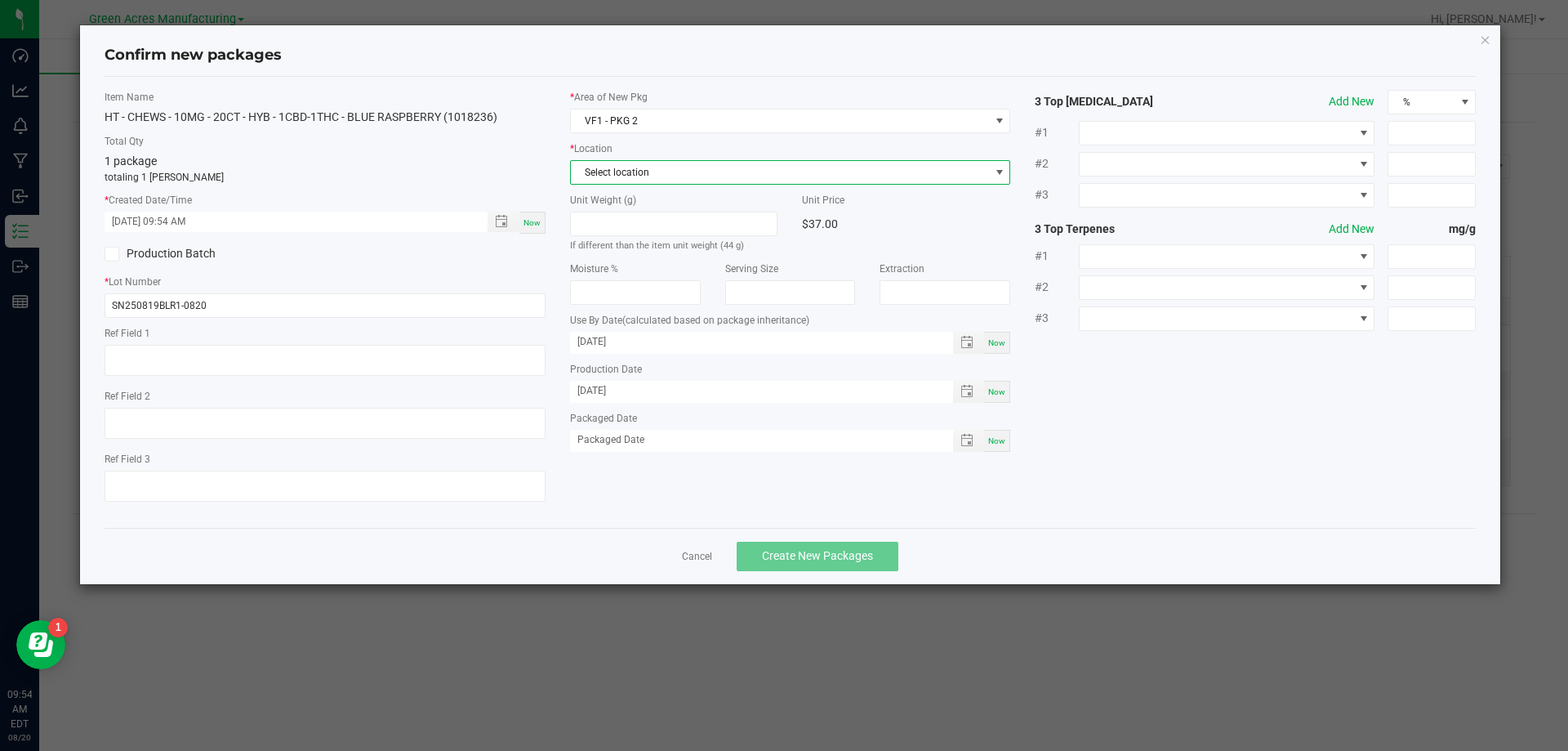
click at [711, 166] on span "Select location" at bounding box center [780, 172] width 419 height 23
click at [711, 238] on li "KIT - Packaging 1" at bounding box center [789, 239] width 439 height 23
click at [846, 544] on button "Create New Packages" at bounding box center [817, 557] width 161 height 30
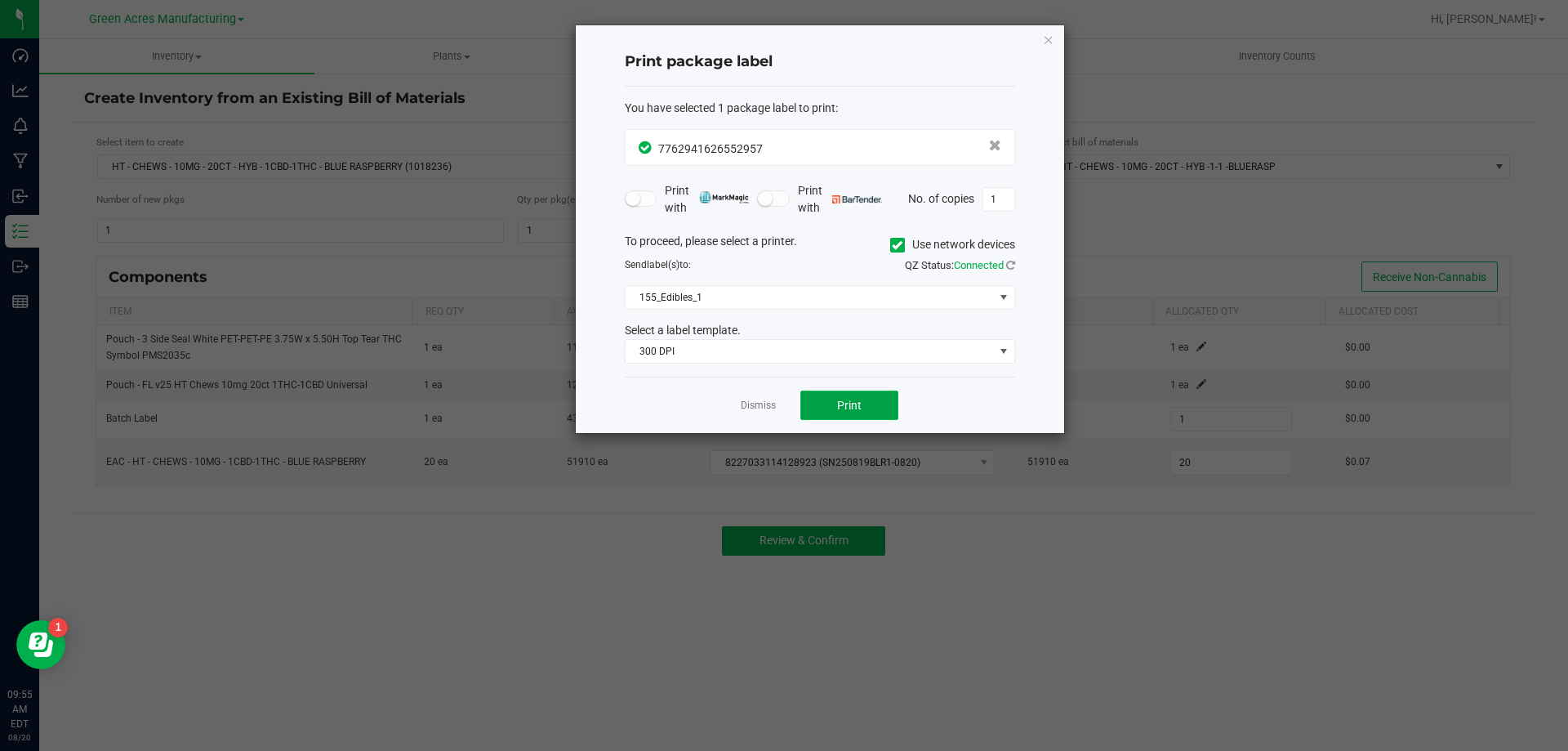
click at [836, 399] on button "Print" at bounding box center [849, 405] width 98 height 30
click at [765, 402] on link "Dismiss" at bounding box center [758, 405] width 35 height 14
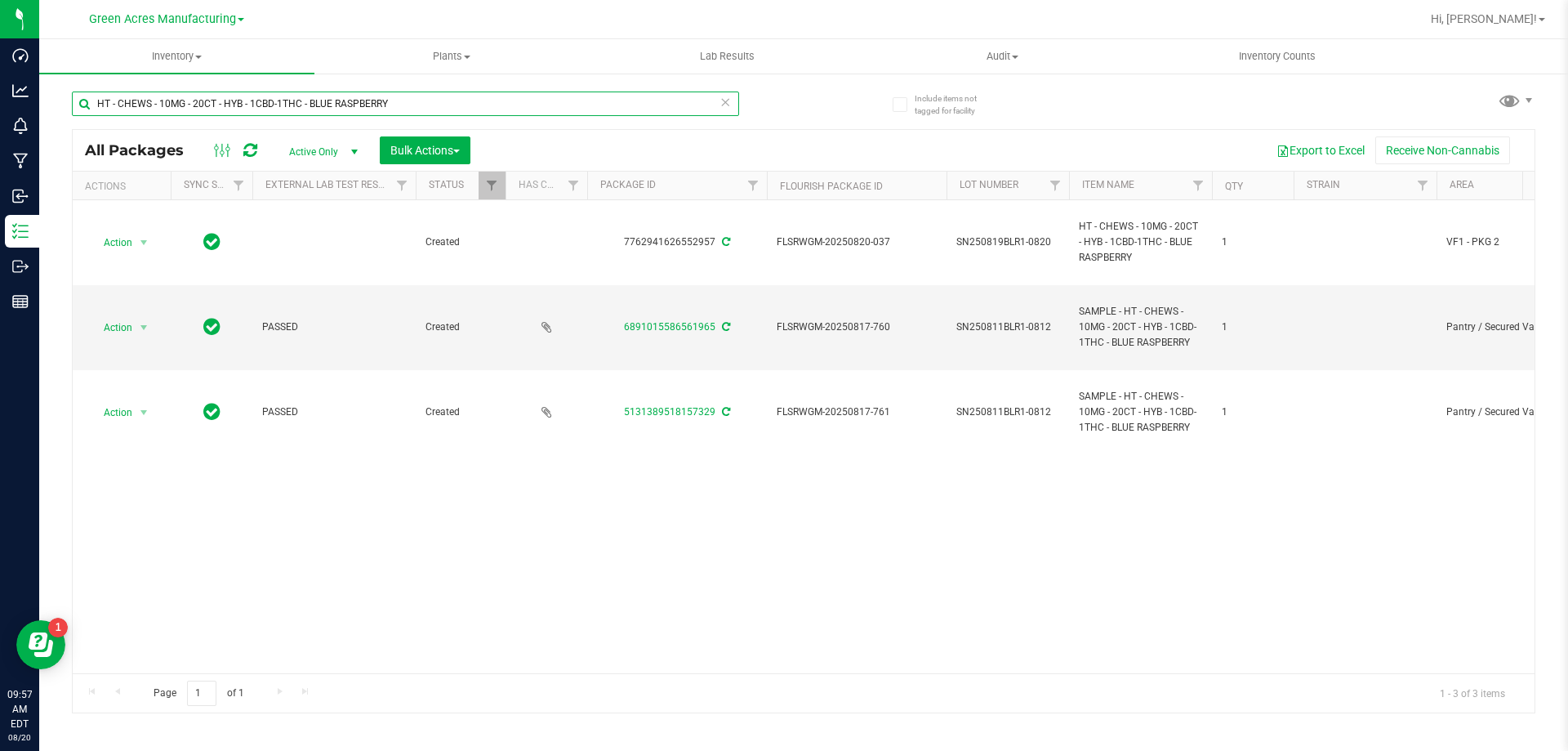
click at [377, 102] on input "HT - CHEWS - 10MG - 20CT - HYB - 1CBD-1THC - BLUE RASPBERRY" at bounding box center [405, 104] width 667 height 25
click at [379, 105] on input "HT - CHEWS - 10MG - 20CT - HYB - 1CBD-1THC - BLUE RASPBERRY" at bounding box center [405, 104] width 667 height 25
click at [381, 106] on input "HT - CHEWS - 10MG - 20CT - HYB - 1CBD-1THC - BLUE RASPBERRY" at bounding box center [405, 104] width 667 height 25
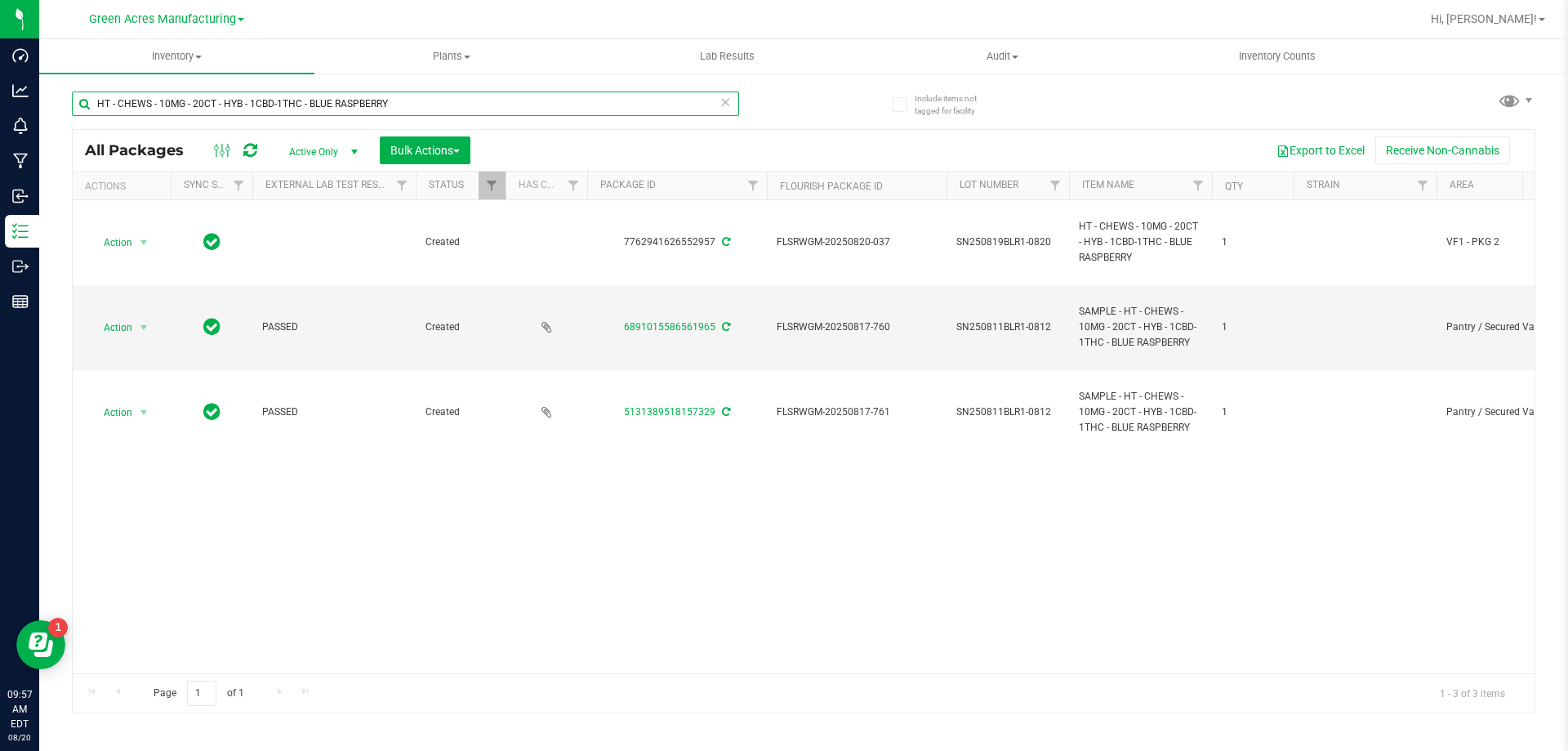
click at [381, 106] on input "HT - CHEWS - 10MG - 20CT - HYB - 1CBD-1THC - BLUE RASPBERRY" at bounding box center [405, 104] width 667 height 25
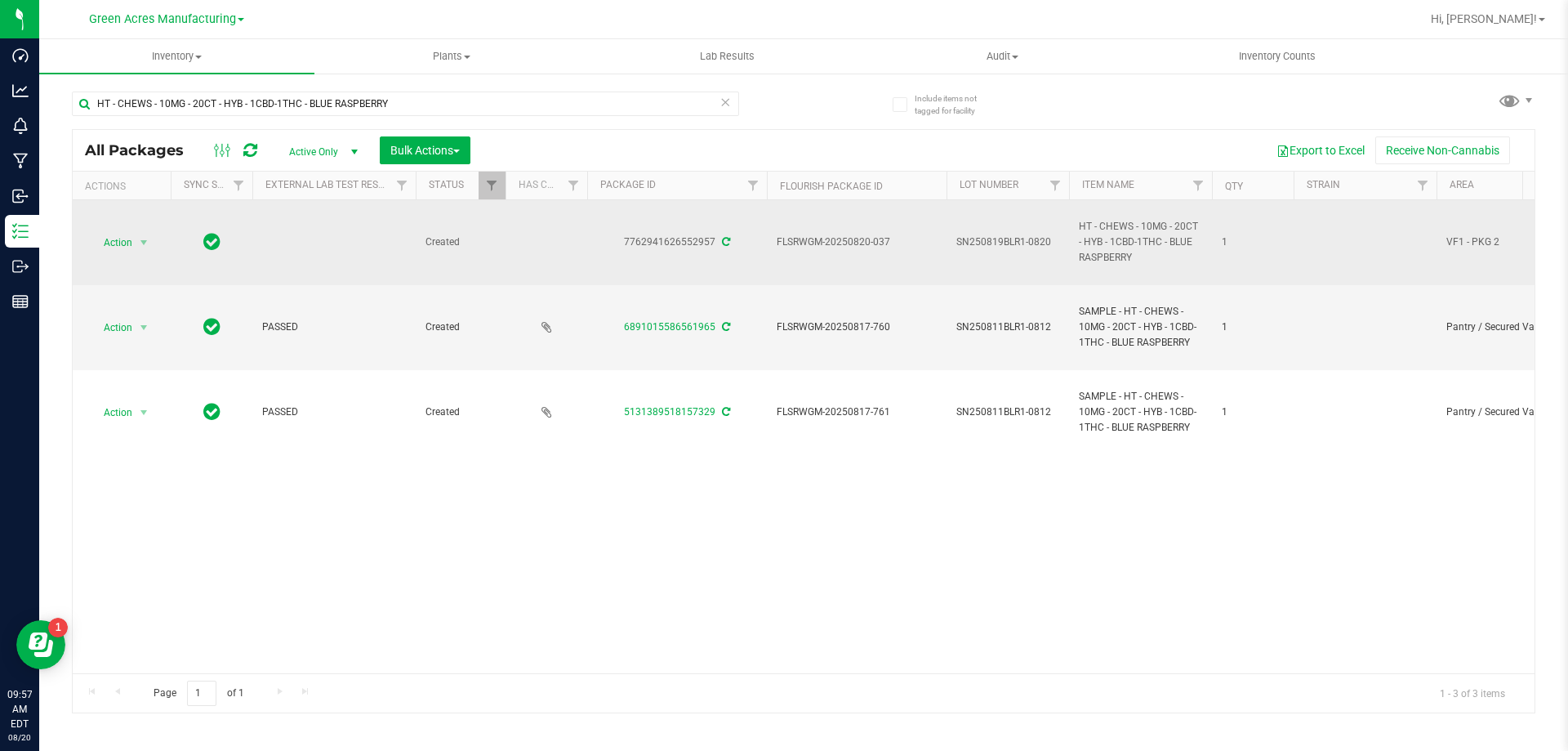
click at [1015, 244] on span "SN250819BLR1-0820" at bounding box center [1007, 242] width 103 height 16
click at [1015, 244] on input "SN250819BLR1-0820" at bounding box center [1004, 241] width 116 height 25
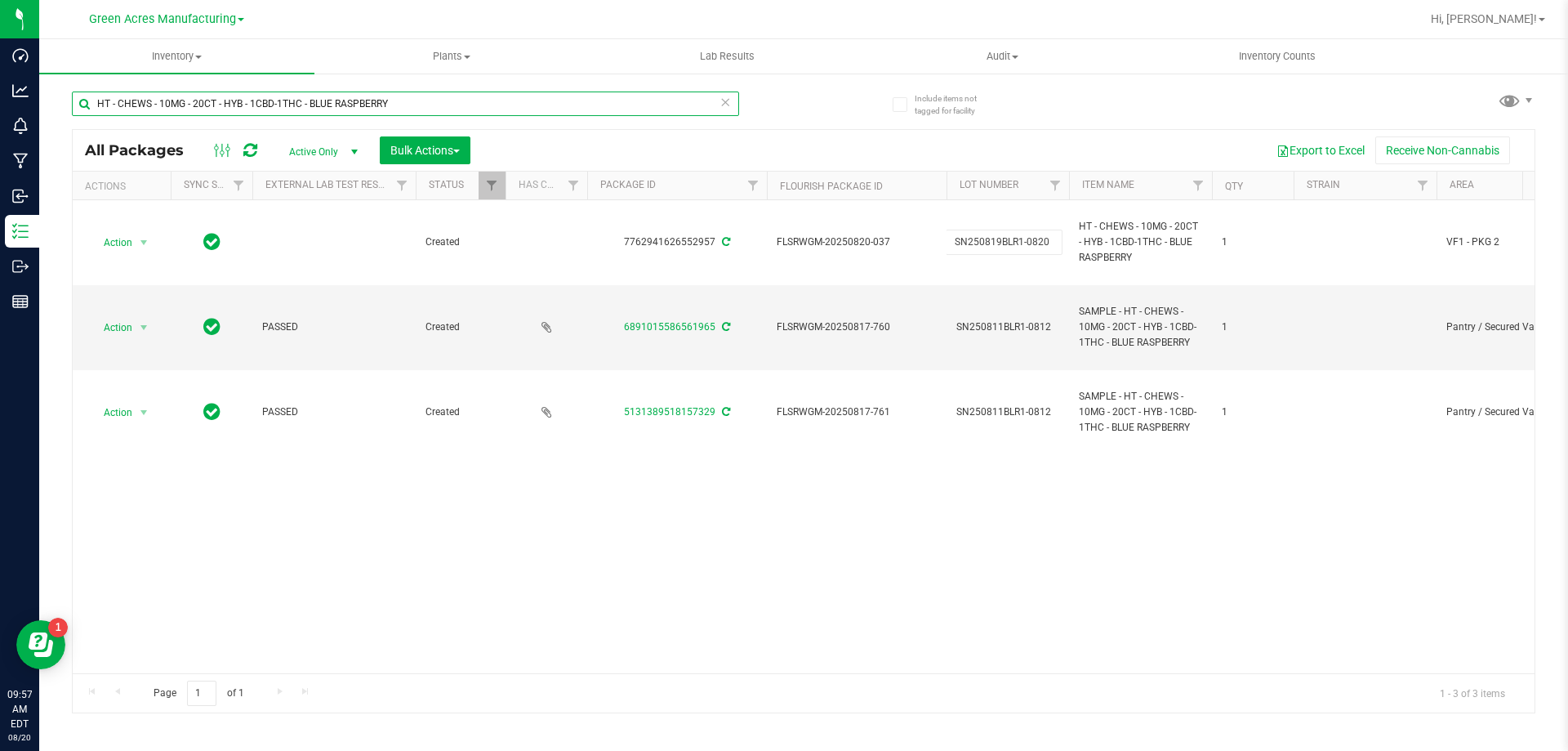
click at [668, 98] on input "HT - CHEWS - 10MG - 20CT - HYB - 1CBD-1THC - BLUE RASPBERRY" at bounding box center [405, 104] width 667 height 25
click at [666, 98] on input "HT - CHEWS - 10MG - 20CT - HYB - 1CBD-1THC - BLUE RASPBERRY" at bounding box center [405, 104] width 667 height 25
paste input "SN250819BLR1-0820"
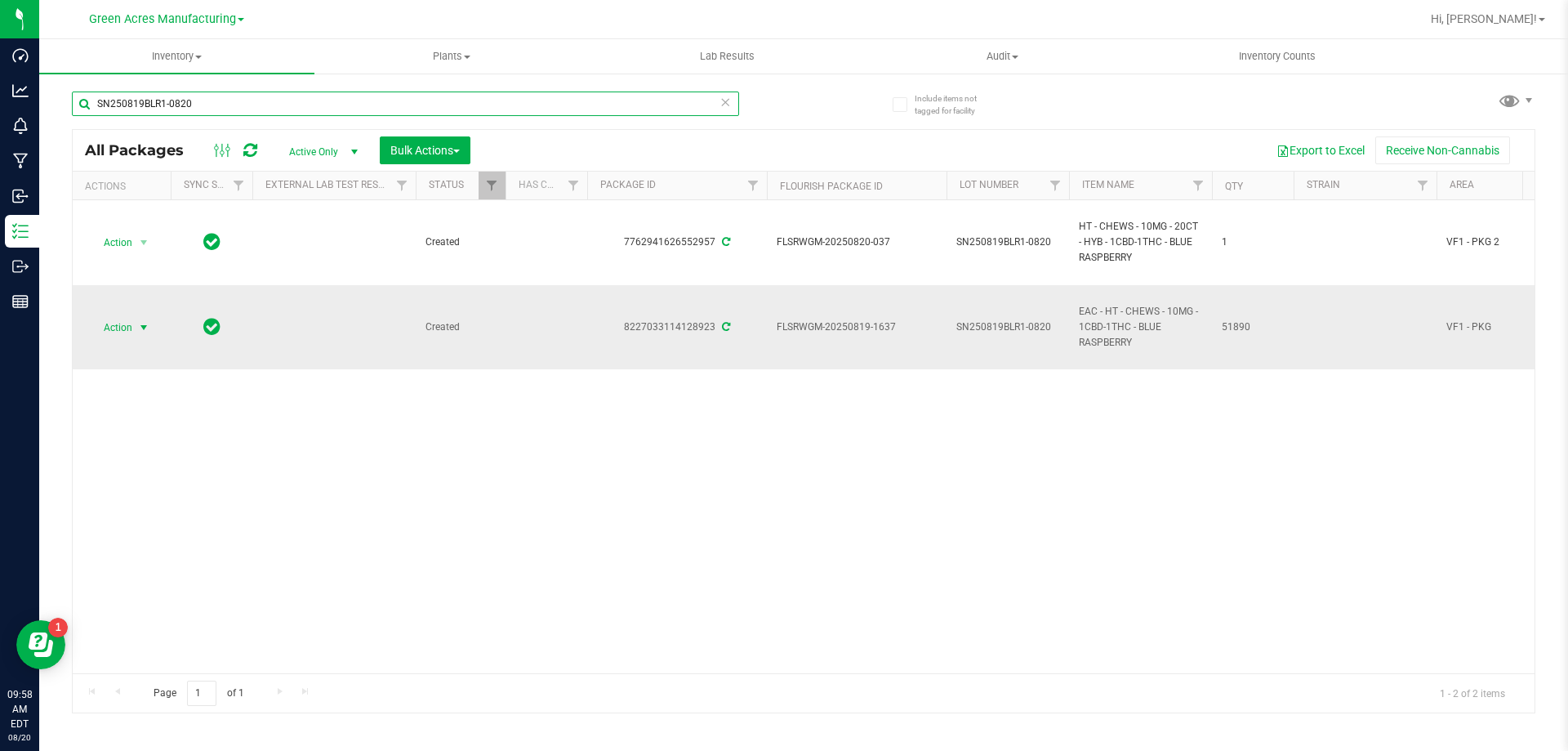
type input "SN250819BLR1-0820"
click at [137, 325] on span "select" at bounding box center [143, 327] width 13 height 13
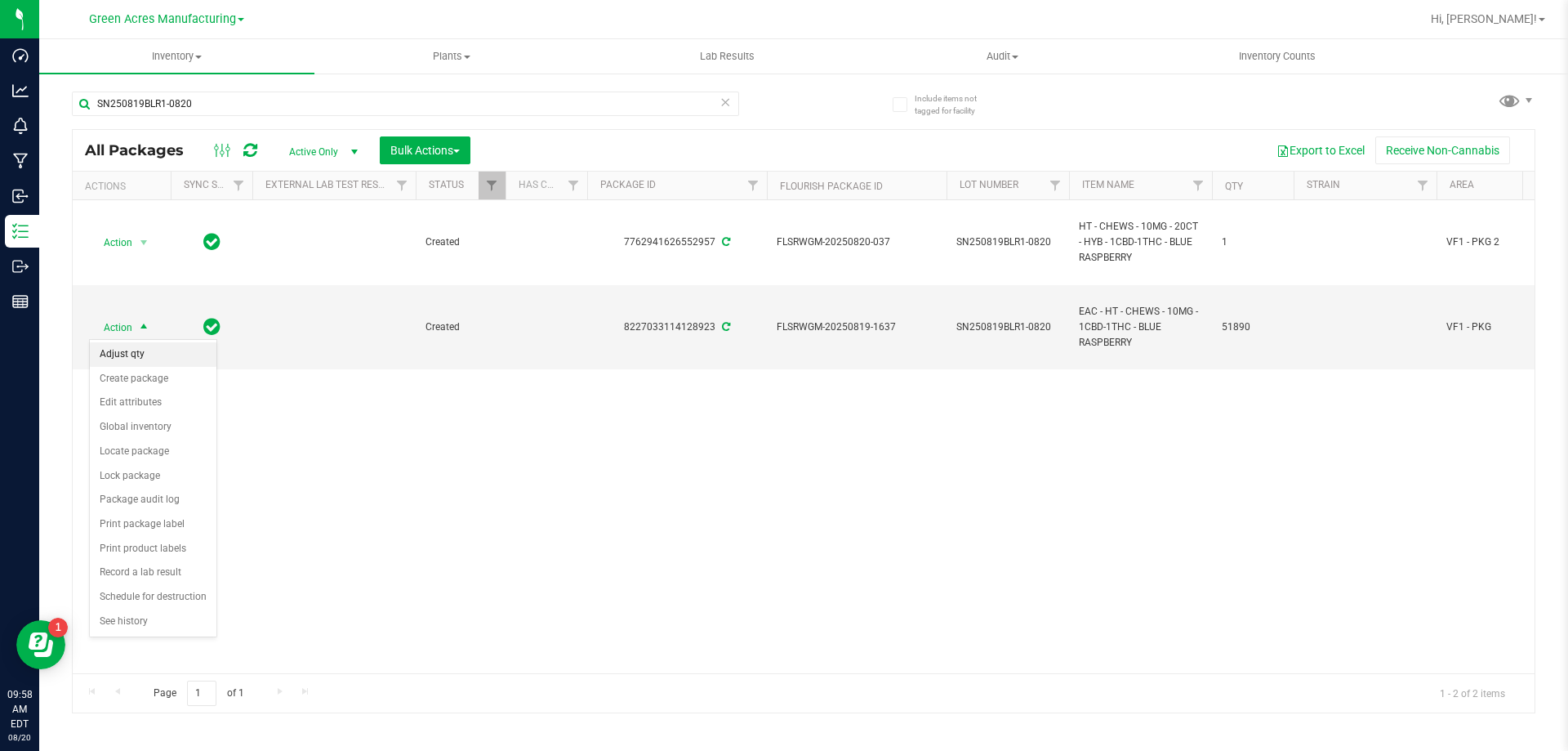
click at [150, 357] on li "Adjust qty" at bounding box center [152, 355] width 126 height 25
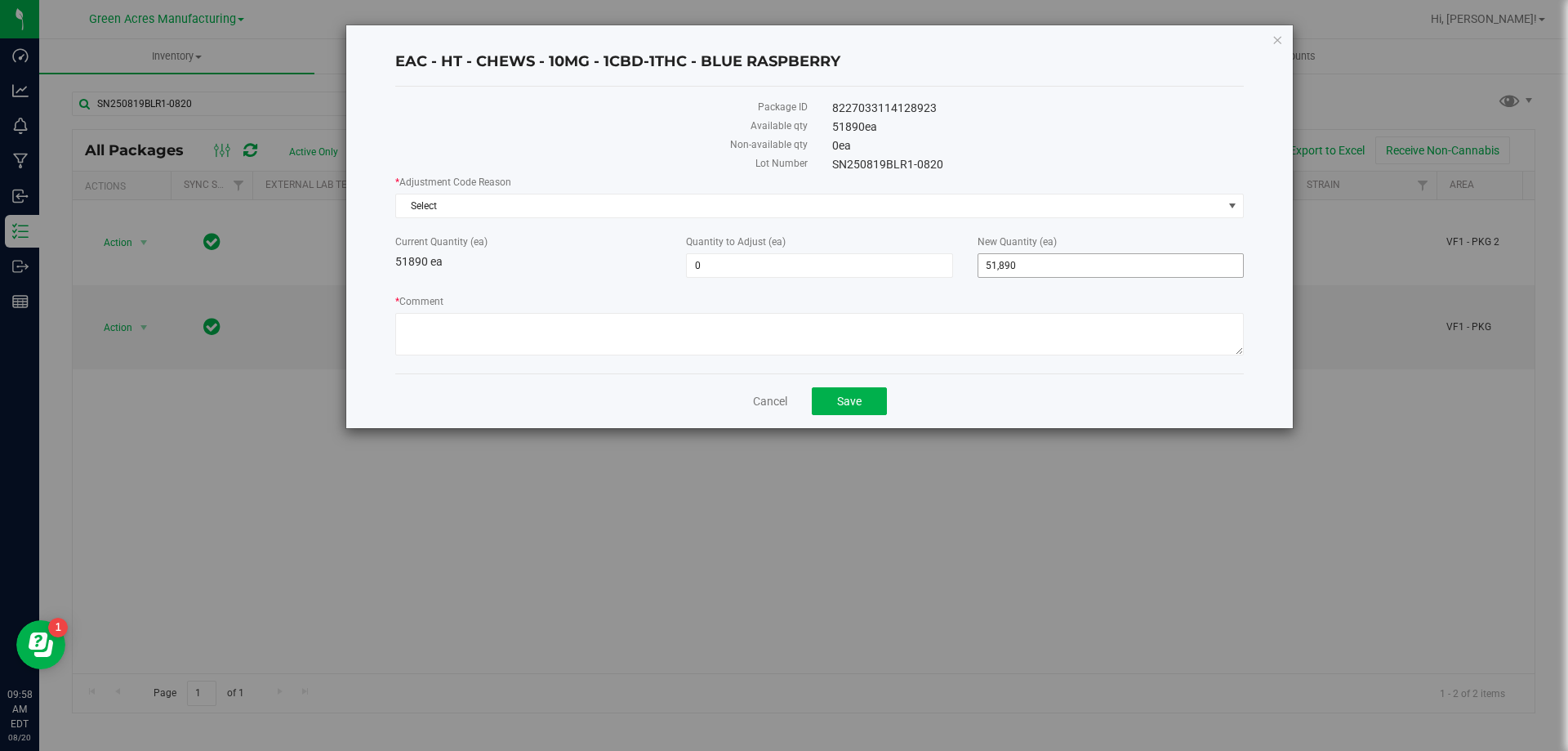
click at [1028, 266] on span "51,890 51890" at bounding box center [1110, 265] width 266 height 25
type input "51910"
type input "20"
type input "51,910"
click at [688, 202] on span "Select" at bounding box center [809, 205] width 826 height 23
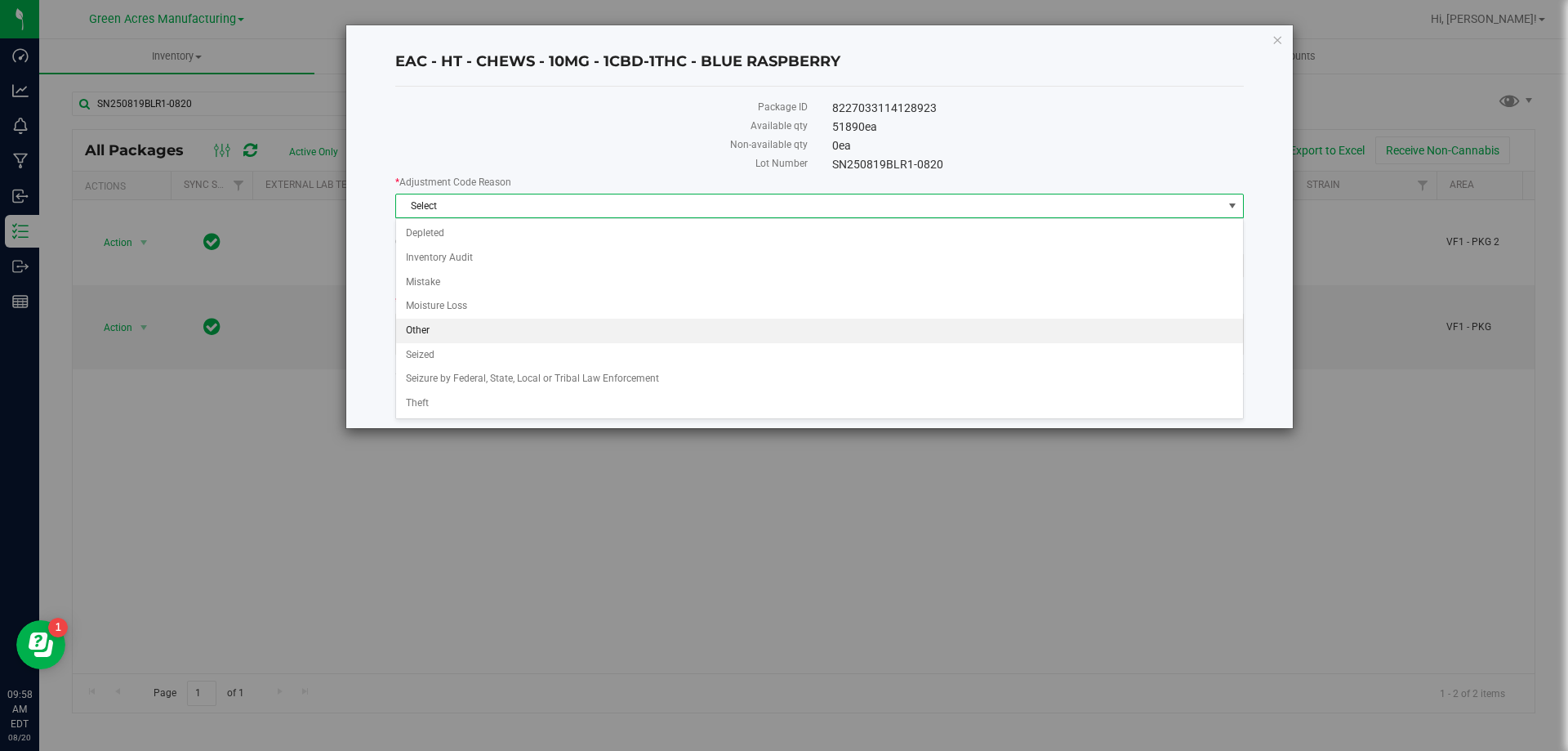
click at [552, 326] on li "Other" at bounding box center [819, 331] width 846 height 25
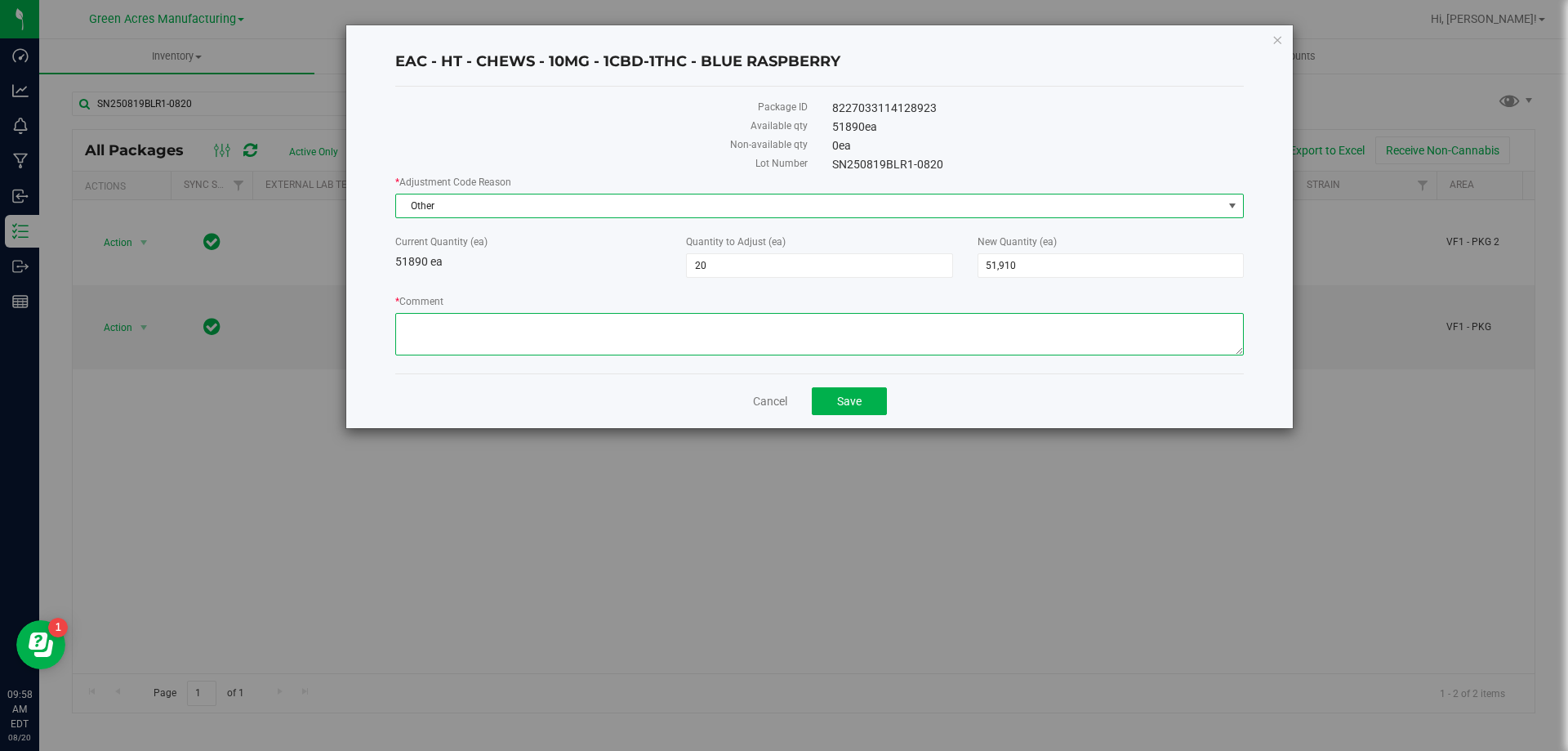
click at [596, 336] on textarea "* Comment" at bounding box center [819, 334] width 848 height 43
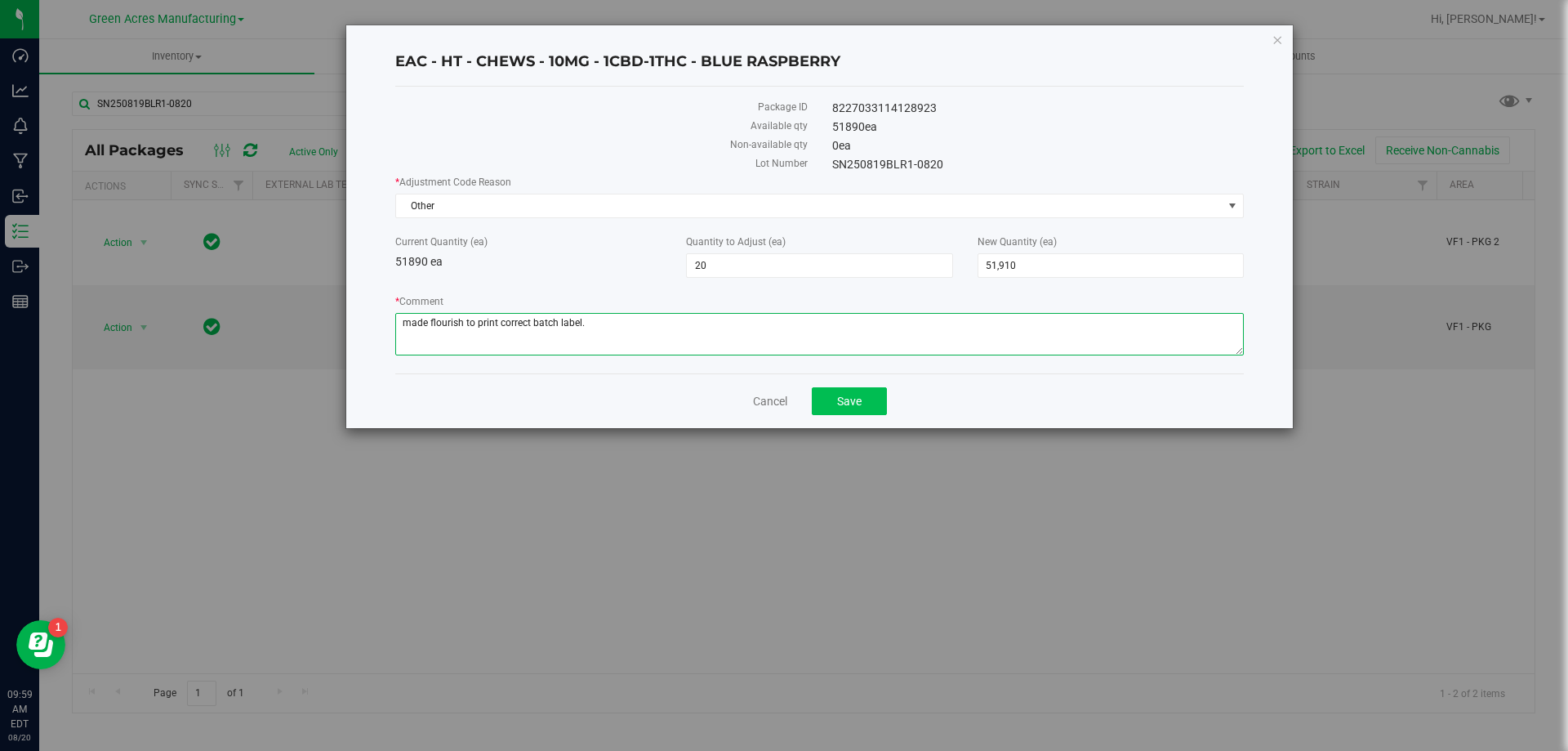
type textarea "made flourish to print correct batch label."
click at [862, 395] on button "Save" at bounding box center [848, 401] width 75 height 28
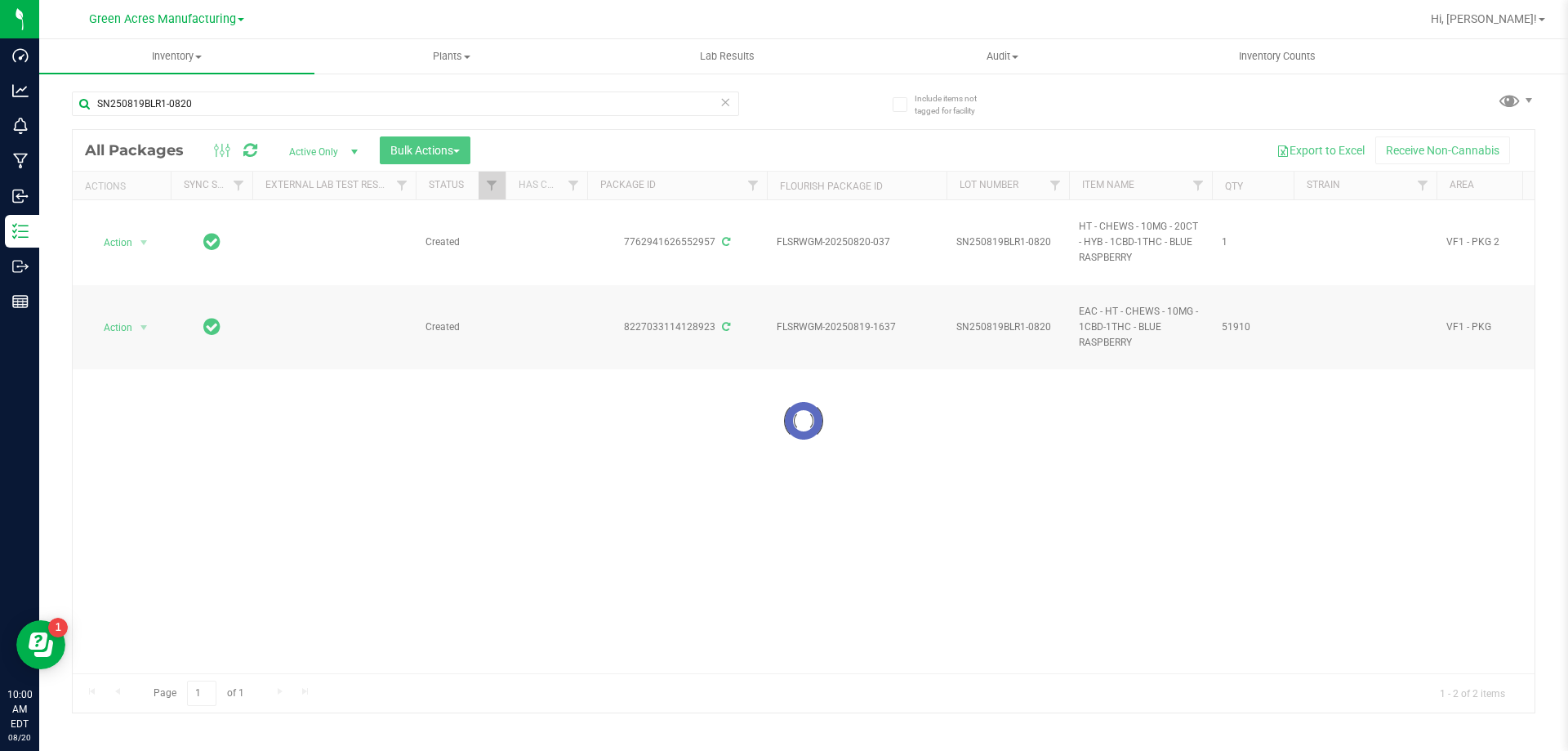
click at [142, 327] on div at bounding box center [803, 420] width 1461 height 583
click at [141, 330] on div at bounding box center [803, 420] width 1461 height 583
click at [235, 481] on div "Action Action Adjust qty Create package Edit attributes Global inventory Locate…" at bounding box center [803, 436] width 1461 height 473
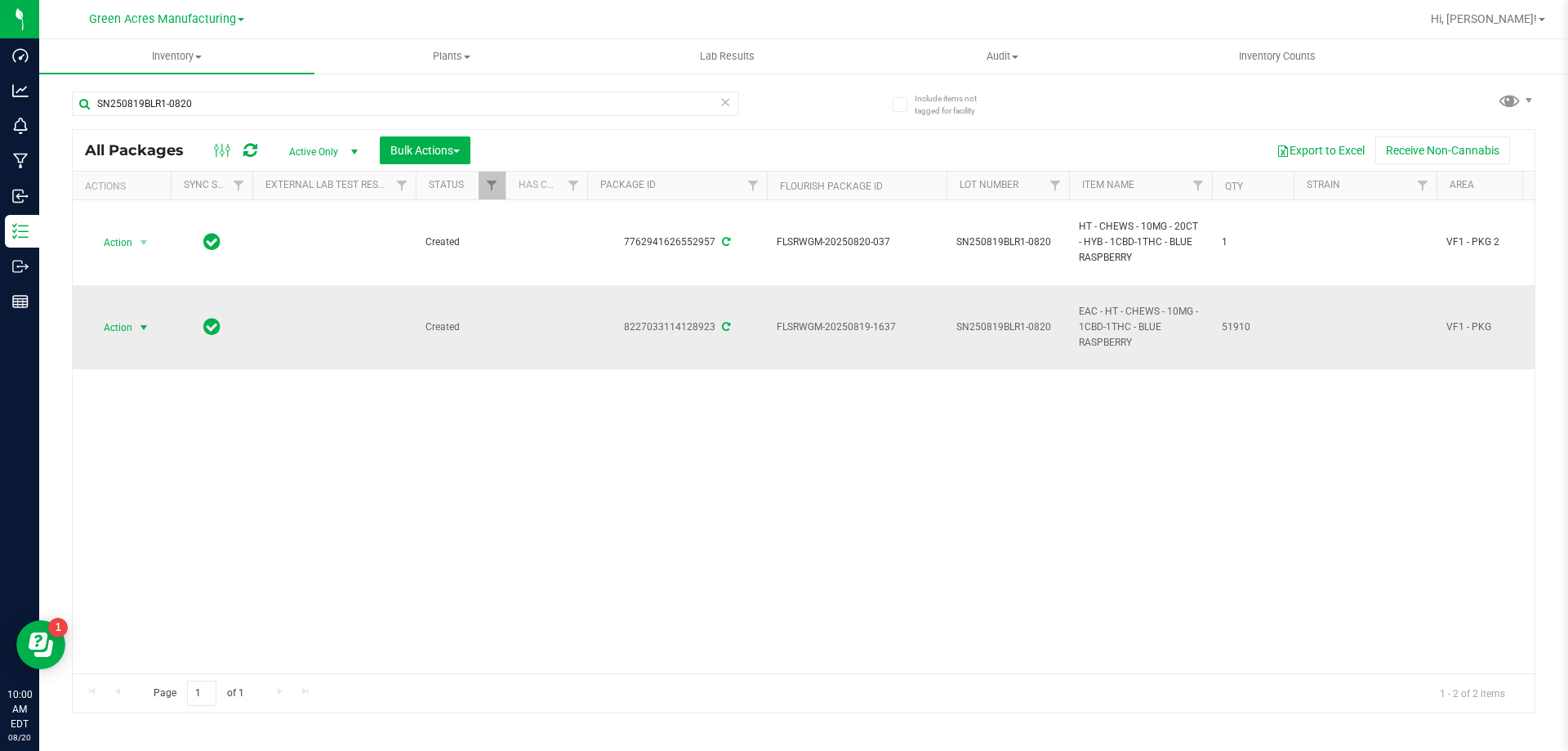
click at [144, 330] on span "select" at bounding box center [143, 327] width 13 height 13
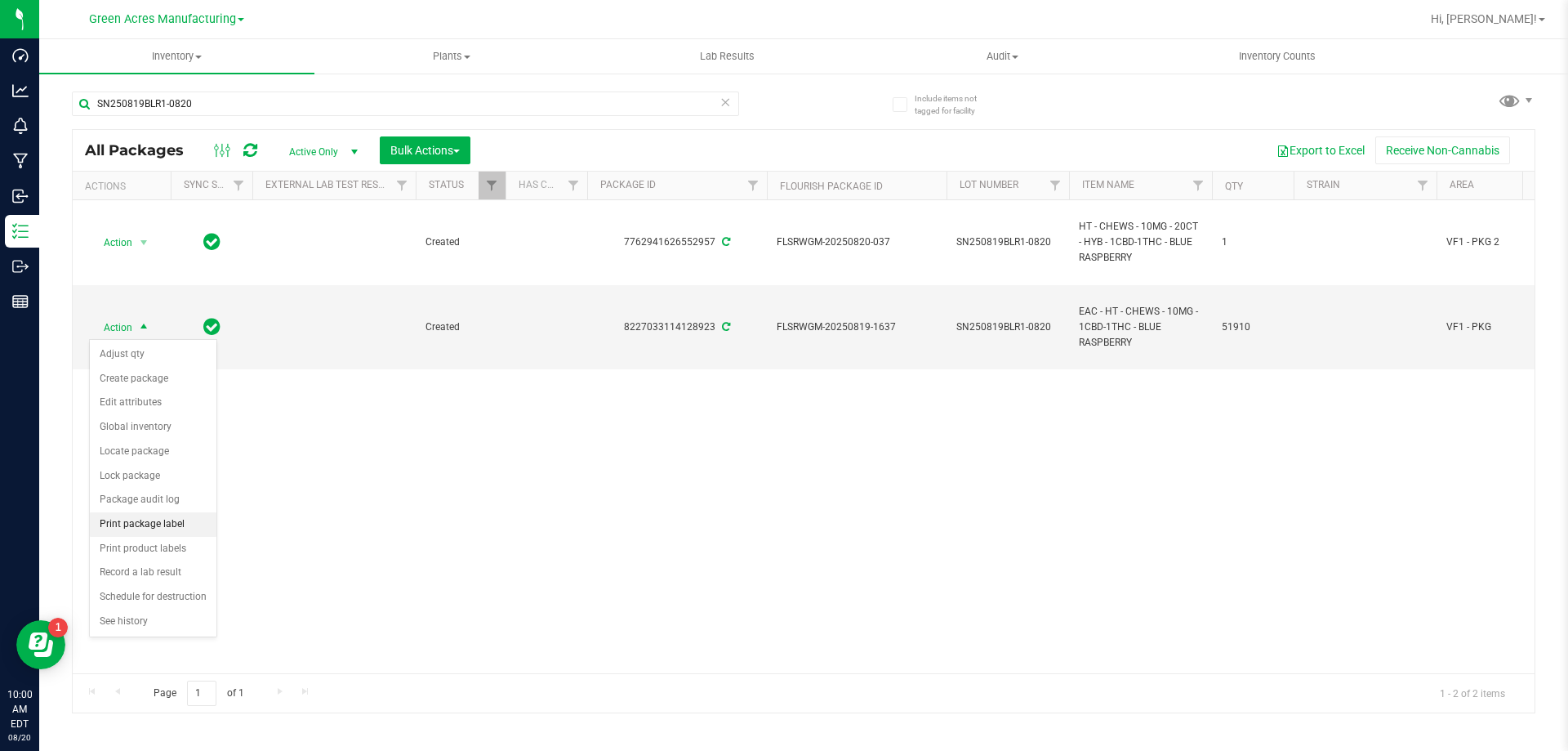
click at [166, 526] on li "Print package label" at bounding box center [152, 524] width 126 height 25
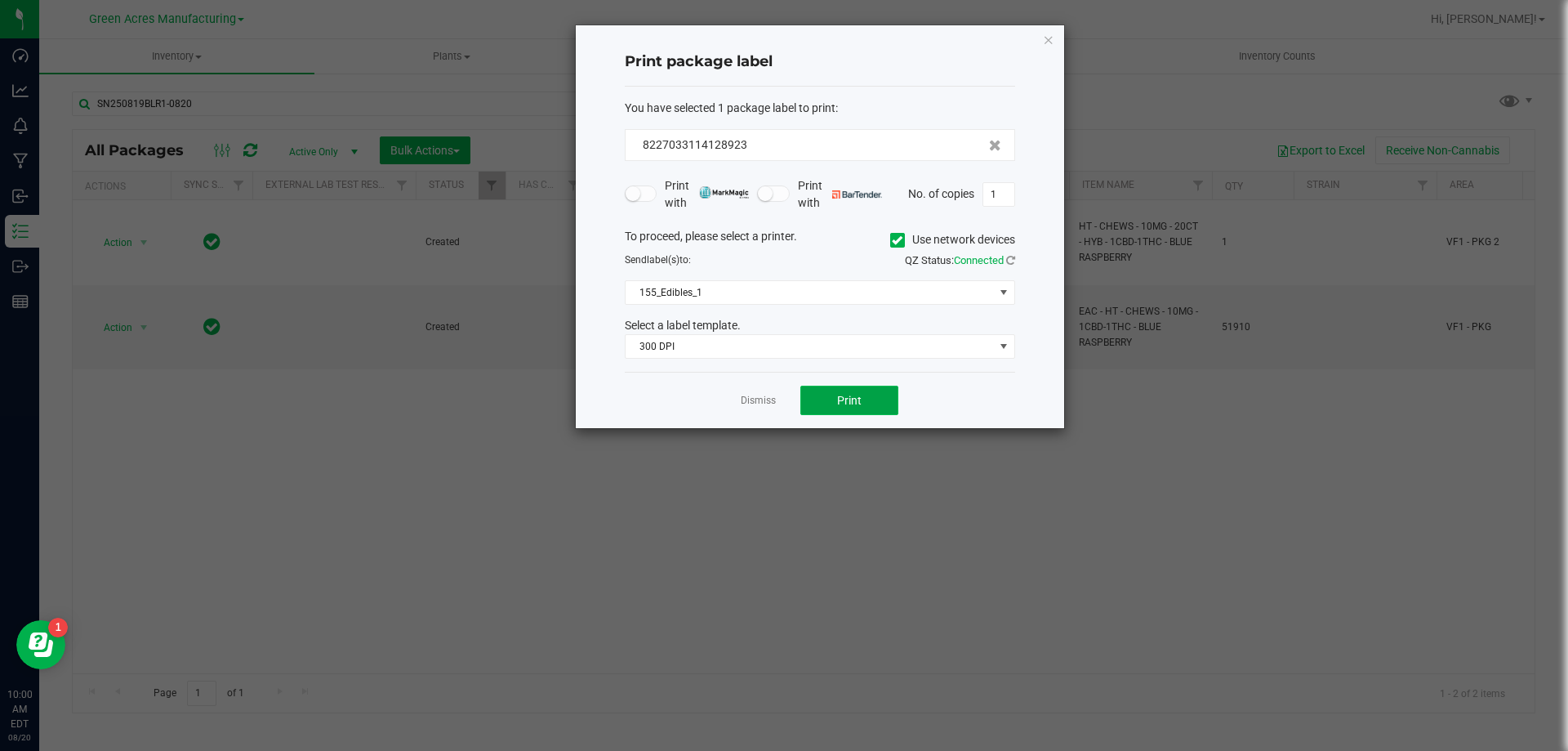
click at [837, 396] on span "Print" at bounding box center [849, 399] width 25 height 13
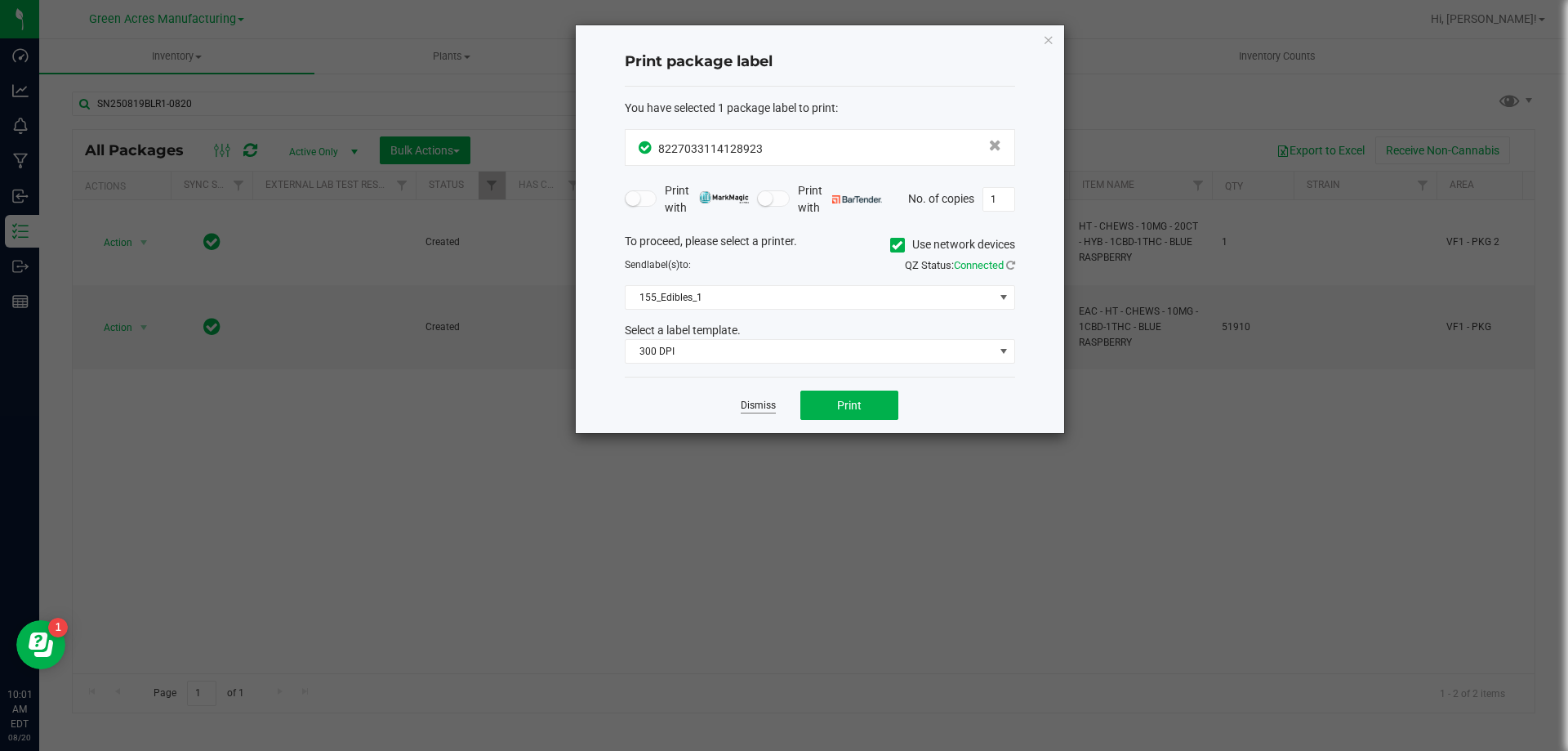
click at [769, 411] on link "Dismiss" at bounding box center [758, 405] width 35 height 14
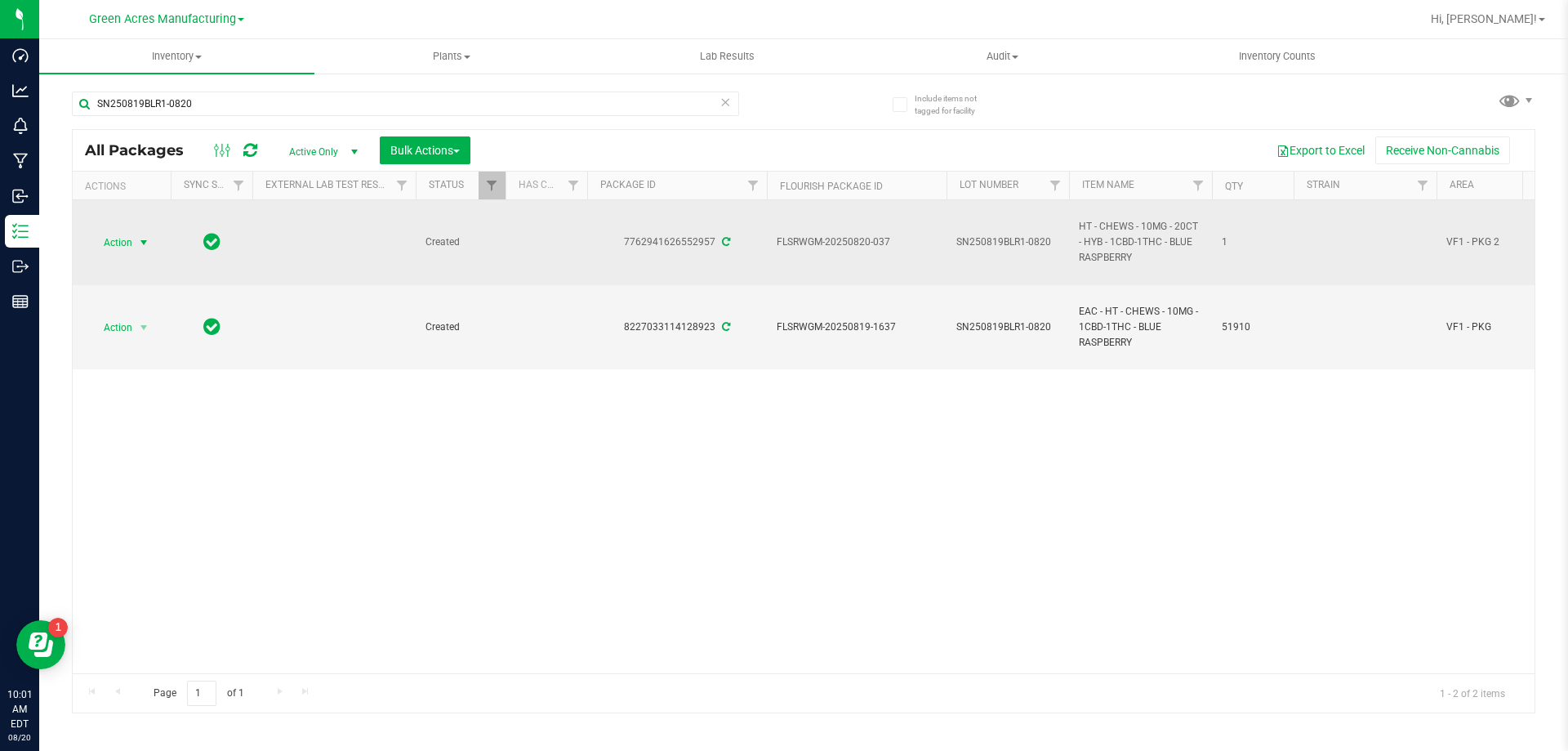
click at [135, 248] on span "select" at bounding box center [144, 242] width 21 height 23
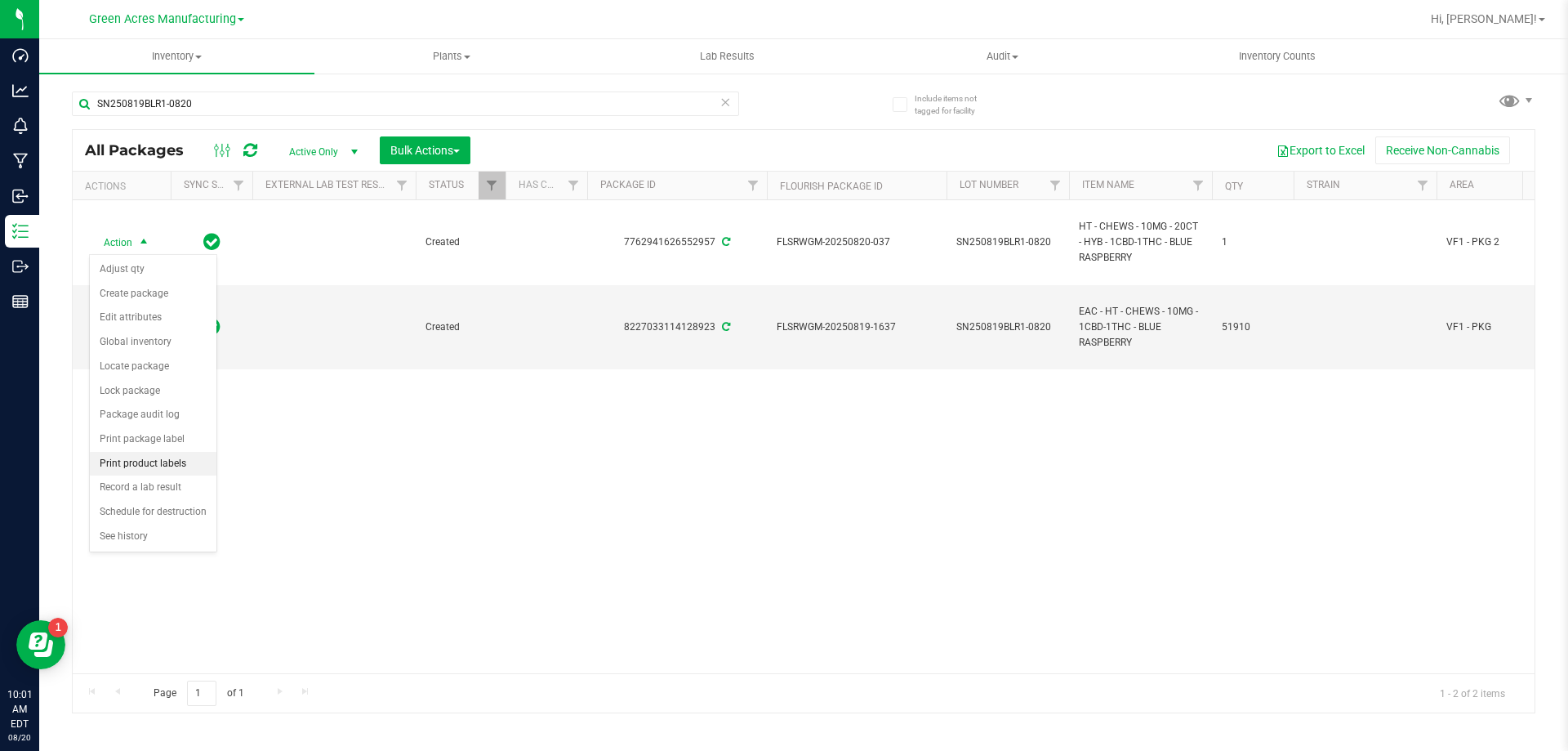
click at [164, 459] on li "Print product labels" at bounding box center [152, 464] width 126 height 25
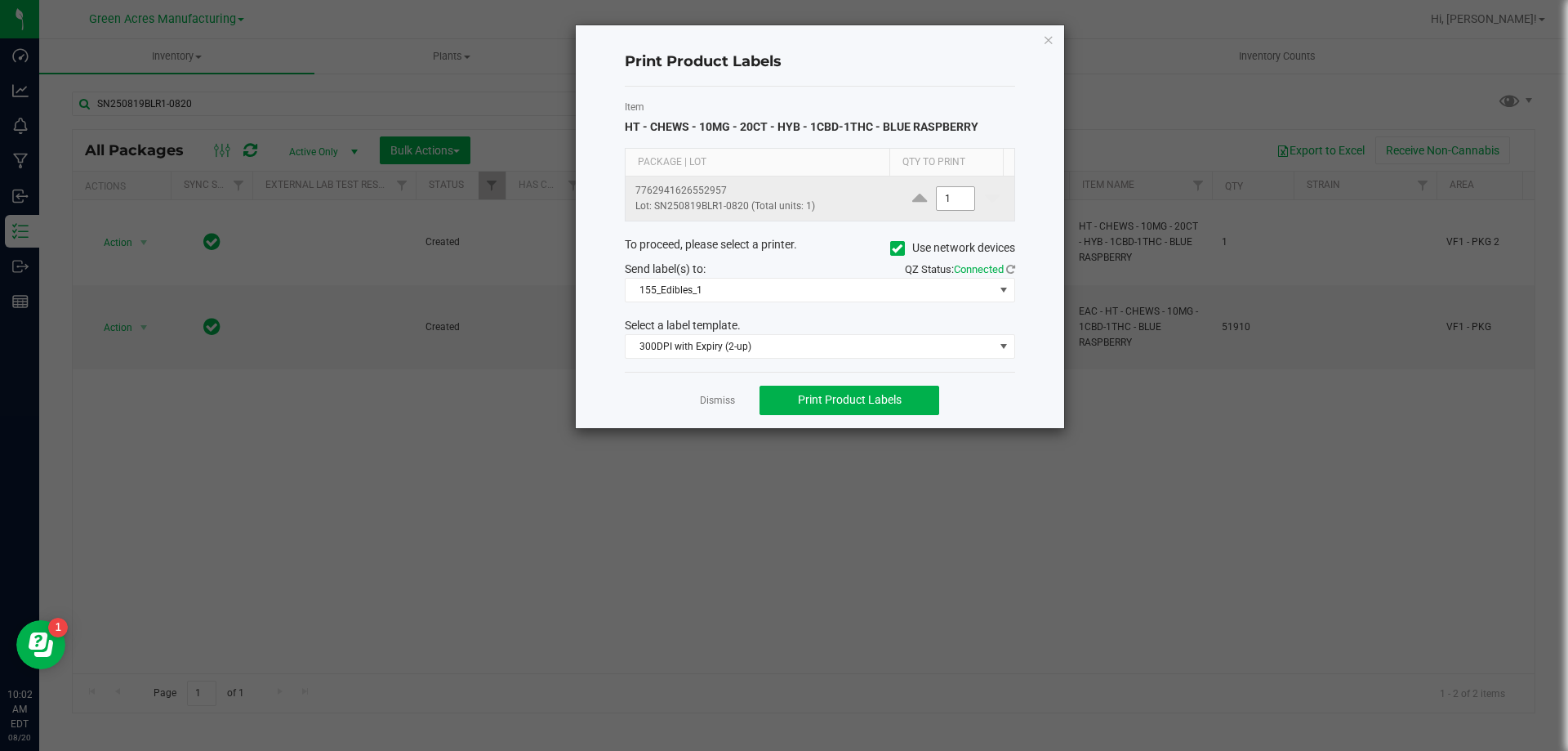
click at [955, 204] on input "1" at bounding box center [956, 198] width 38 height 23
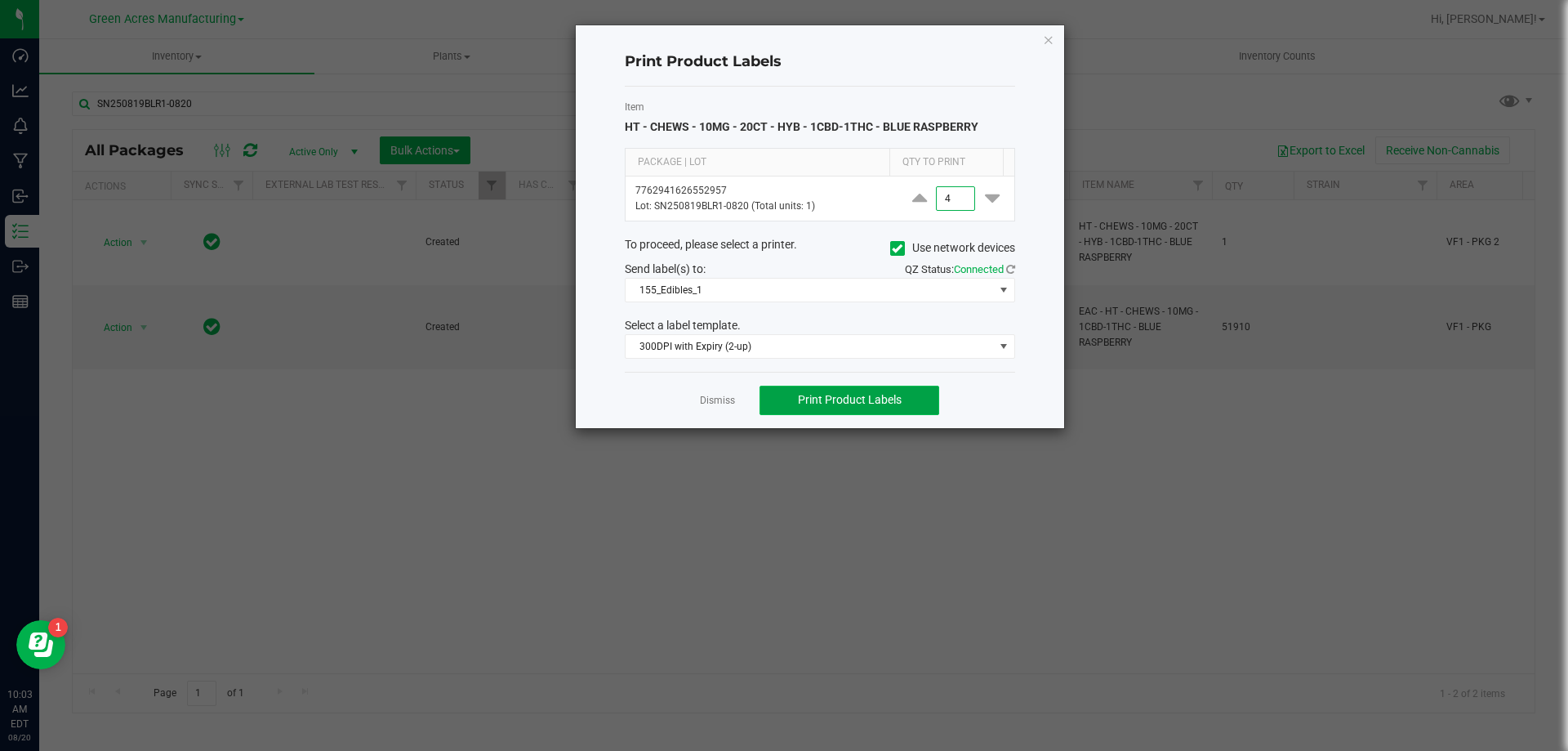
click at [852, 396] on span "Print Product Labels" at bounding box center [849, 398] width 104 height 13
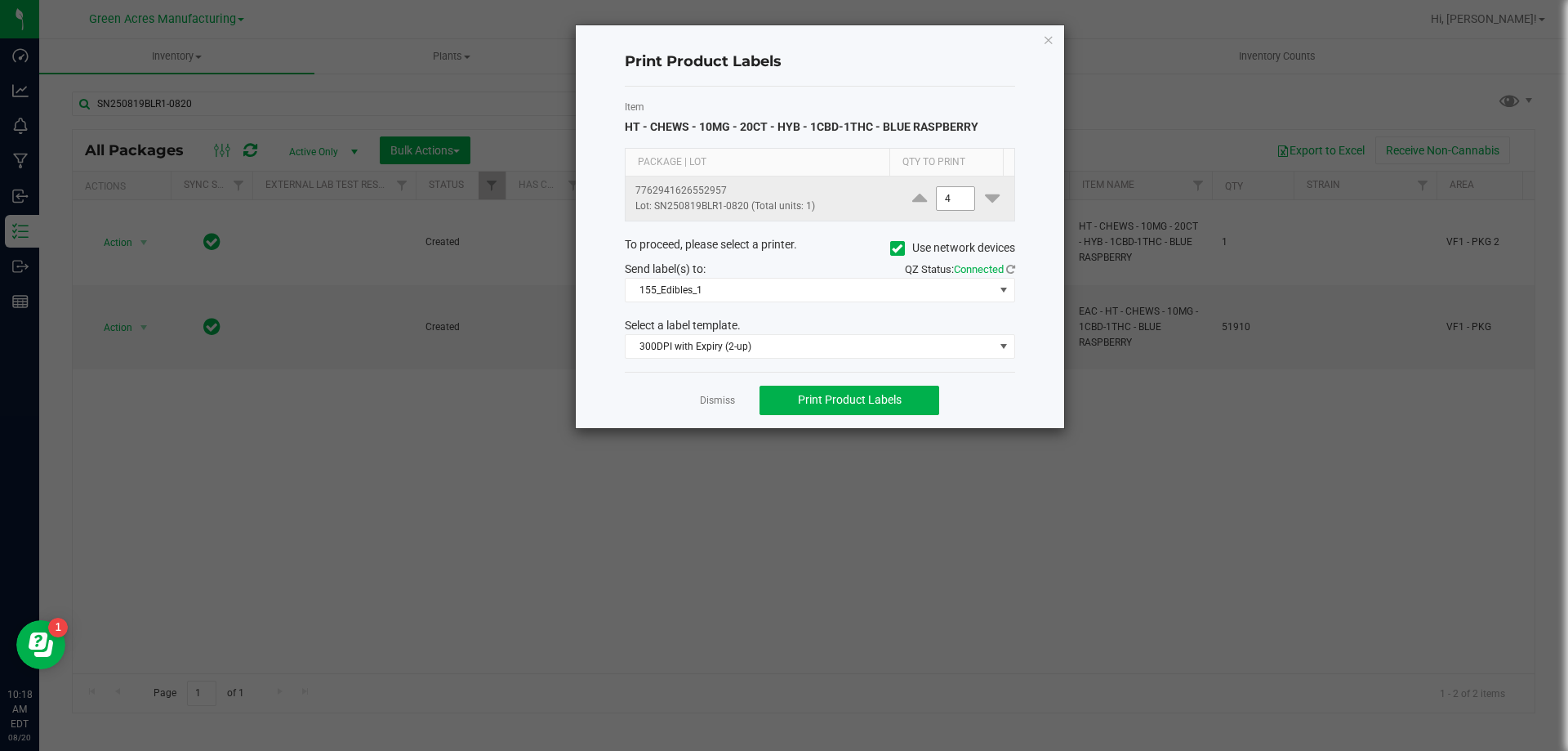
click at [942, 199] on input "4" at bounding box center [956, 198] width 38 height 23
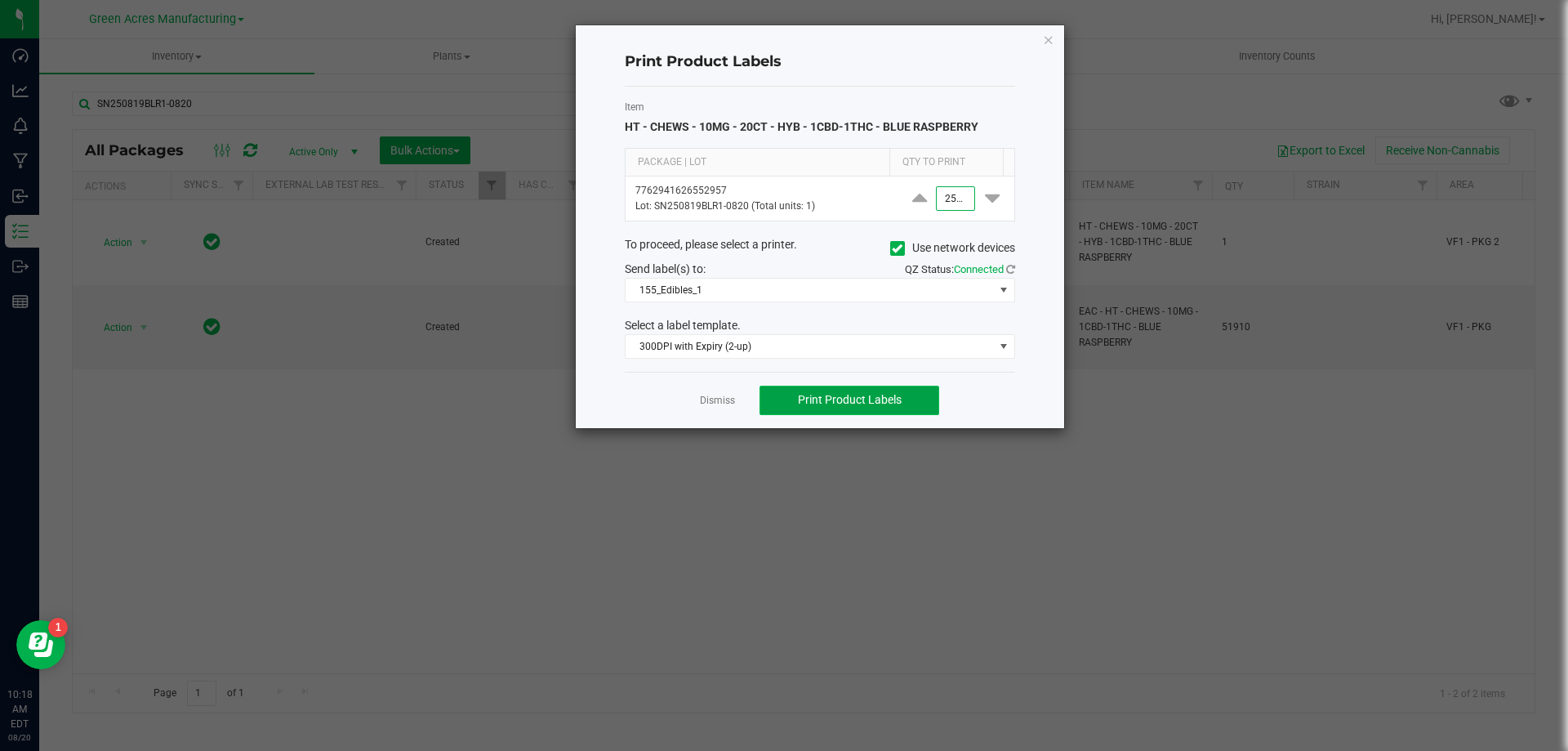
type input "2,500"
click at [881, 410] on button "Print Product Labels" at bounding box center [849, 400] width 179 height 30
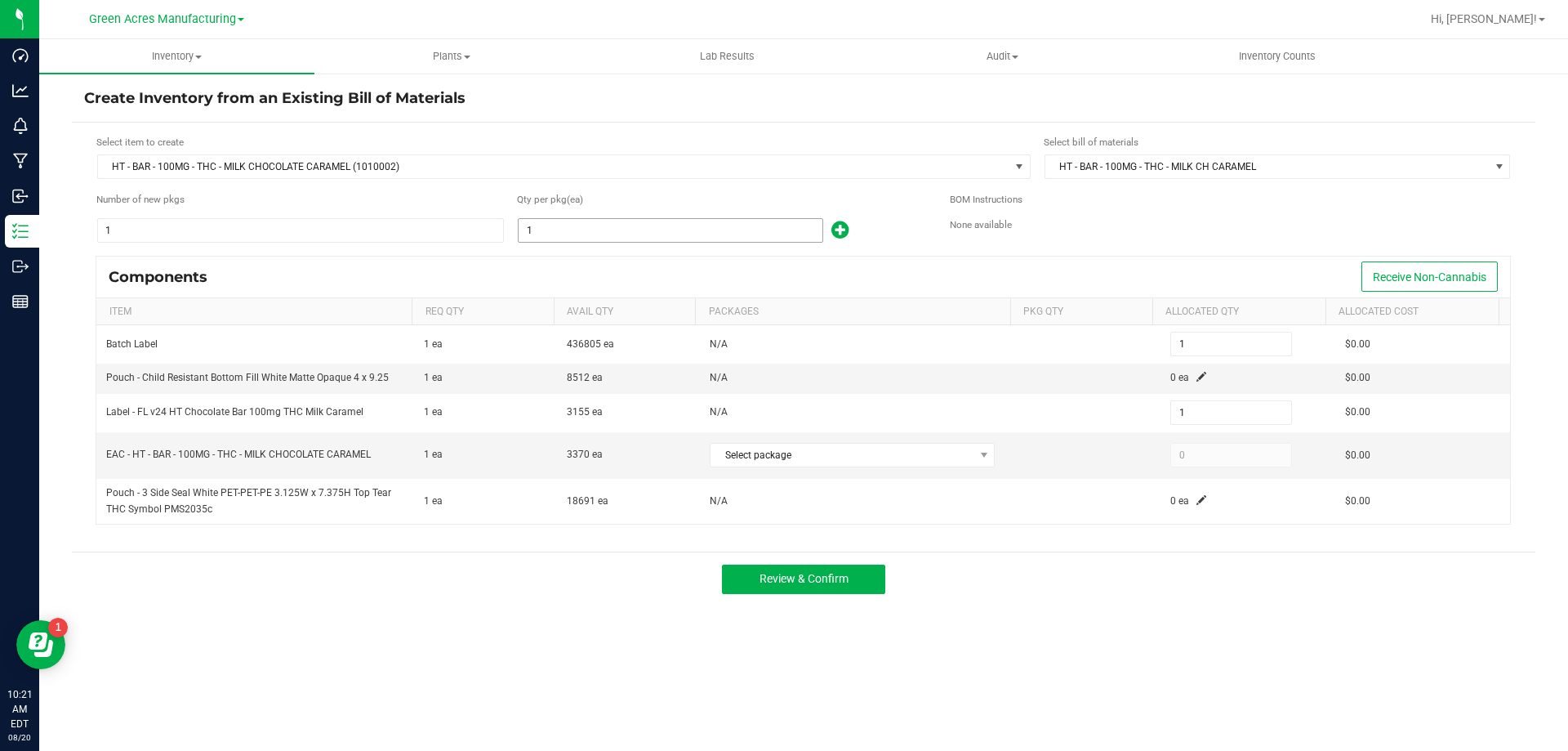
click at [592, 226] on input "1" at bounding box center [670, 230] width 304 height 23
type input "3"
type input "33"
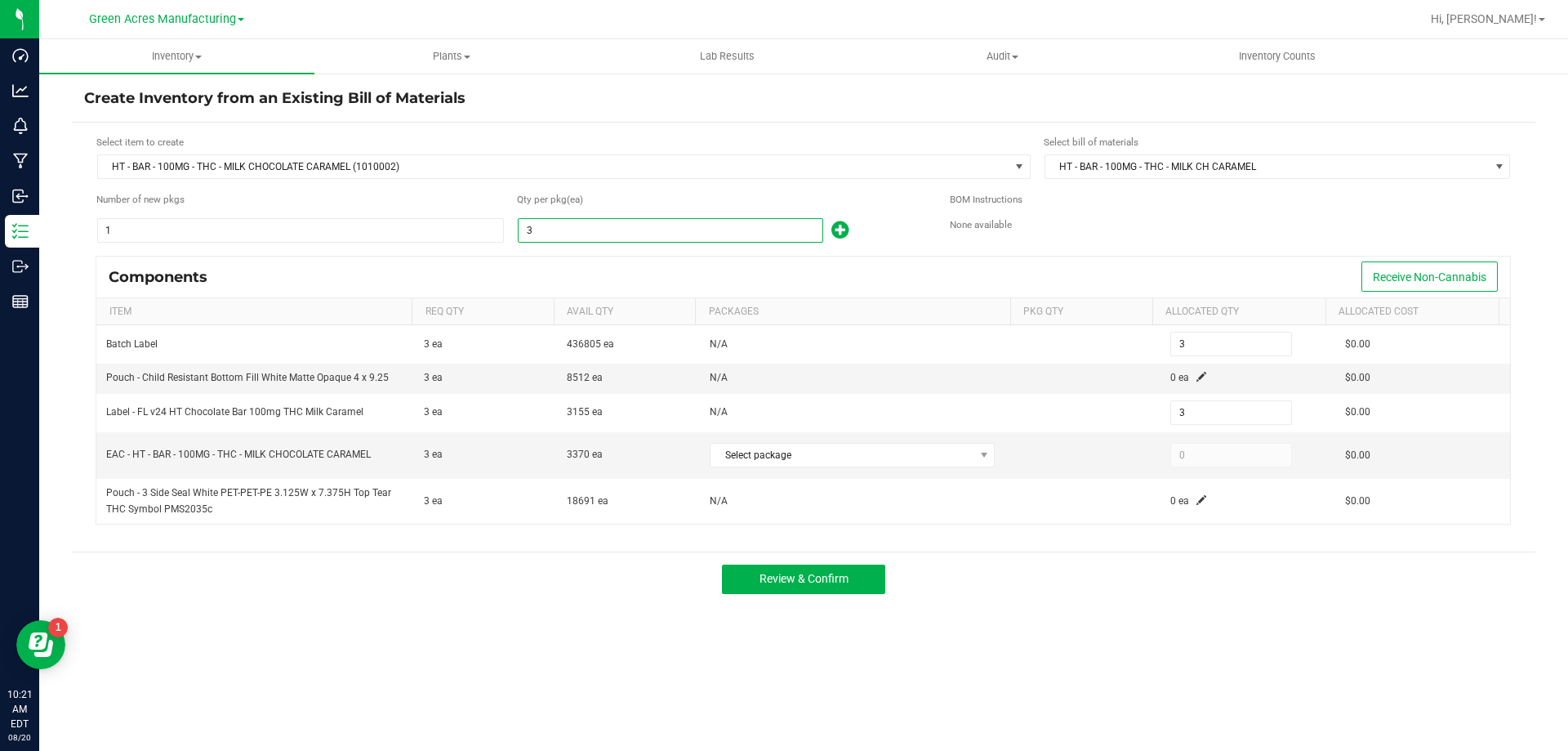
type input "33"
type input "335"
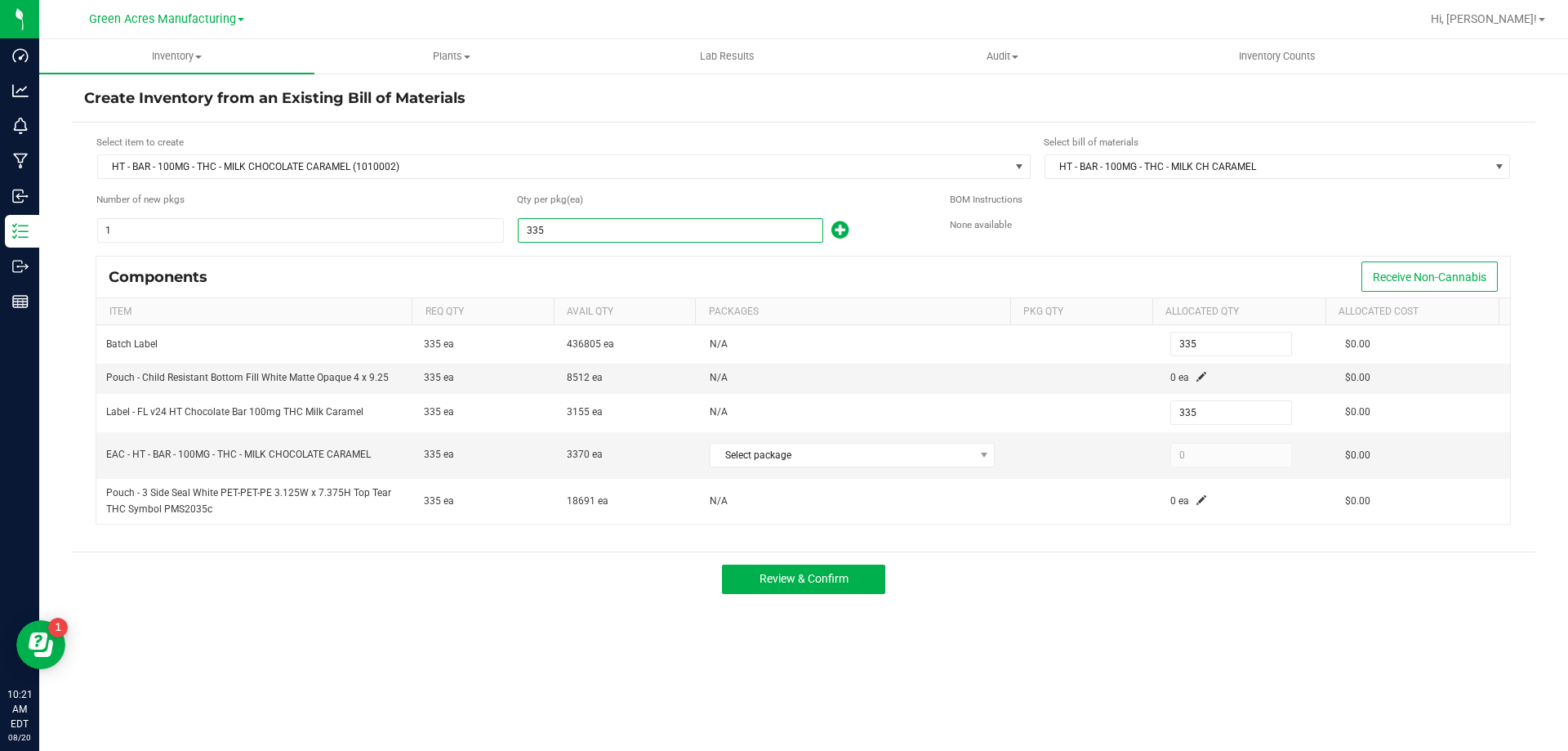
type input "3350"
type input "3,350"
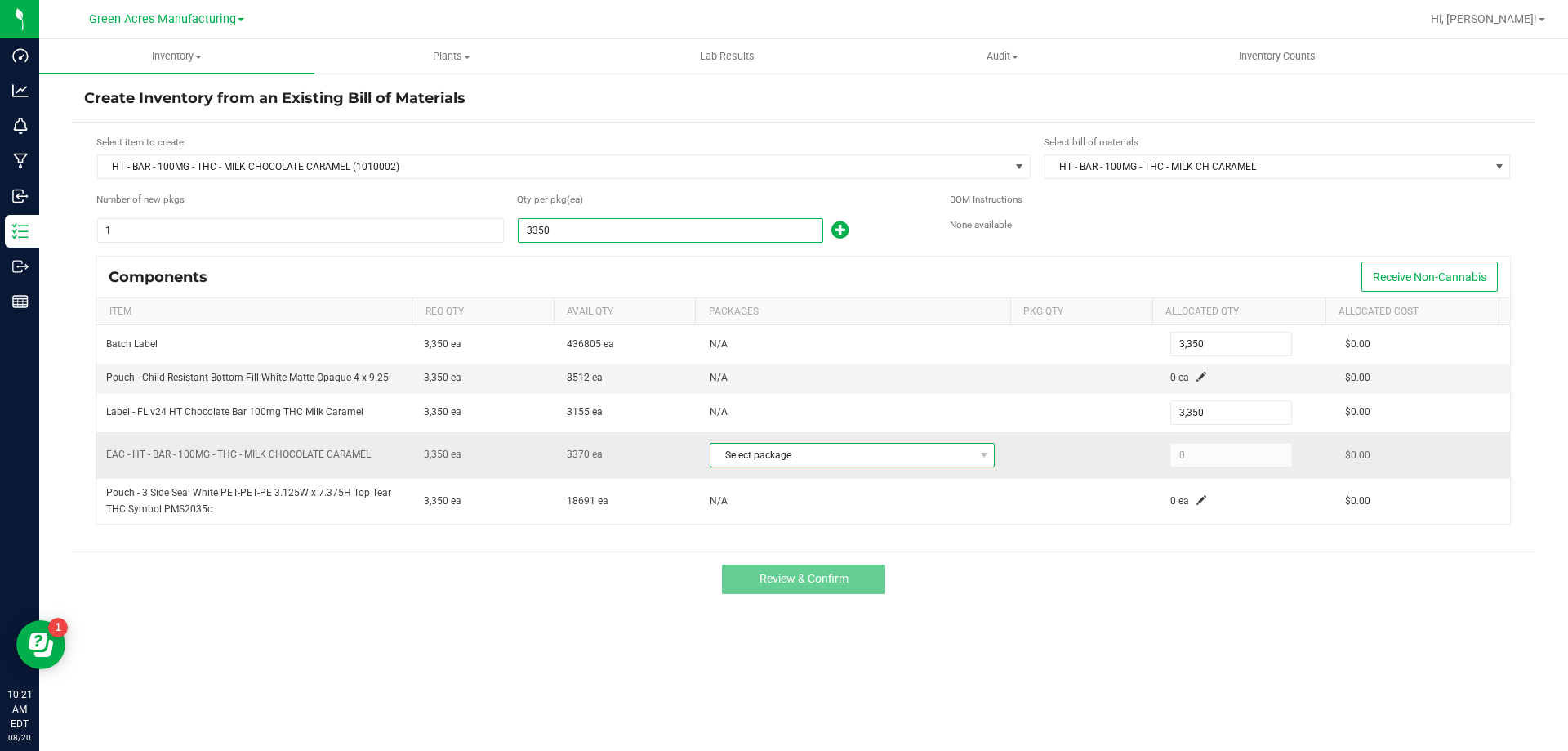
type input "3,350"
click at [870, 453] on span "Select package" at bounding box center [842, 454] width 263 height 23
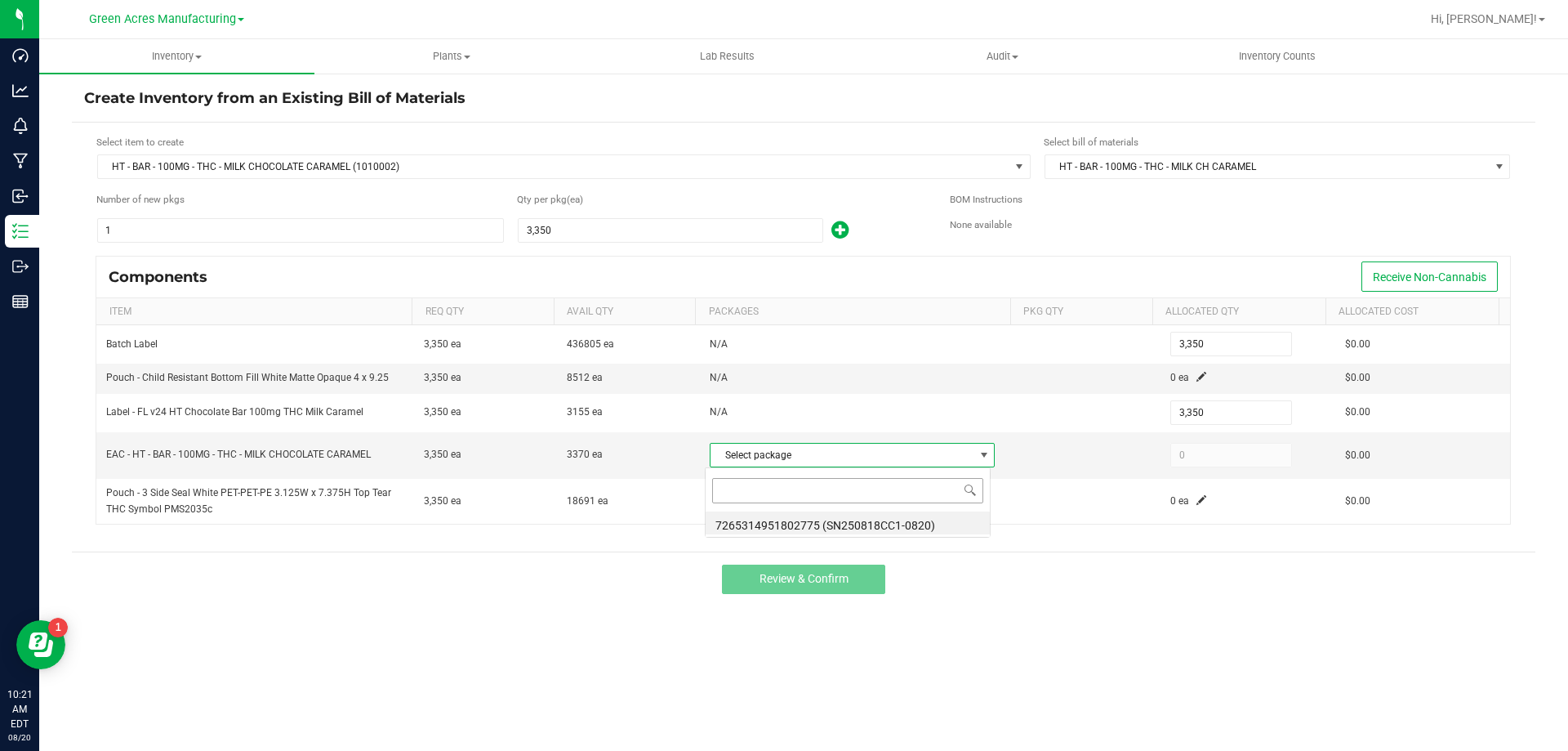
scroll to position [25, 282]
click at [906, 520] on li "7265314951802775 (SN250818CC1-0820)" at bounding box center [847, 522] width 284 height 23
type input "3,350"
click at [1197, 377] on span at bounding box center [1202, 376] width 10 height 10
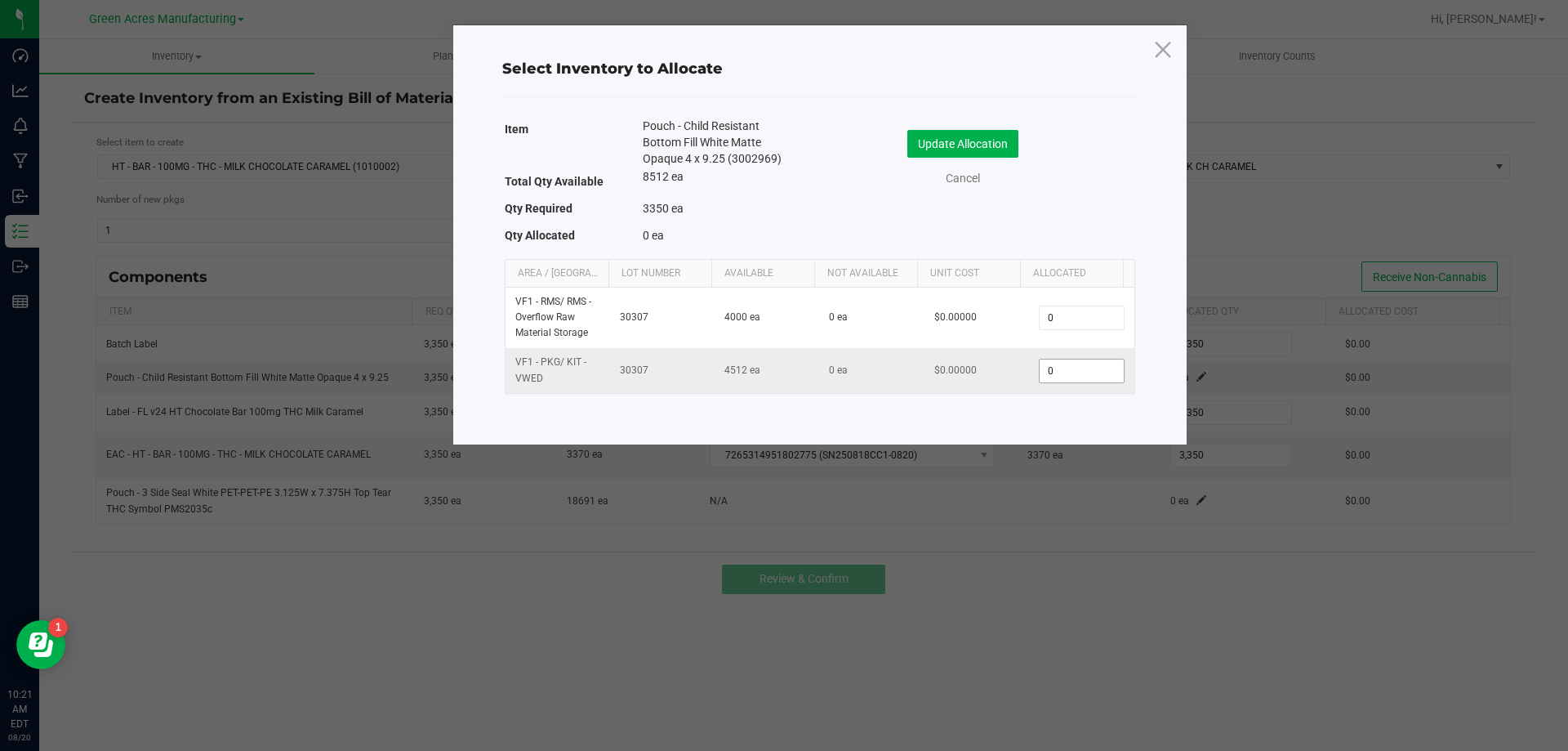
click at [1087, 373] on input "0" at bounding box center [1081, 371] width 84 height 23
type input "3,350"
click at [989, 149] on button "Update Allocation" at bounding box center [963, 143] width 112 height 28
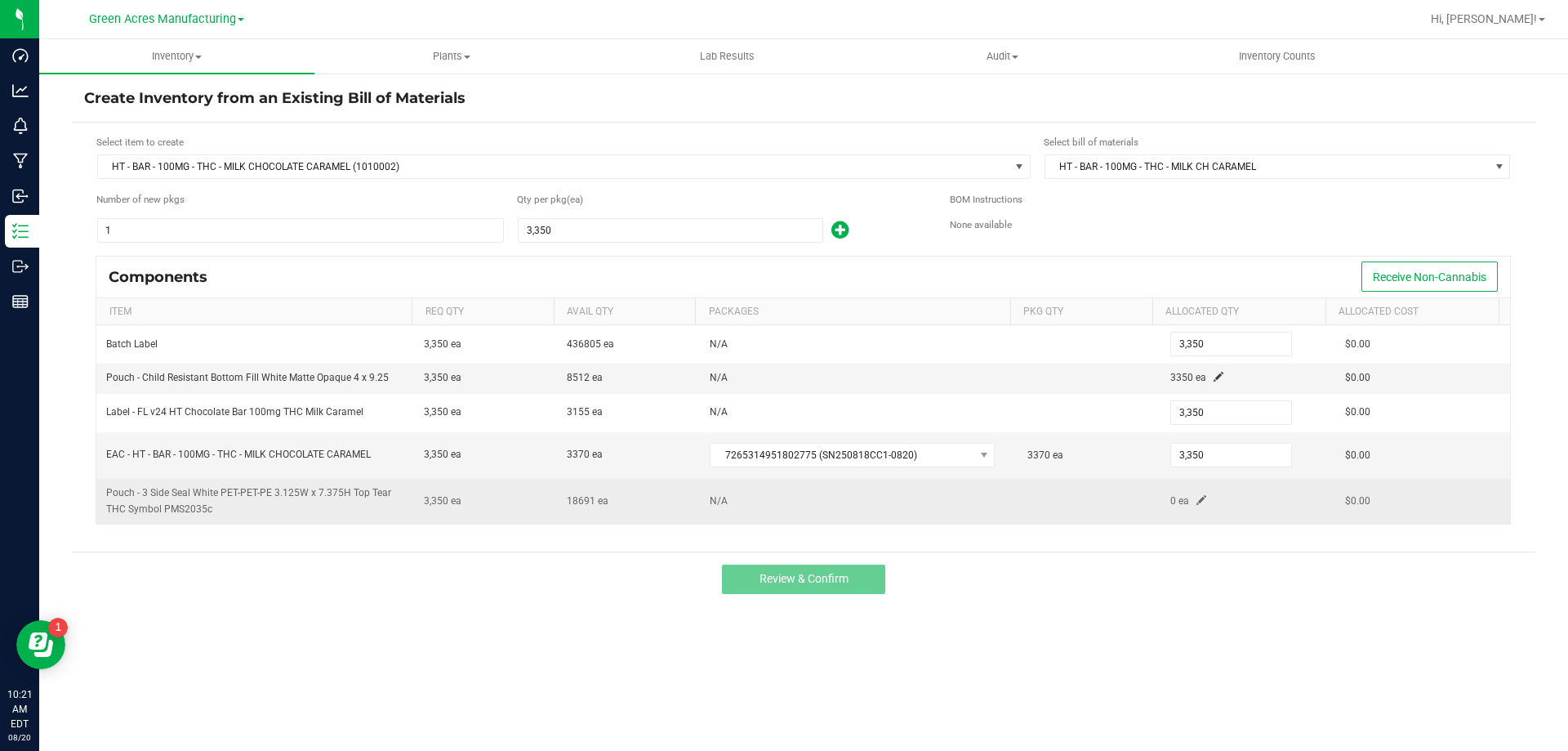
click at [1197, 501] on span at bounding box center [1202, 500] width 10 height 10
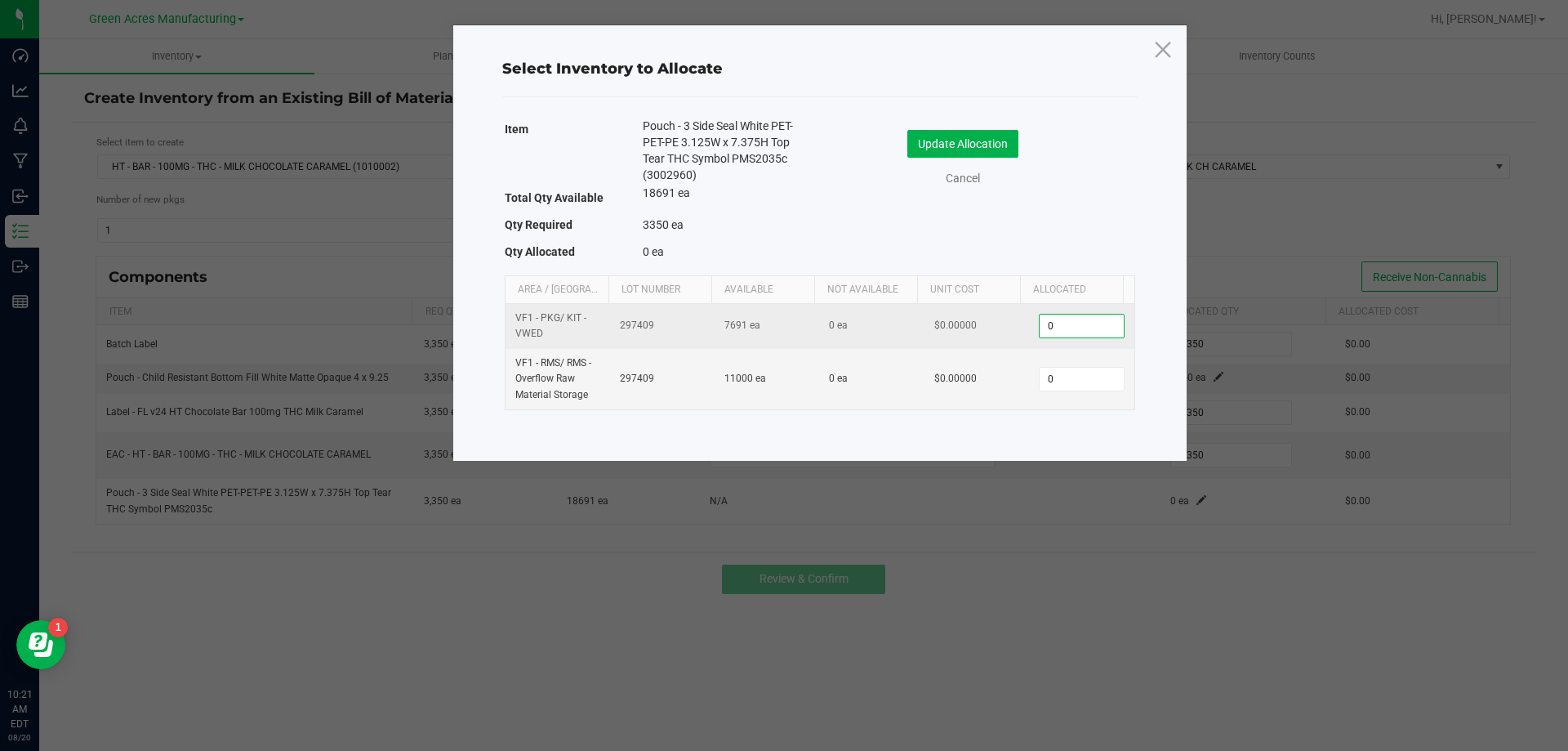
click at [1094, 330] on input "0" at bounding box center [1081, 326] width 84 height 23
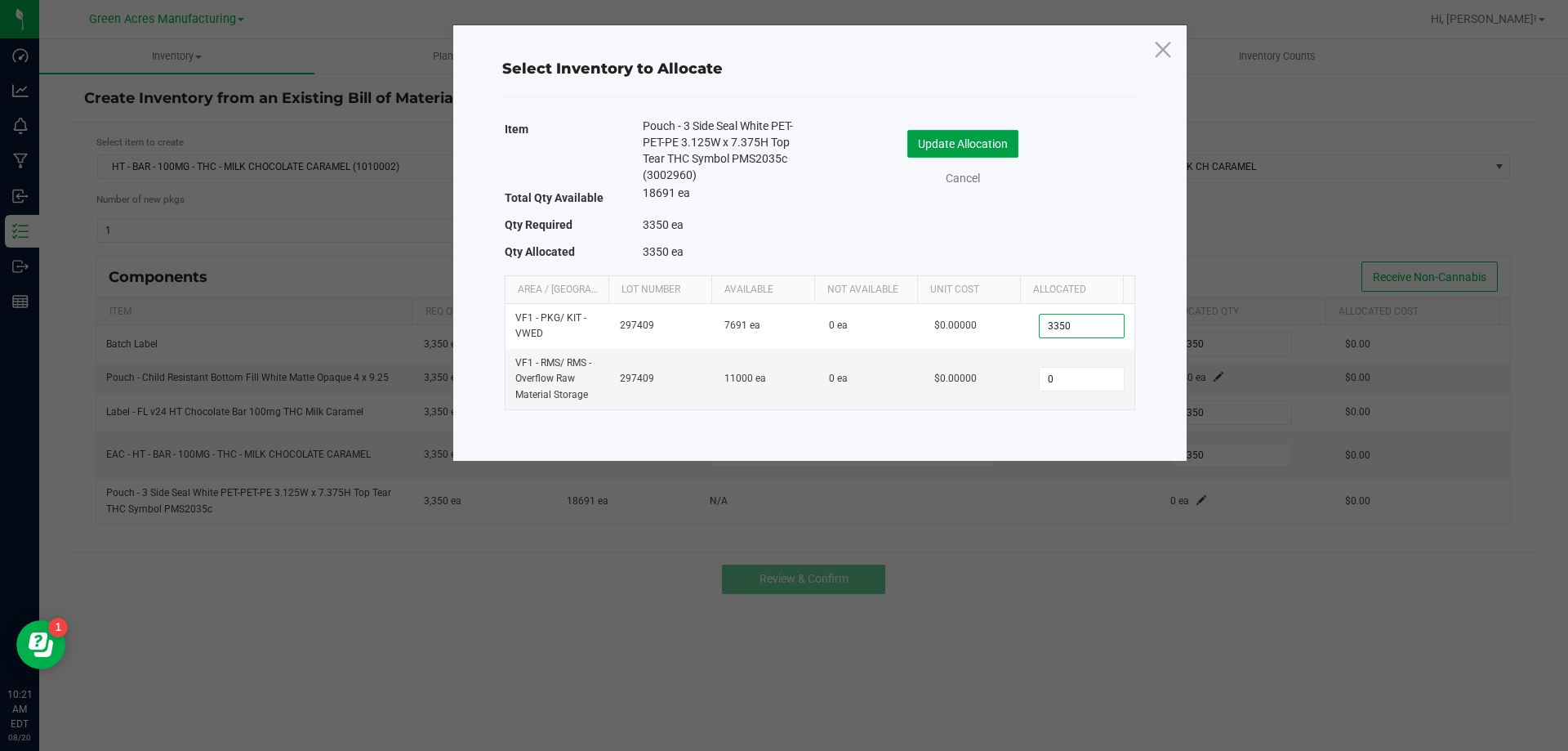
type input "3,350"
click at [994, 142] on button "Update Allocation" at bounding box center [963, 143] width 112 height 28
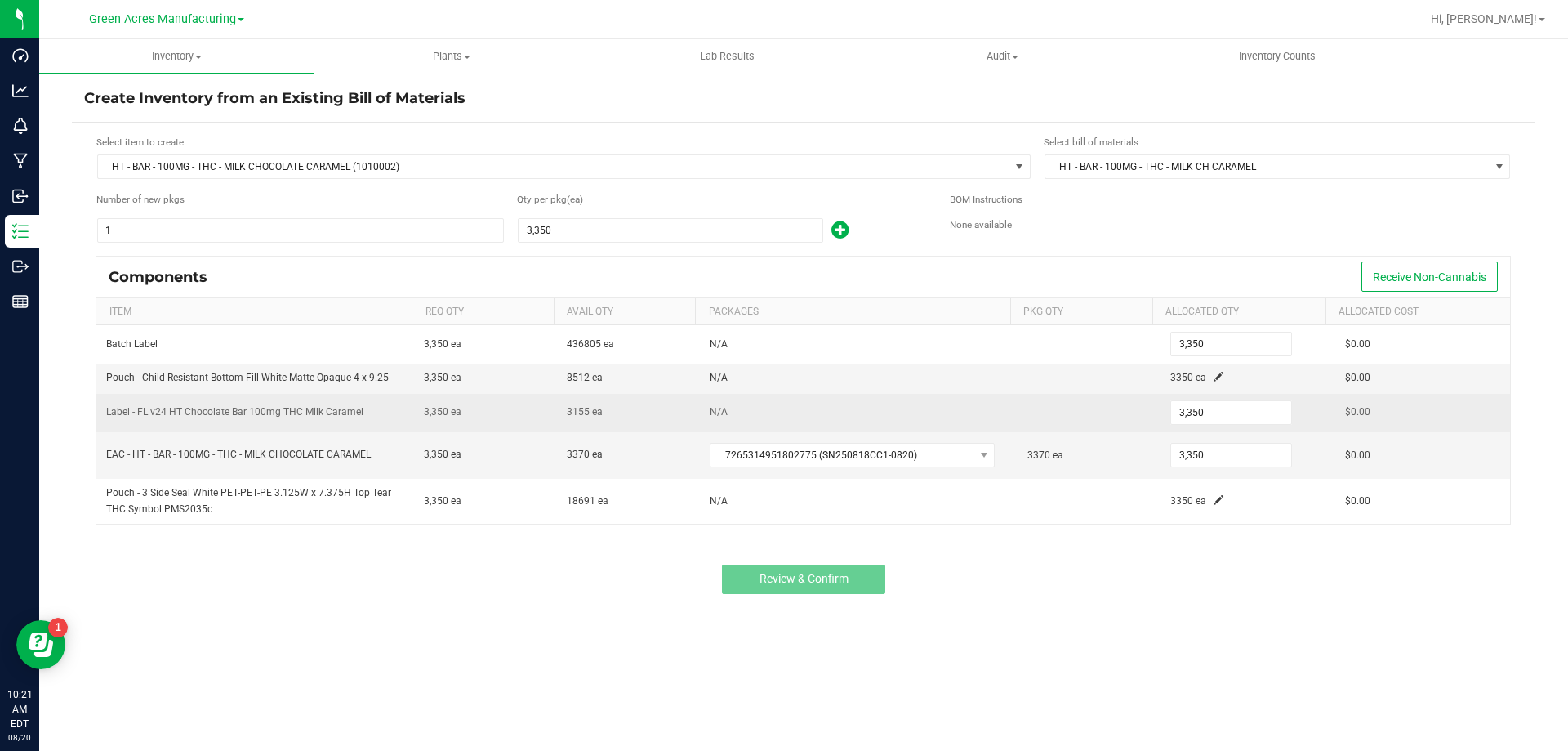
drag, startPoint x: 601, startPoint y: 419, endPoint x: 567, endPoint y: 407, distance: 36.1
click at [568, 407] on td "3155 ea" at bounding box center [628, 412] width 143 height 39
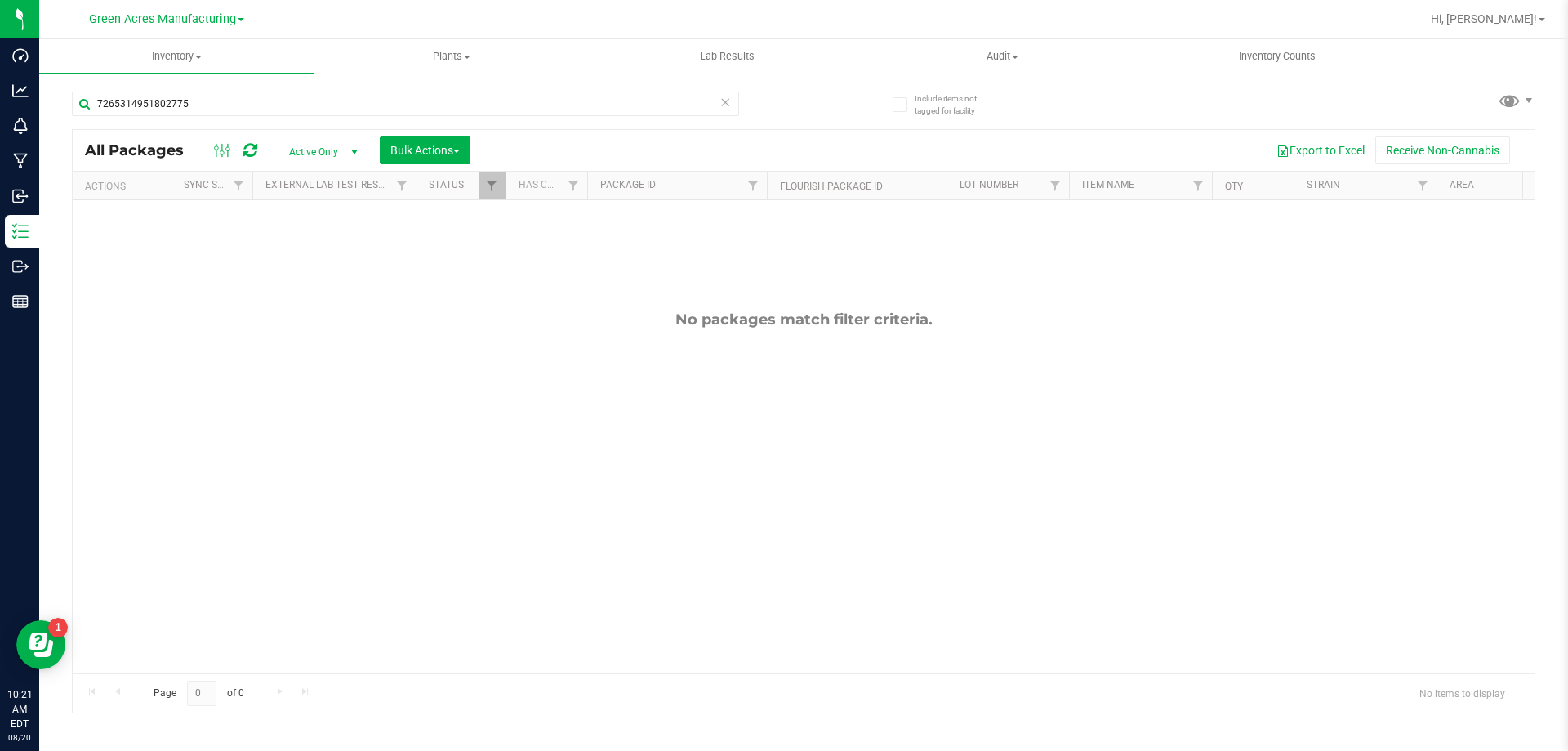
click at [324, 150] on span "Active Only" at bounding box center [320, 151] width 90 height 23
click at [320, 245] on li "All" at bounding box center [319, 250] width 89 height 25
click at [615, 143] on div at bounding box center [803, 331] width 1461 height 403
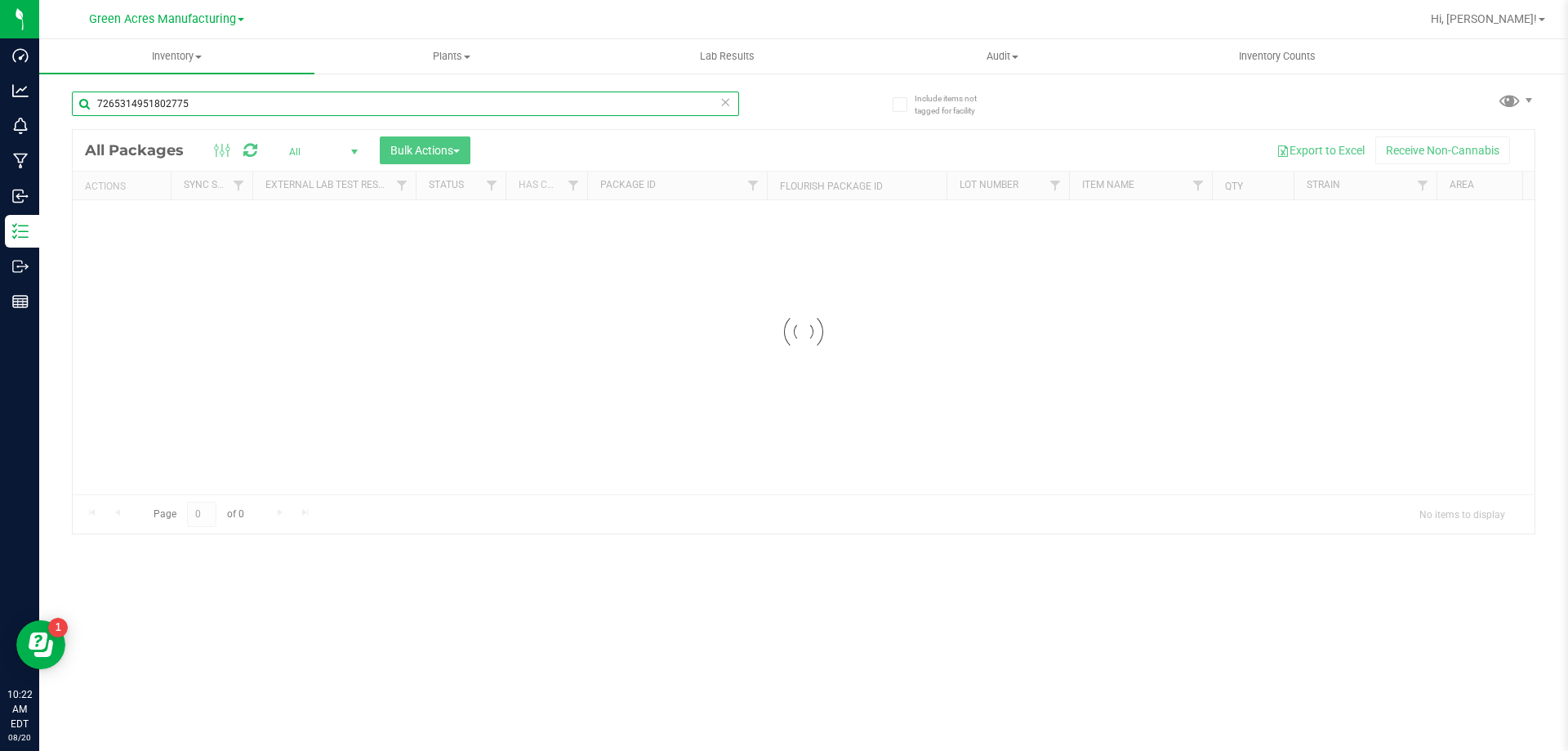
click at [484, 107] on input "7265314951802775" at bounding box center [405, 104] width 667 height 25
type input "SN250818CC1-0820"
click at [609, 144] on div at bounding box center [803, 331] width 1461 height 403
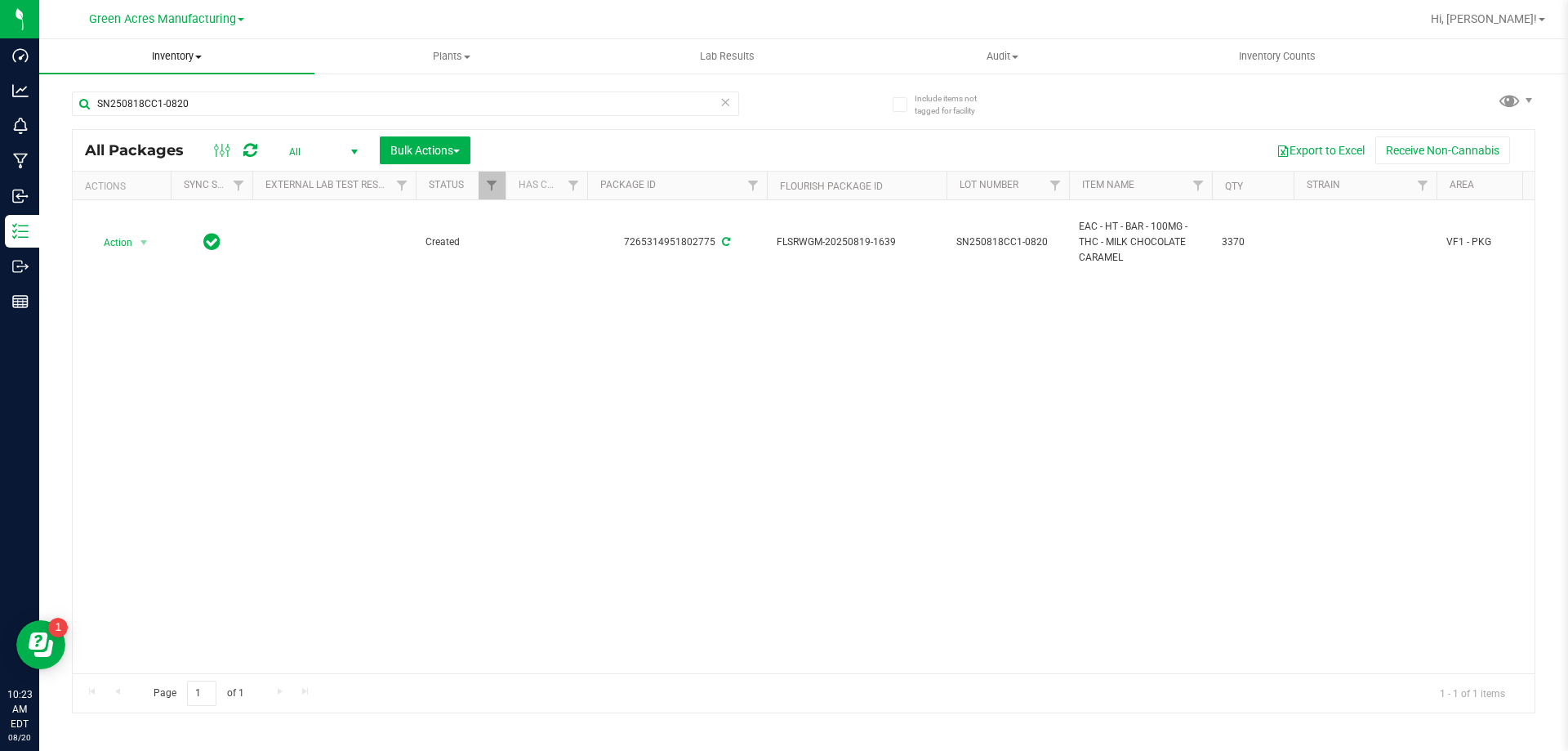
click at [170, 57] on span "Inventory" at bounding box center [176, 56] width 275 height 15
click at [205, 197] on li "From bill of materials" at bounding box center [176, 197] width 275 height 20
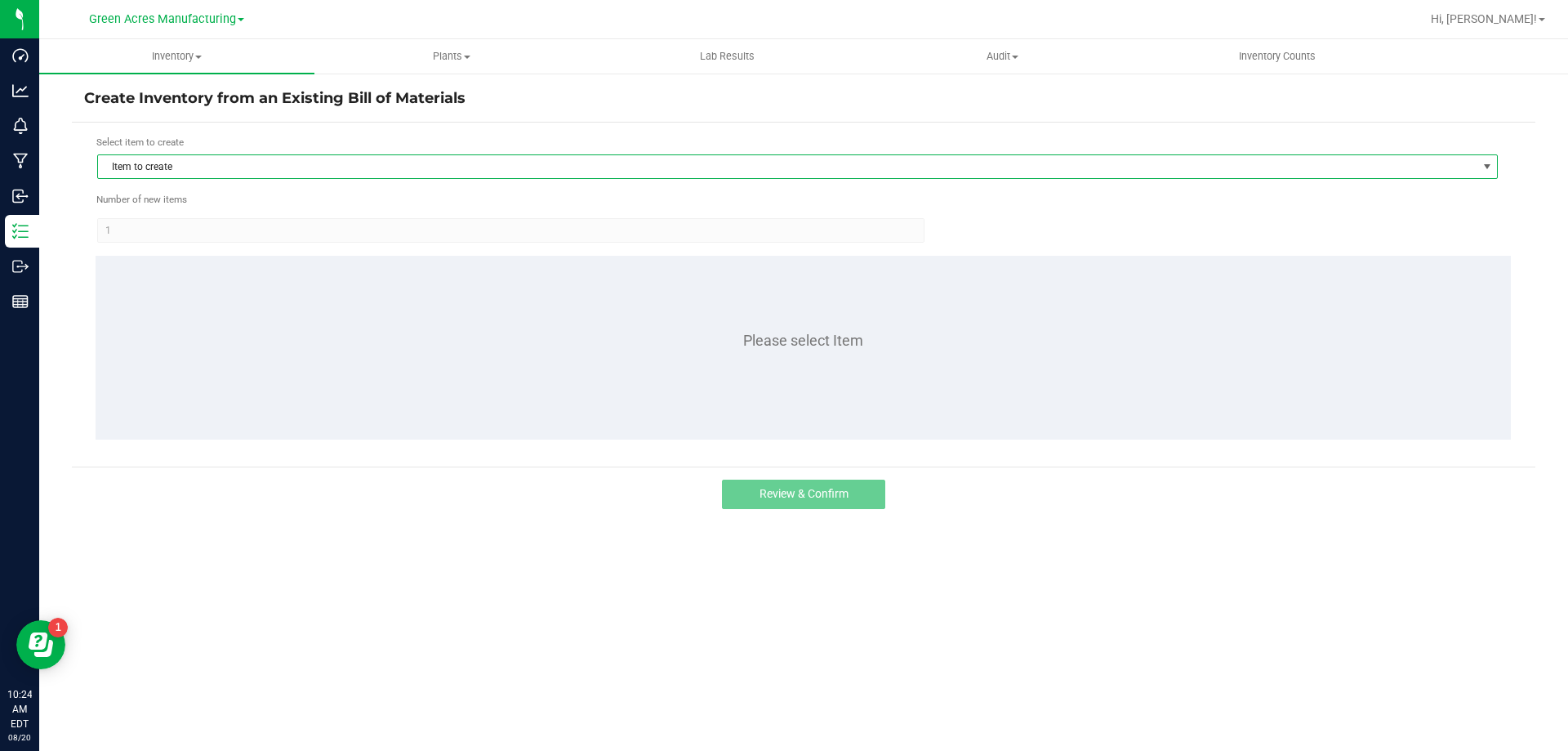
click at [624, 167] on span "Item to create" at bounding box center [786, 166] width 1378 height 23
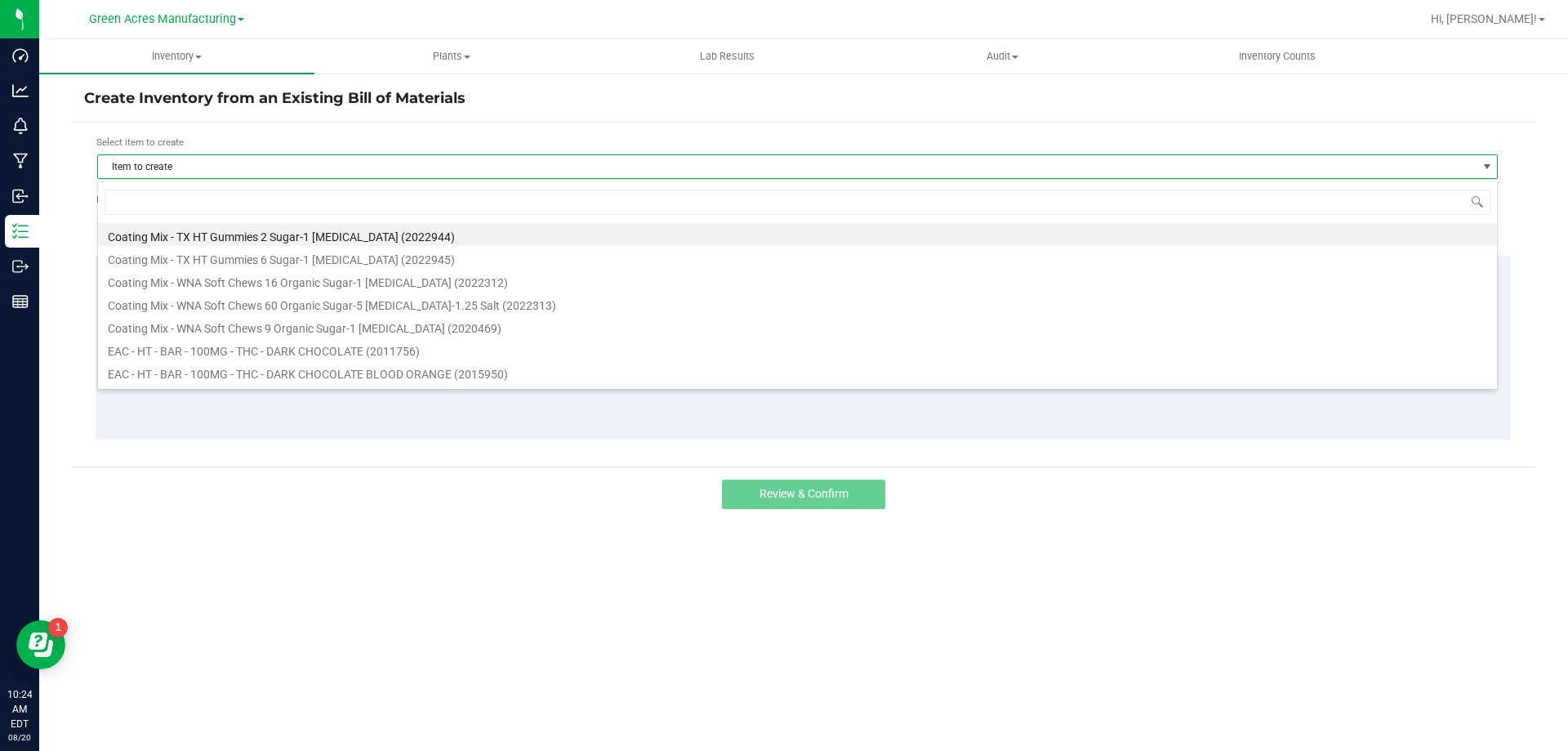
scroll to position [25, 1401]
type input "caramel"
click at [253, 281] on li "HT - BAR - 100MG - THC - MILK CHOCOLATE CARAMEL (1010002)" at bounding box center [796, 280] width 1399 height 23
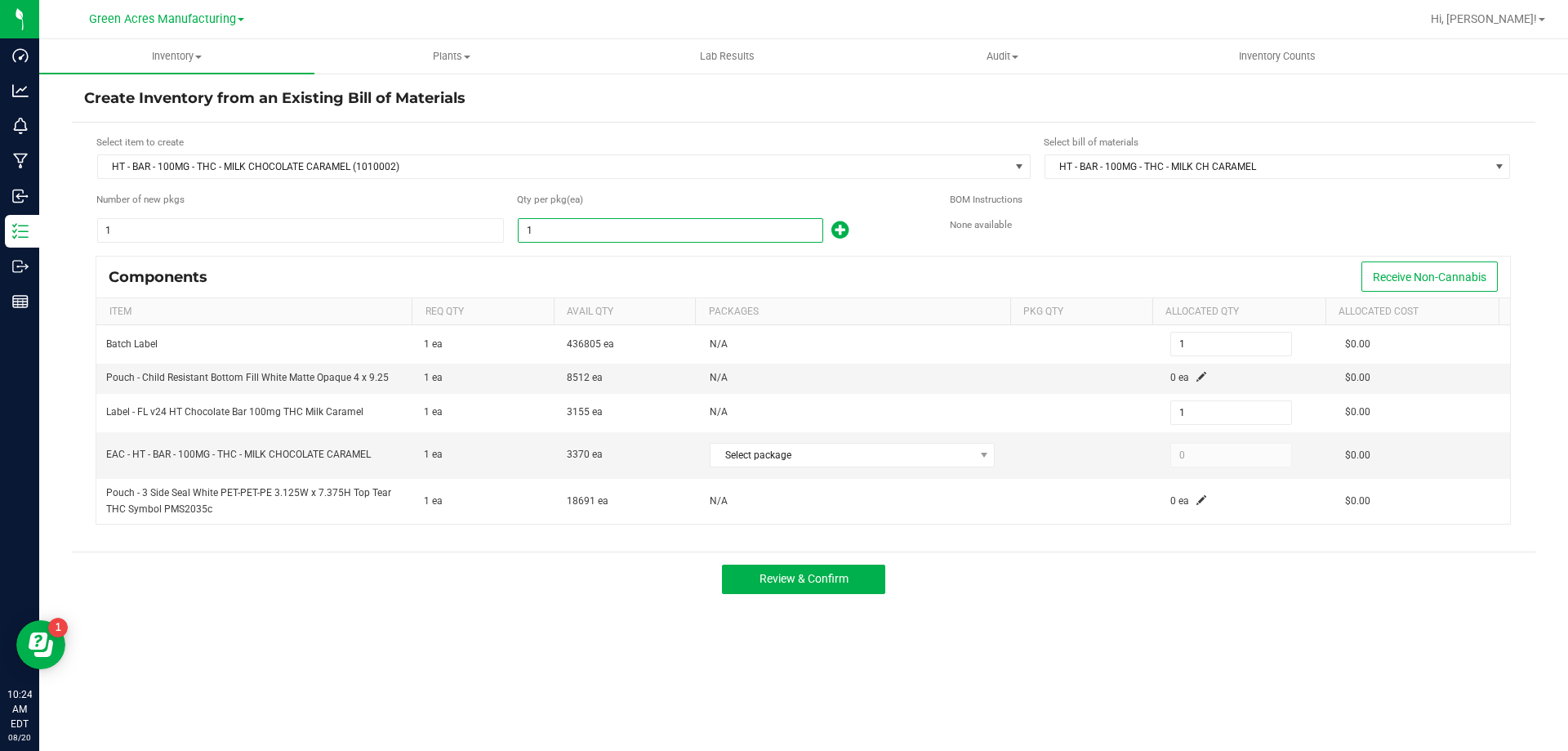
click at [648, 228] on input "1" at bounding box center [670, 230] width 304 height 23
type input "3"
type input "33"
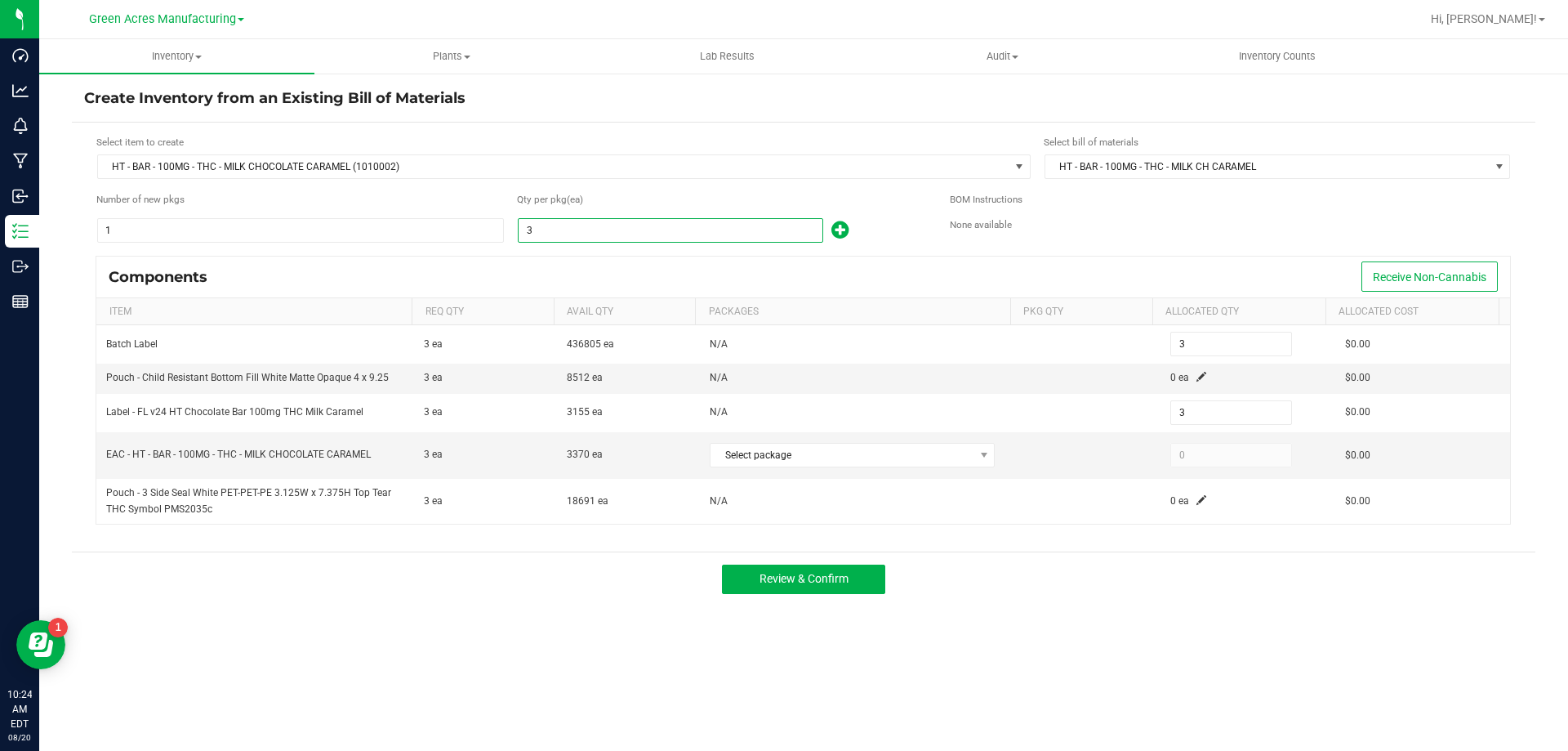
type input "33"
type input "335"
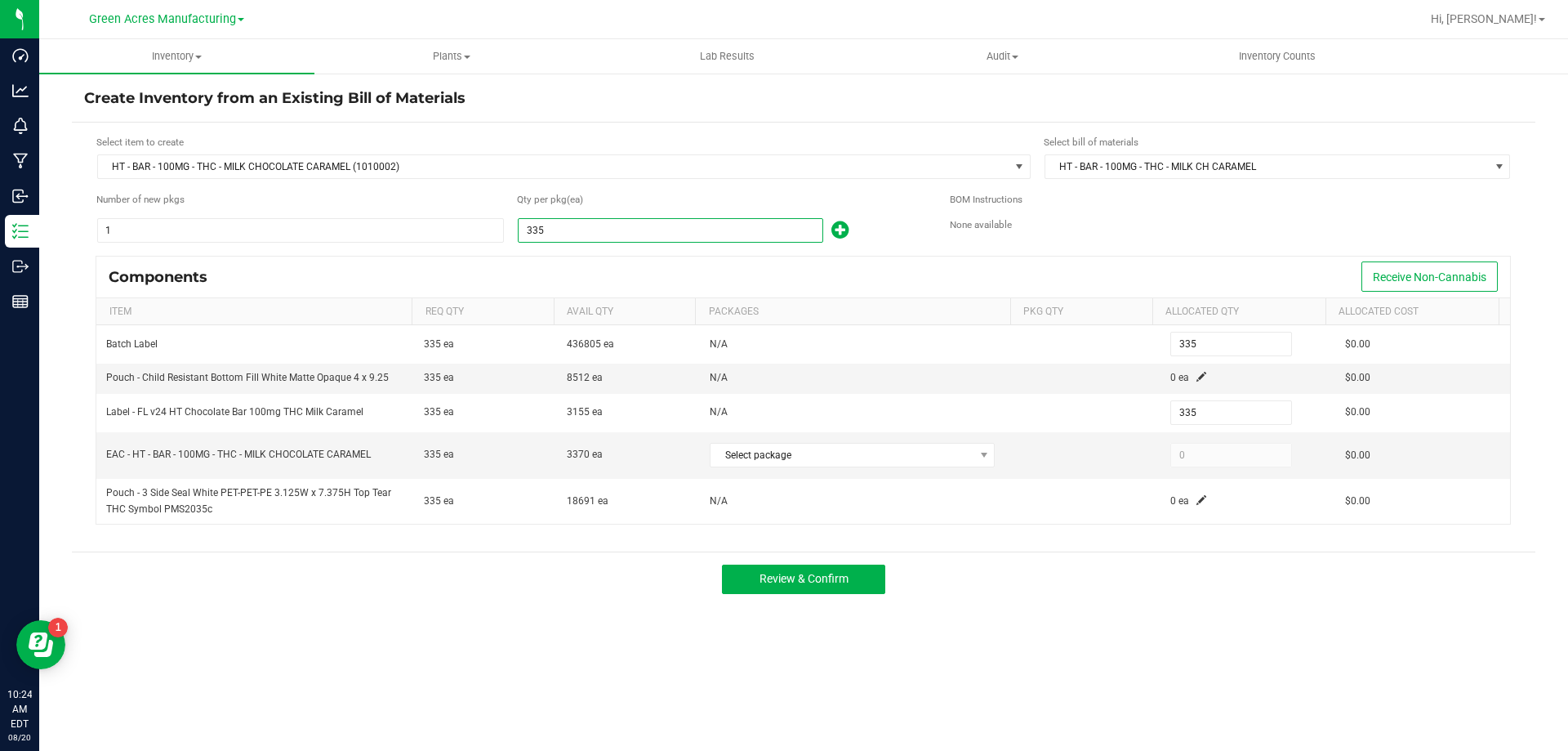
type input "3350"
type input "3,350"
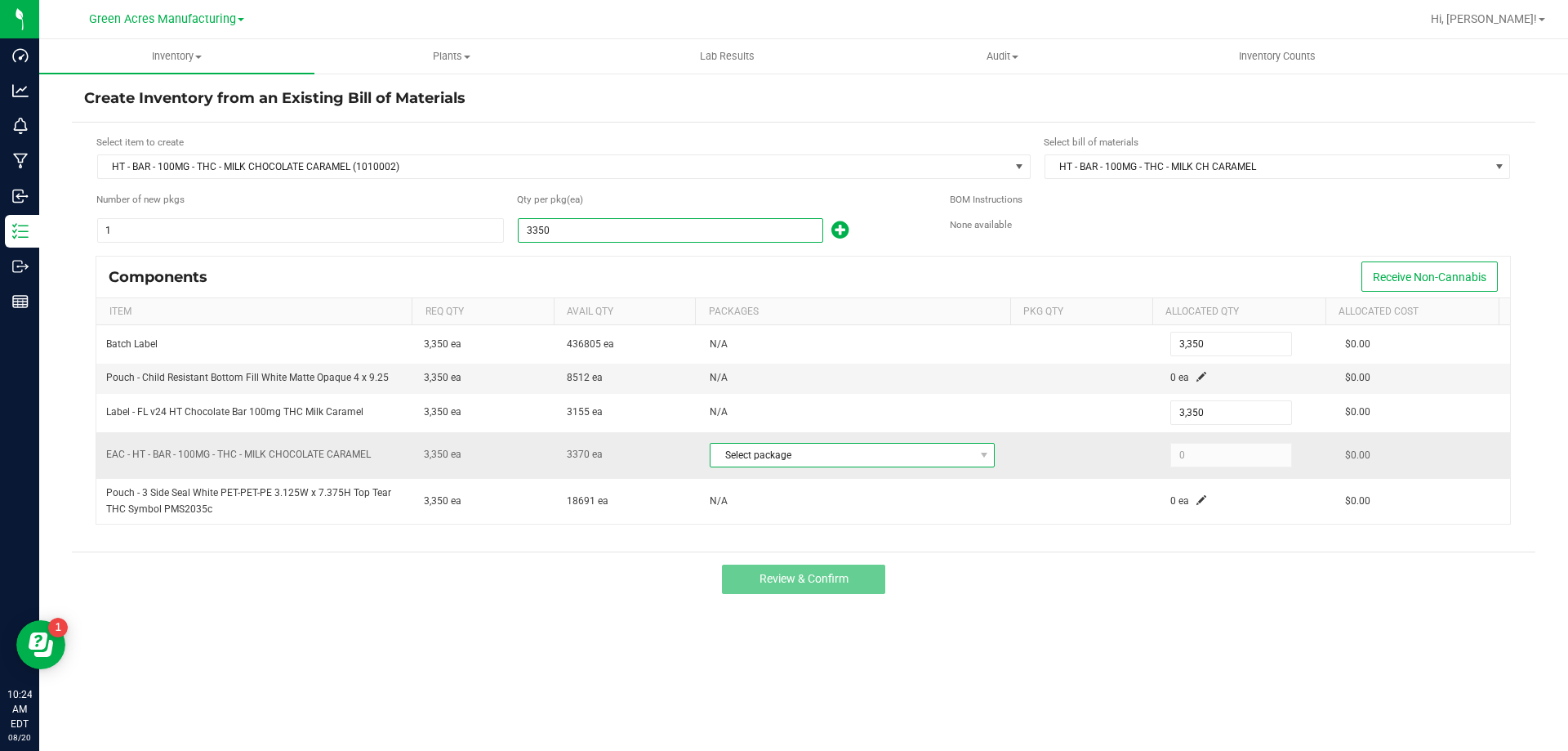
type input "3,350"
click at [913, 464] on span "Select package" at bounding box center [842, 454] width 263 height 23
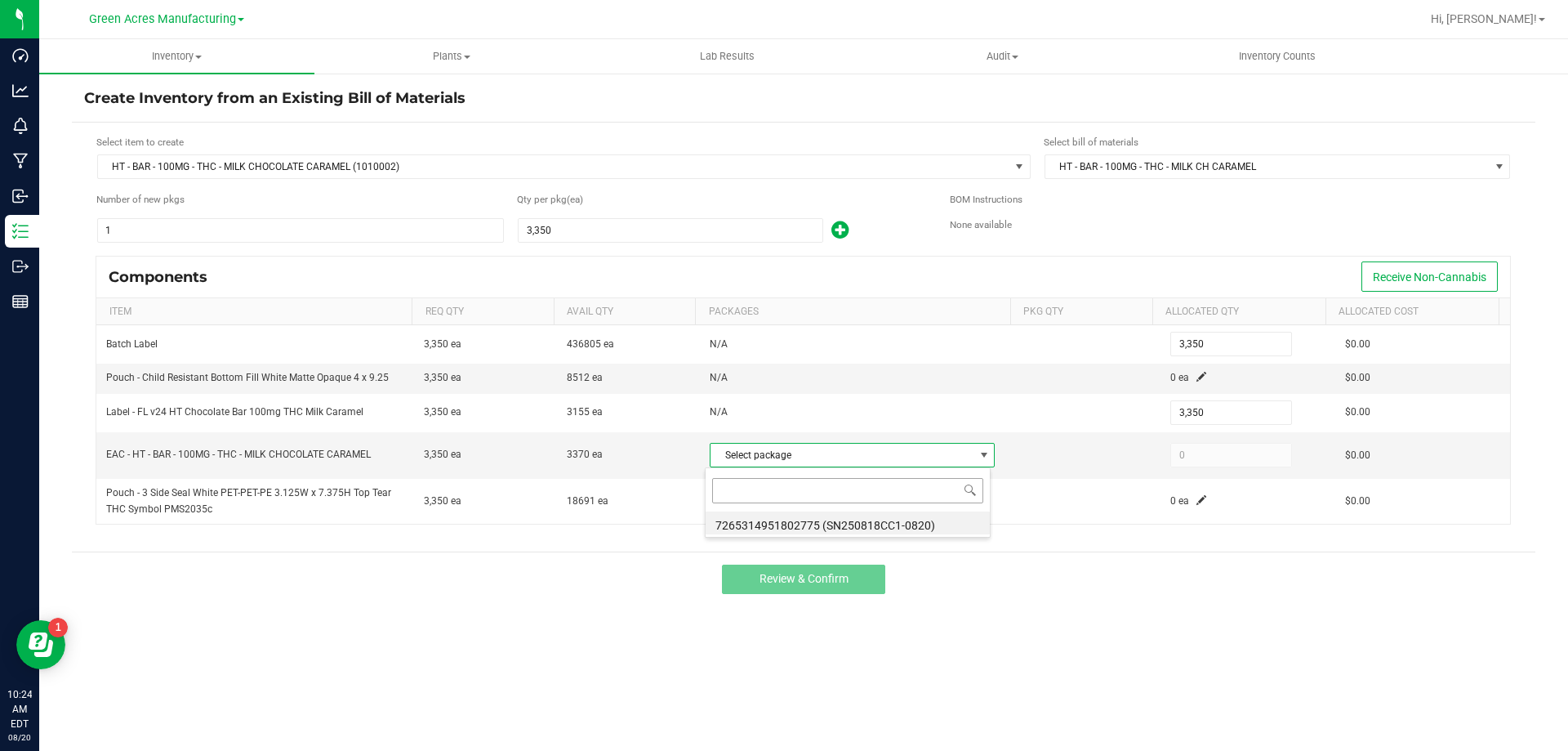
scroll to position [25, 282]
click at [930, 531] on li "7265314951802775 (SN250818CC1-0820)" at bounding box center [847, 522] width 284 height 23
type input "3,350"
click at [1197, 374] on span at bounding box center [1202, 376] width 10 height 10
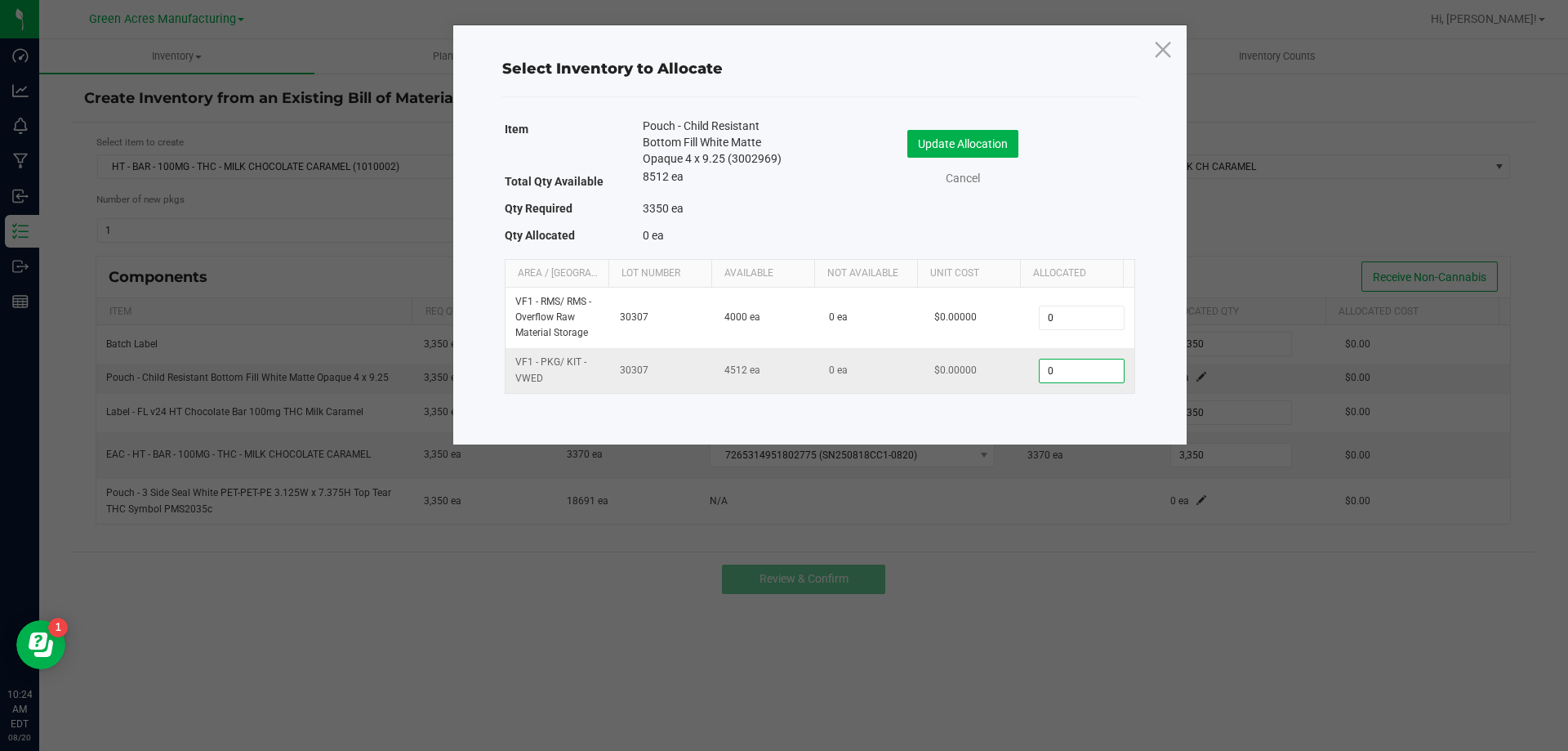
click at [1072, 366] on input "0" at bounding box center [1081, 371] width 84 height 23
type input "3,350"
click at [993, 133] on button "Update Allocation" at bounding box center [963, 143] width 112 height 28
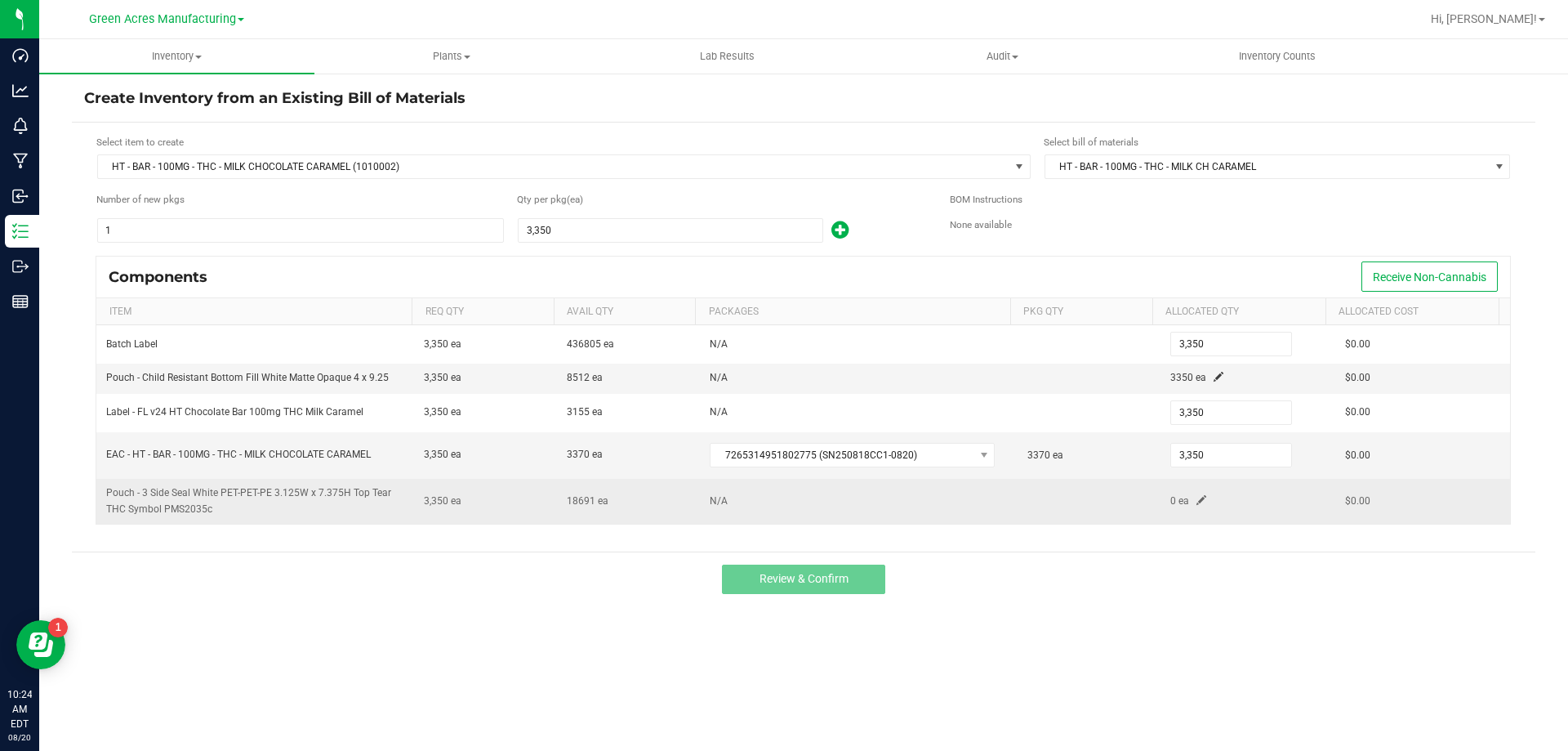
click at [1197, 503] on span at bounding box center [1202, 500] width 10 height 10
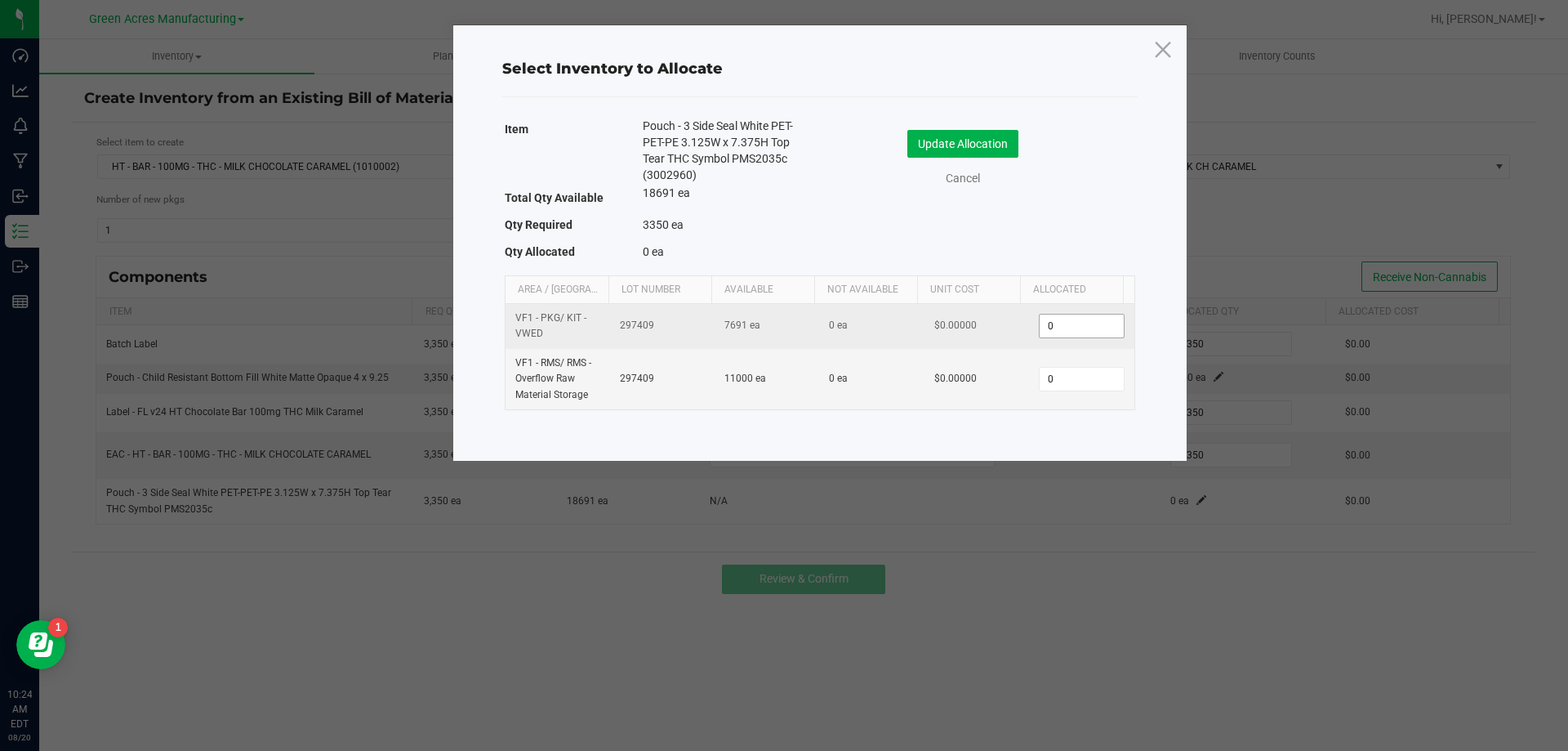
click at [1055, 331] on input "0" at bounding box center [1081, 326] width 84 height 23
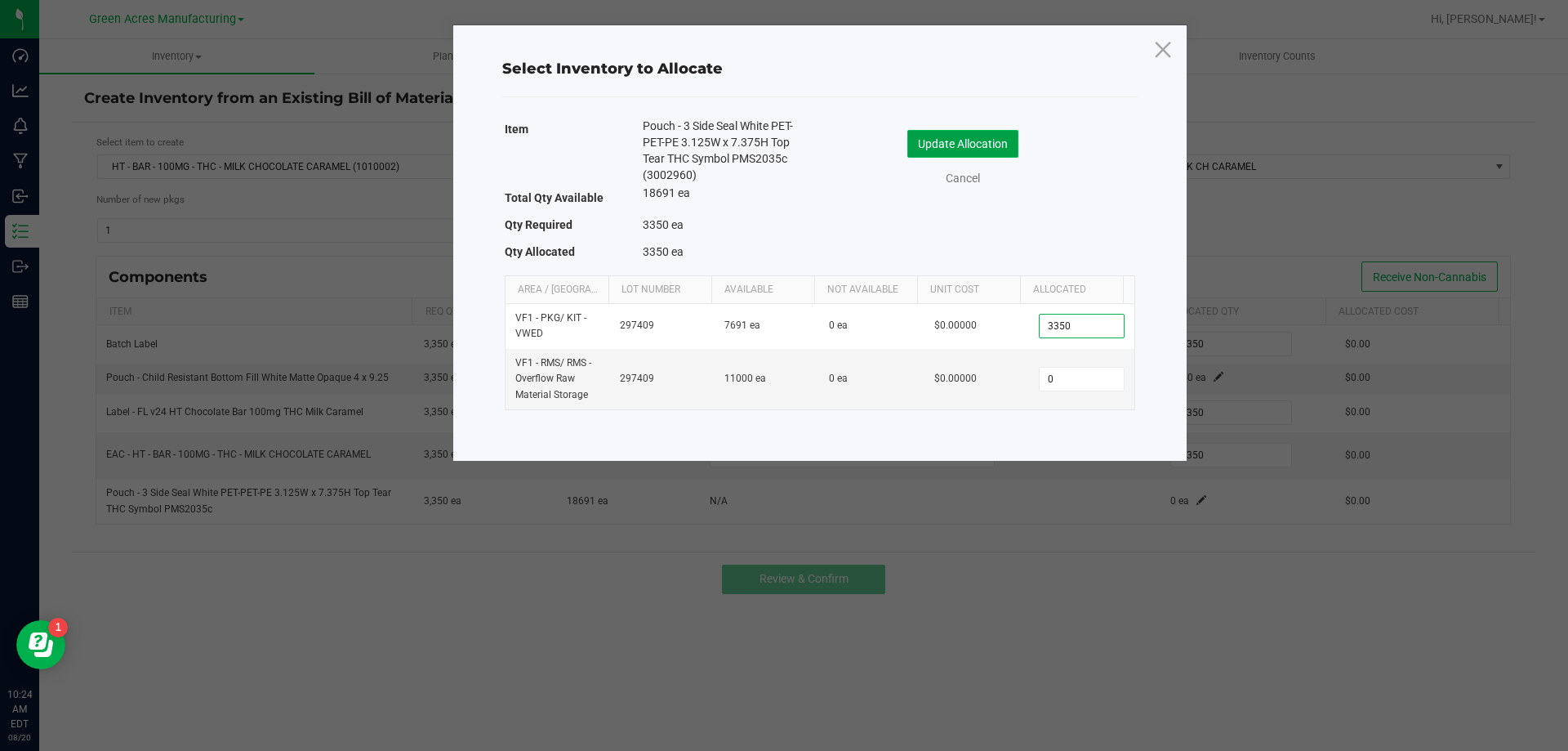
type input "3,350"
click at [974, 150] on button "Update Allocation" at bounding box center [963, 143] width 112 height 28
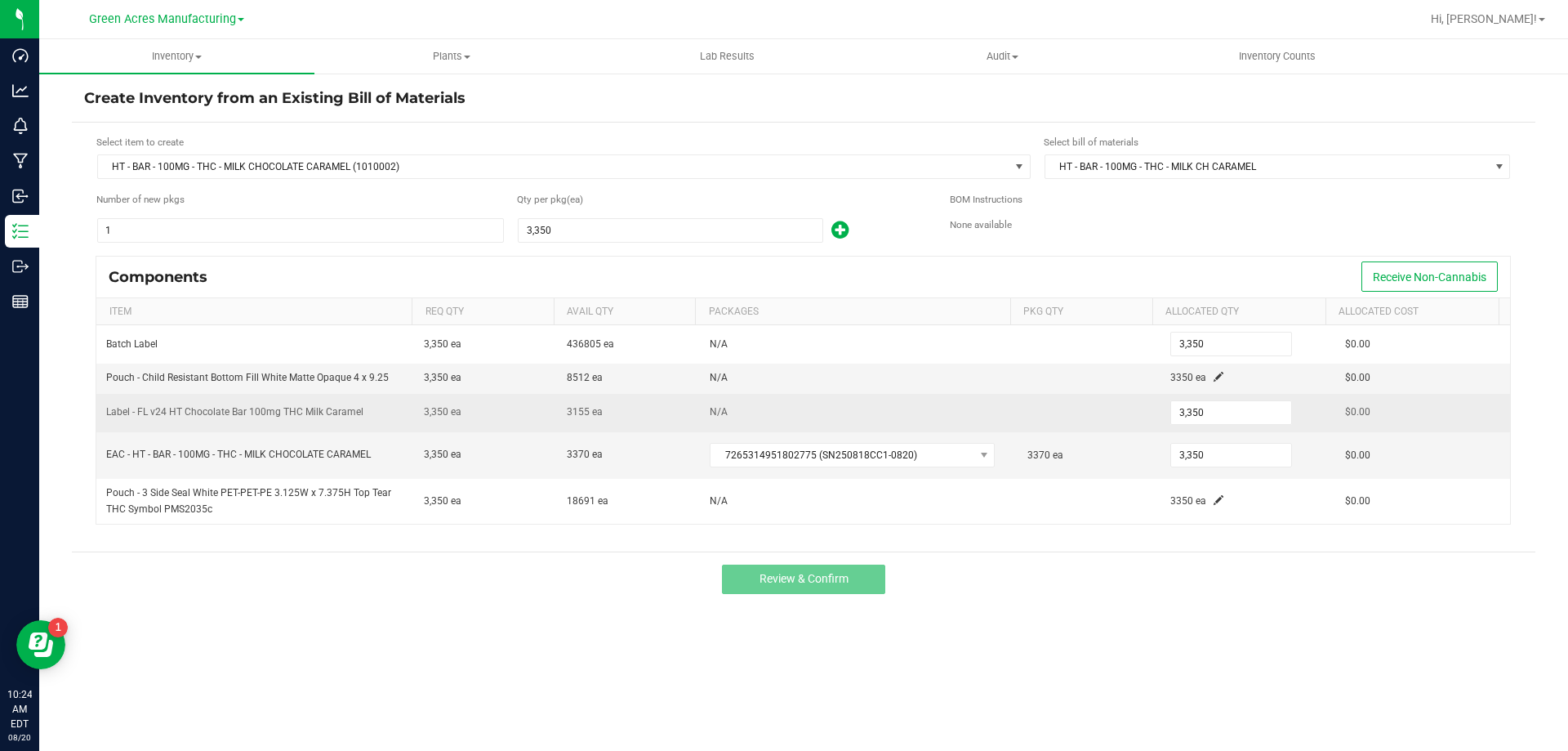
drag, startPoint x: 600, startPoint y: 410, endPoint x: 569, endPoint y: 406, distance: 31.3
click at [569, 406] on td "3155 ea" at bounding box center [628, 412] width 143 height 39
click at [606, 413] on td "3155 ea" at bounding box center [628, 412] width 143 height 39
drag, startPoint x: 601, startPoint y: 415, endPoint x: 558, endPoint y: 415, distance: 43.0
click at [558, 415] on td "3155 ea" at bounding box center [628, 412] width 143 height 39
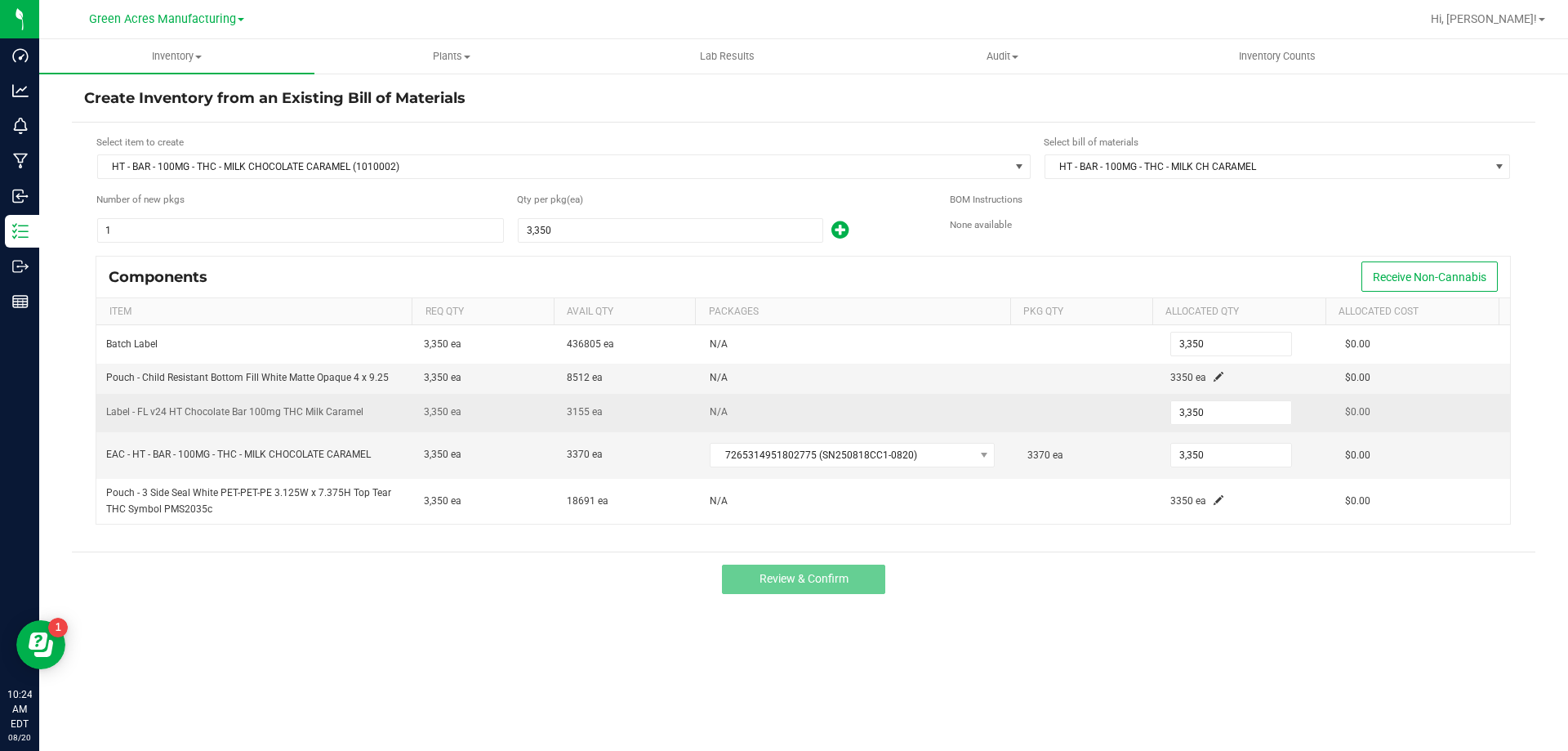
click at [568, 413] on span "3155 ea" at bounding box center [584, 411] width 36 height 11
click at [605, 413] on td "3155 ea" at bounding box center [628, 412] width 143 height 39
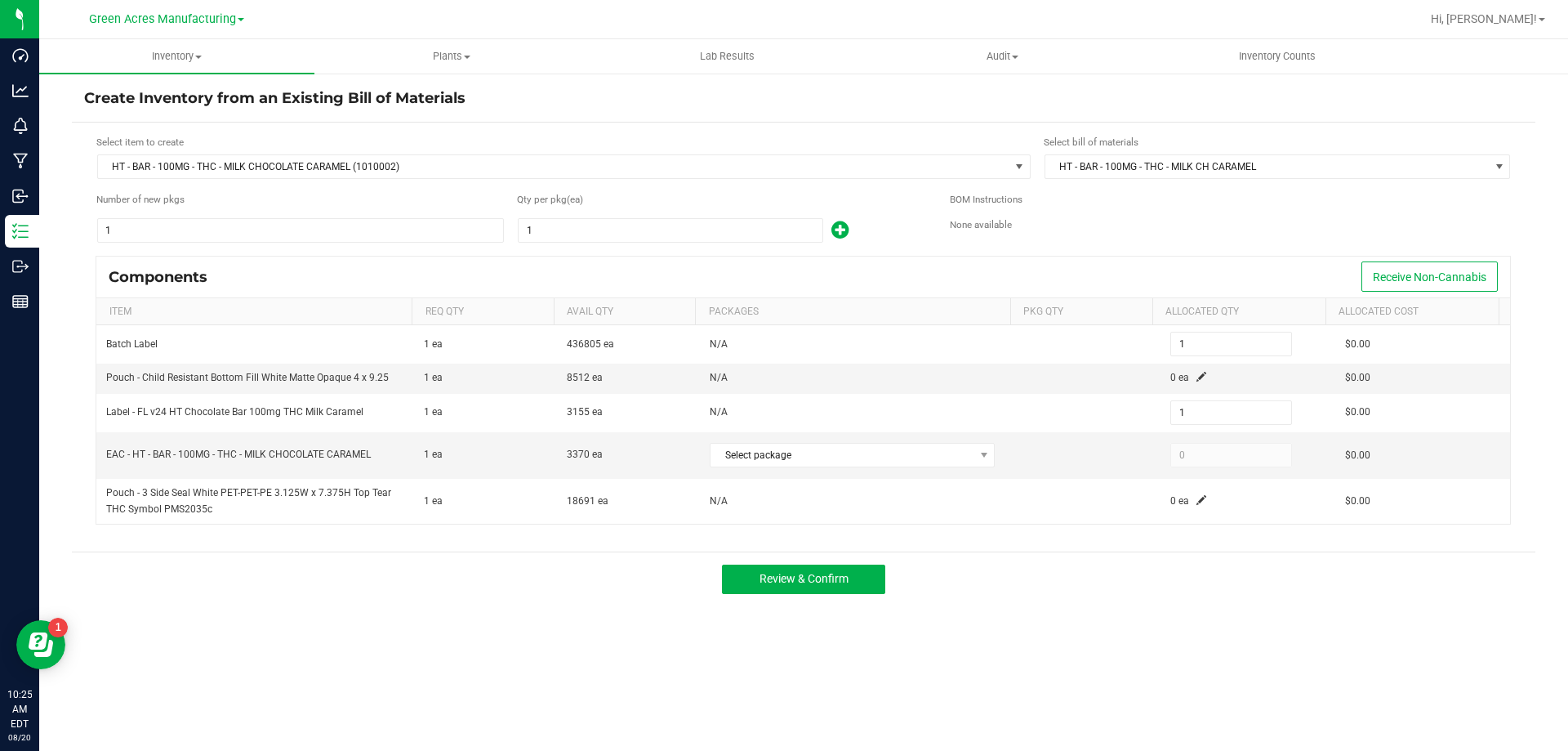
click at [147, 620] on div "Inventory All packages All inventory Waste log Create inventory Plants All plan…" at bounding box center [802, 394] width 1528 height 711
click at [175, 595] on div "Review & Confirm" at bounding box center [803, 579] width 1463 height 55
click at [175, 598] on div "Review & Confirm" at bounding box center [803, 579] width 1463 height 55
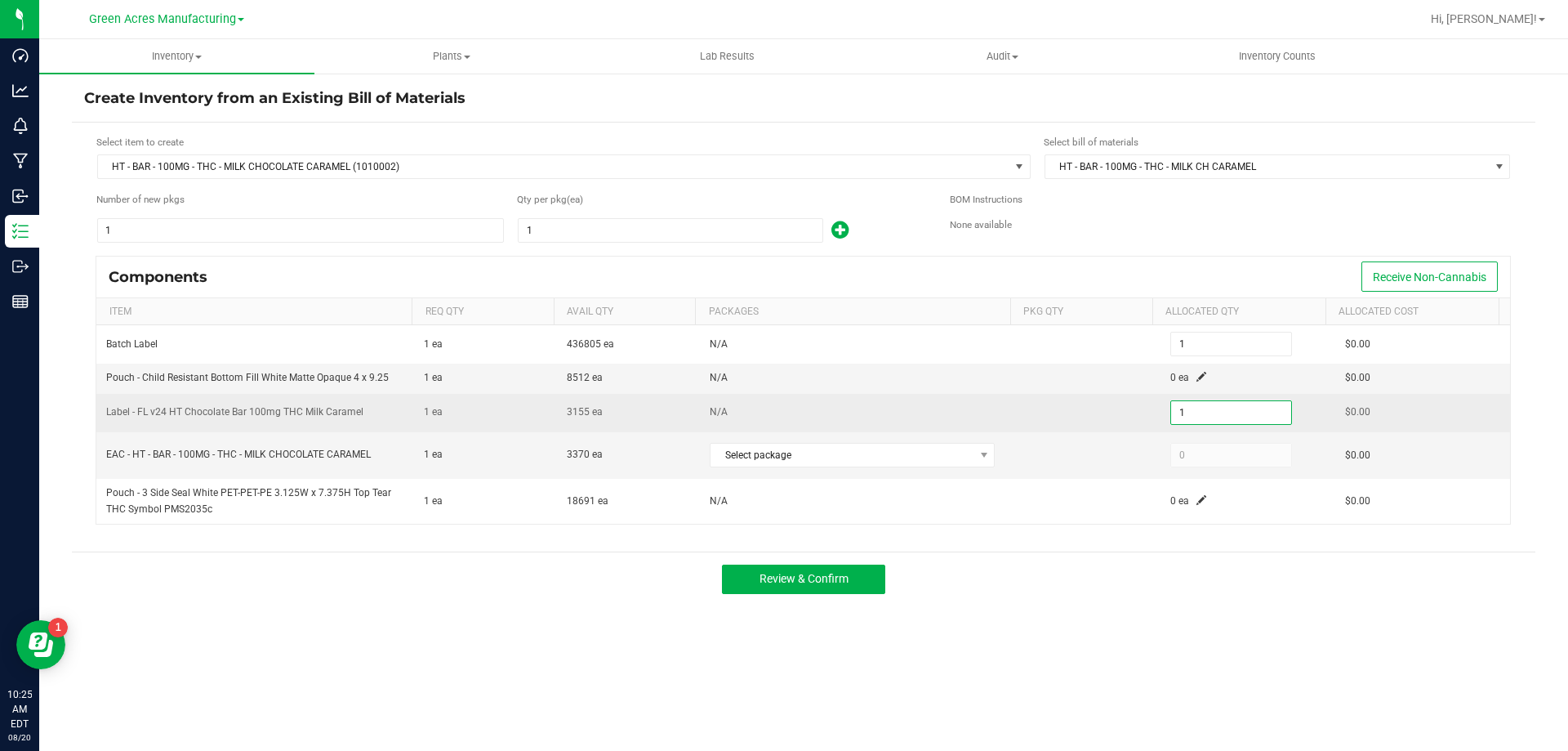
click at [1189, 410] on input "1" at bounding box center [1231, 412] width 120 height 23
type input "3"
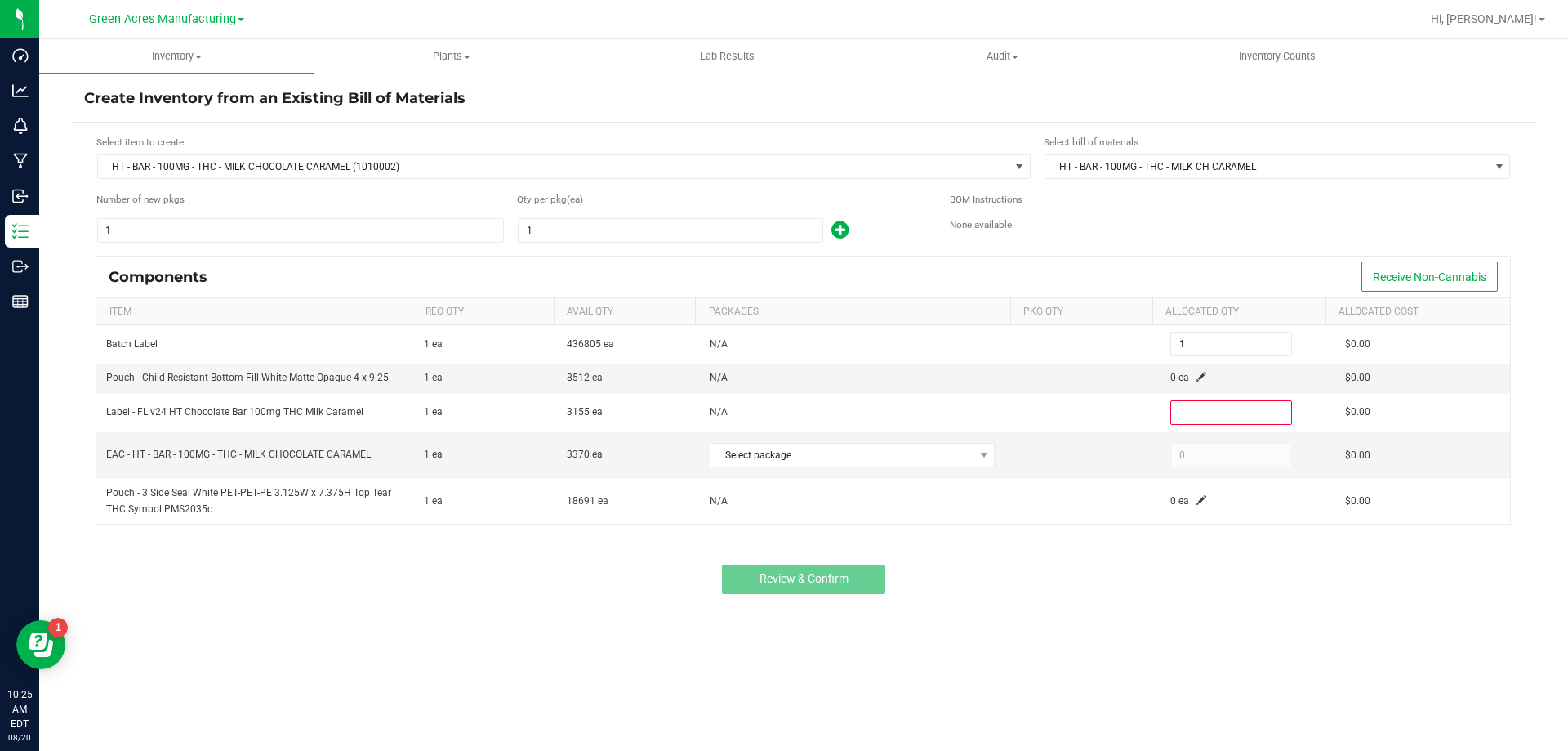
click at [924, 642] on div "Inventory All packages All inventory Waste log Create inventory Plants All plan…" at bounding box center [802, 394] width 1528 height 711
